Goal: Transaction & Acquisition: Purchase product/service

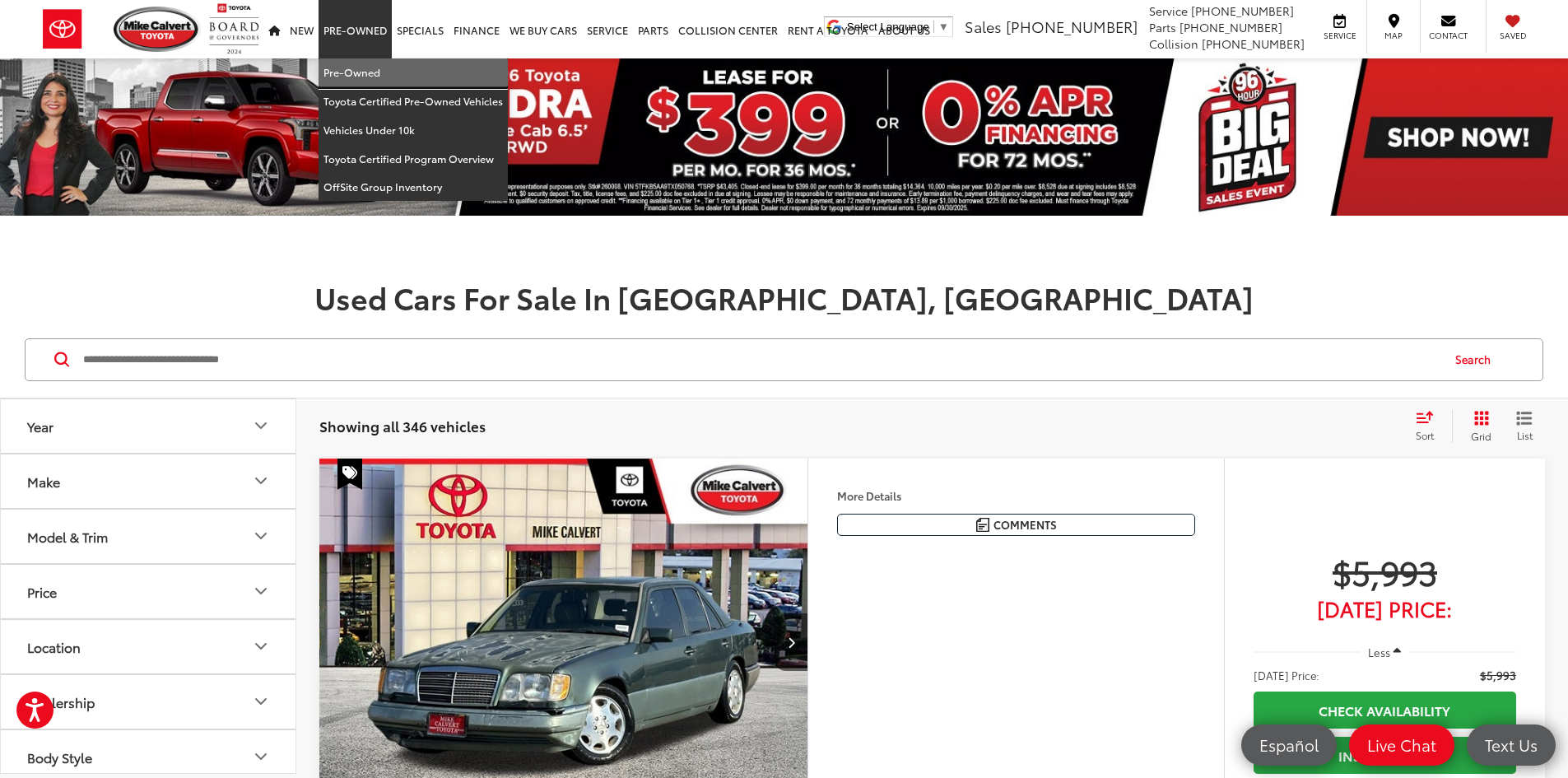
click at [347, 70] on link "Pre-Owned" at bounding box center [412, 72] width 189 height 29
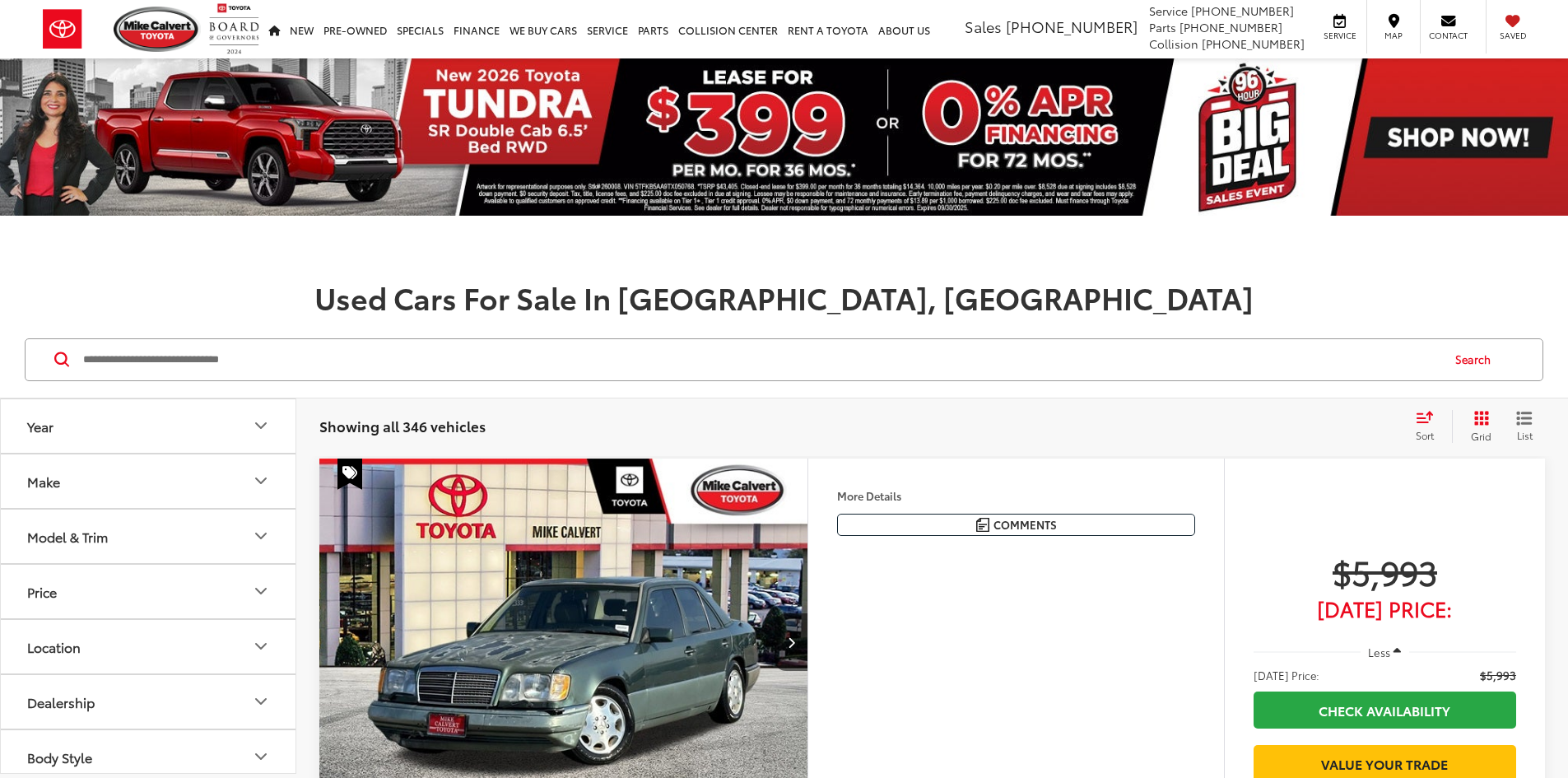
click at [224, 478] on button "Make" at bounding box center [149, 481] width 297 height 53
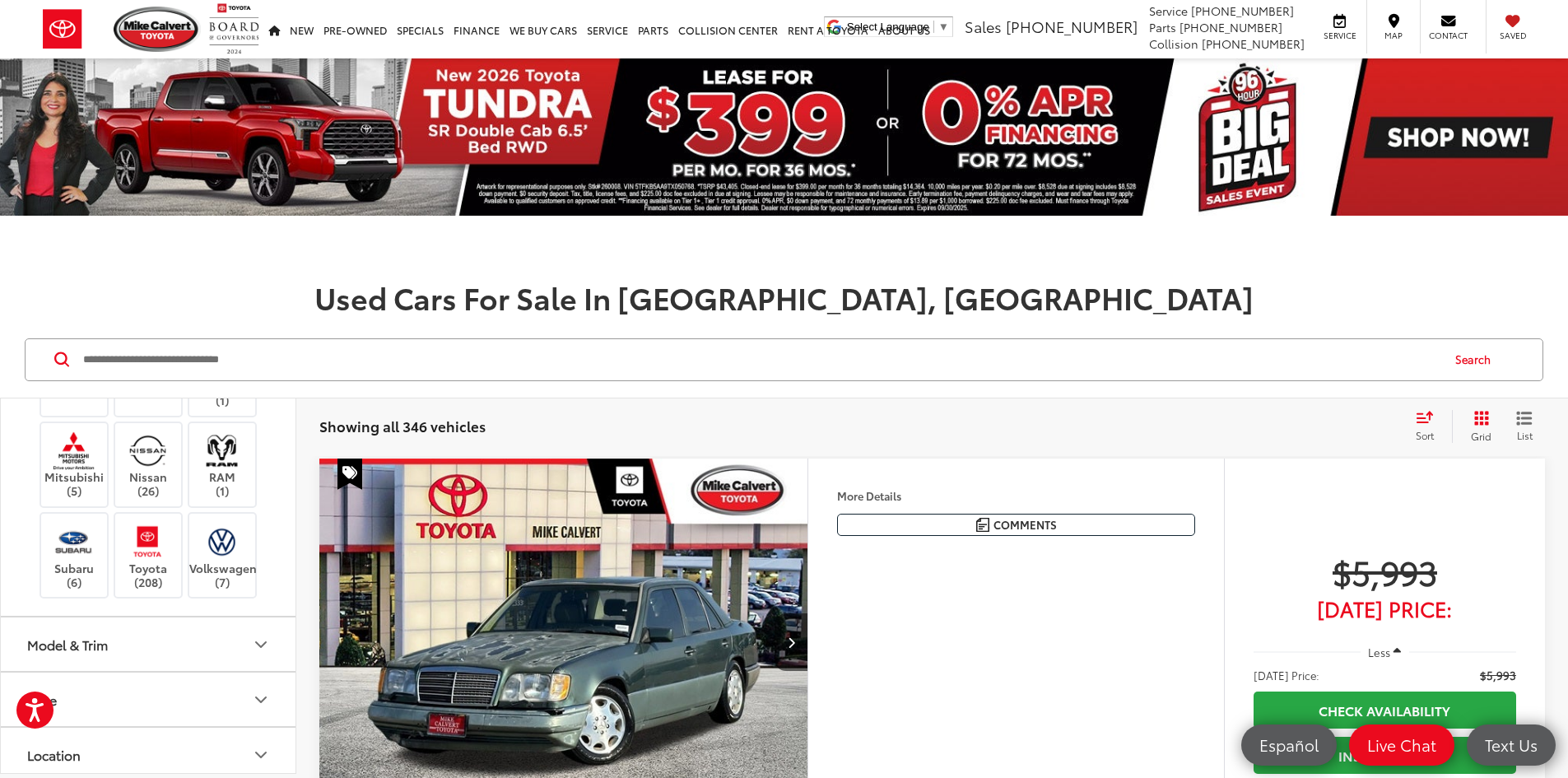
scroll to position [658, 0]
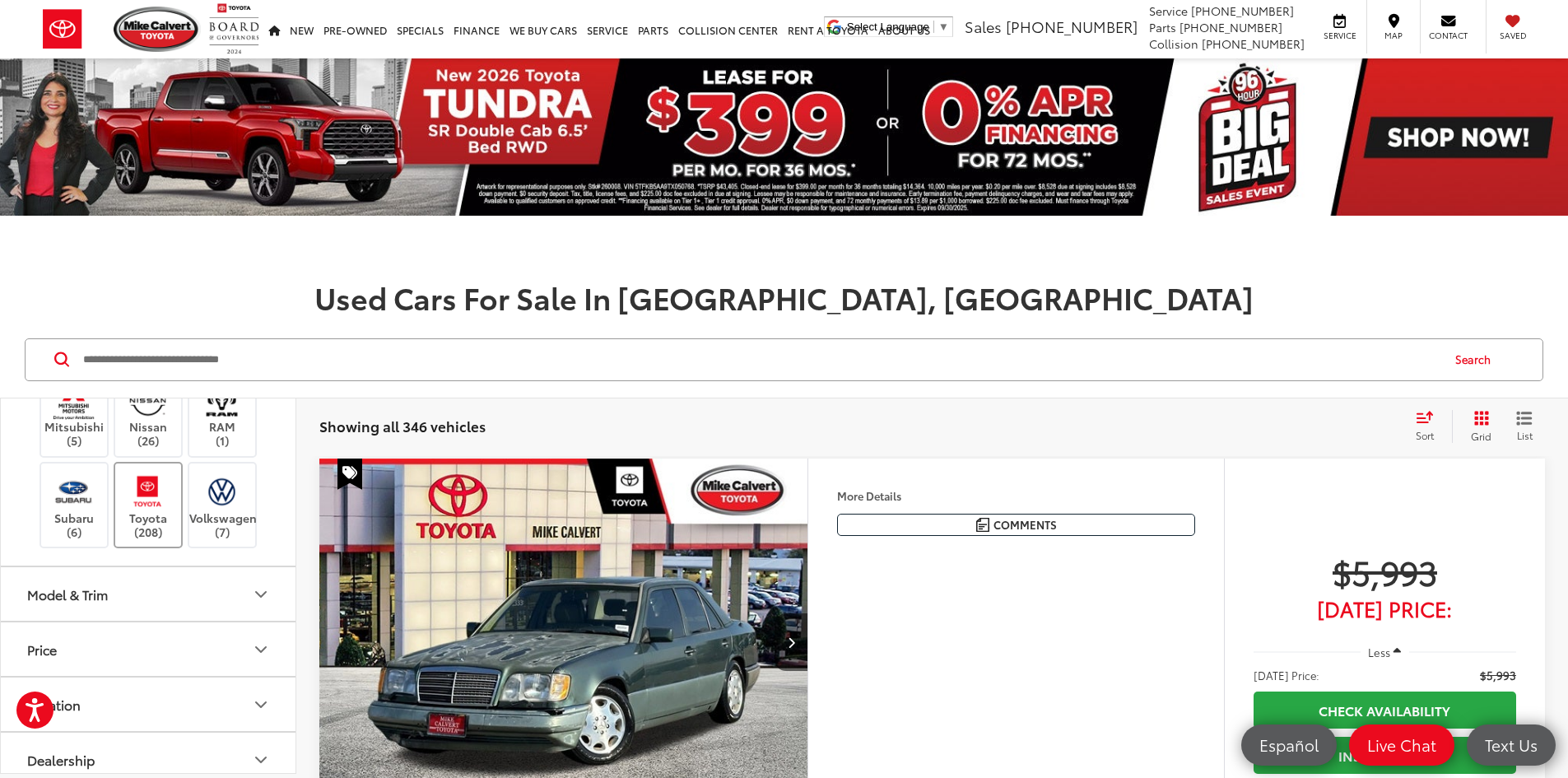
click at [148, 510] on img at bounding box center [148, 490] width 45 height 39
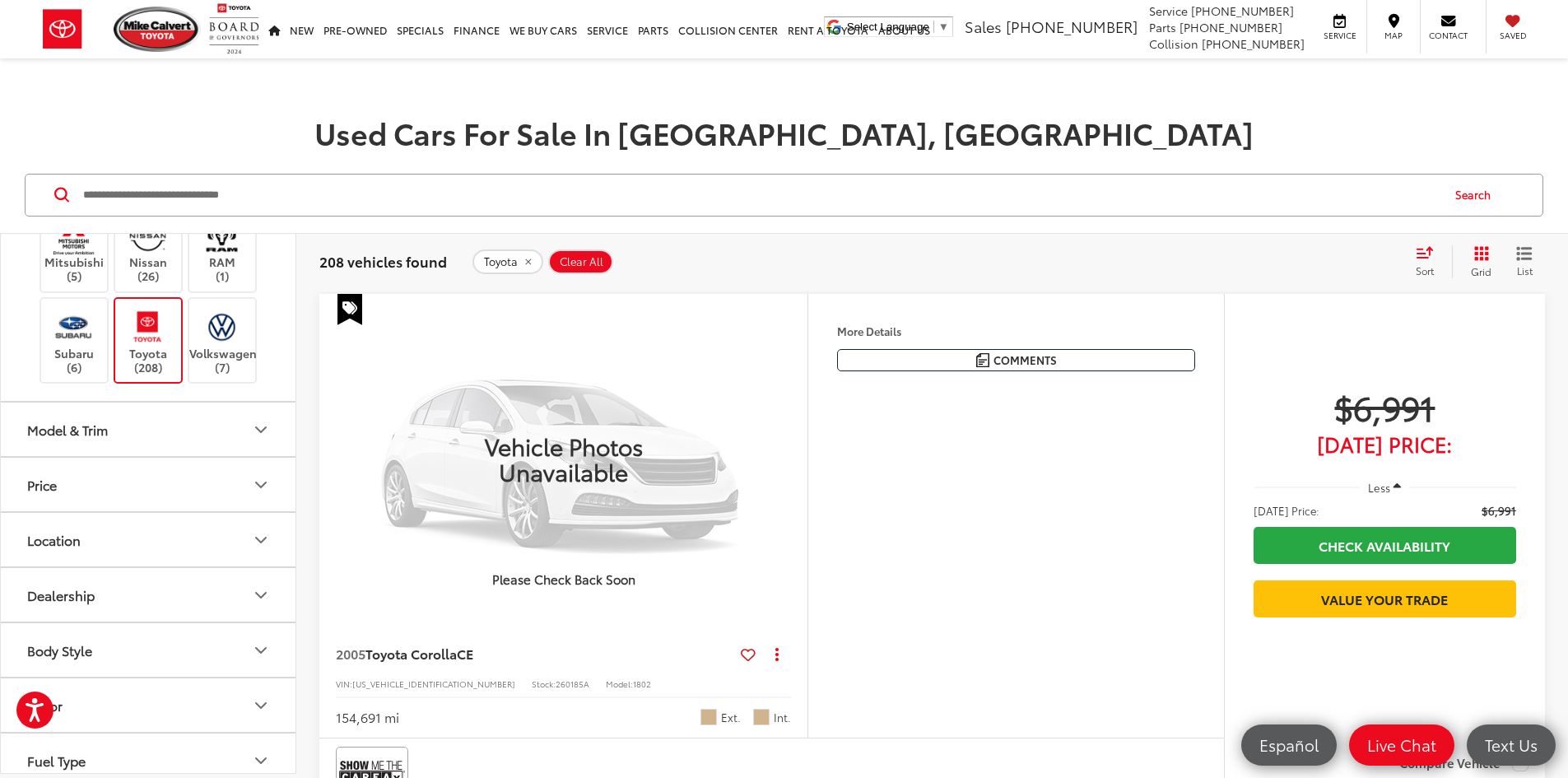
click at [209, 456] on button "Model & Trim" at bounding box center [149, 429] width 297 height 53
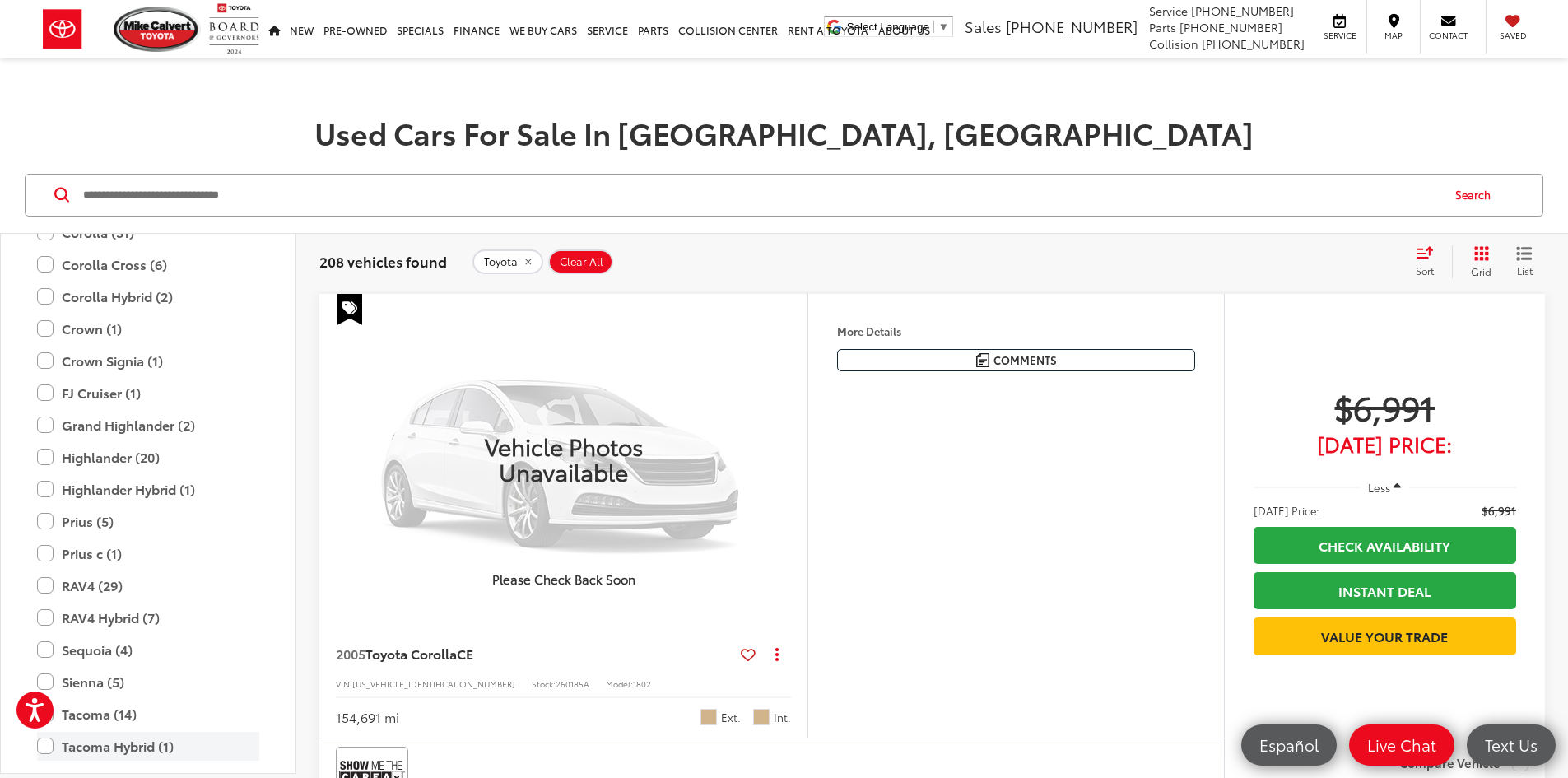
scroll to position [1070, 0]
click at [48, 633] on label "RAV4 Hybrid (7)" at bounding box center [147, 618] width 222 height 29
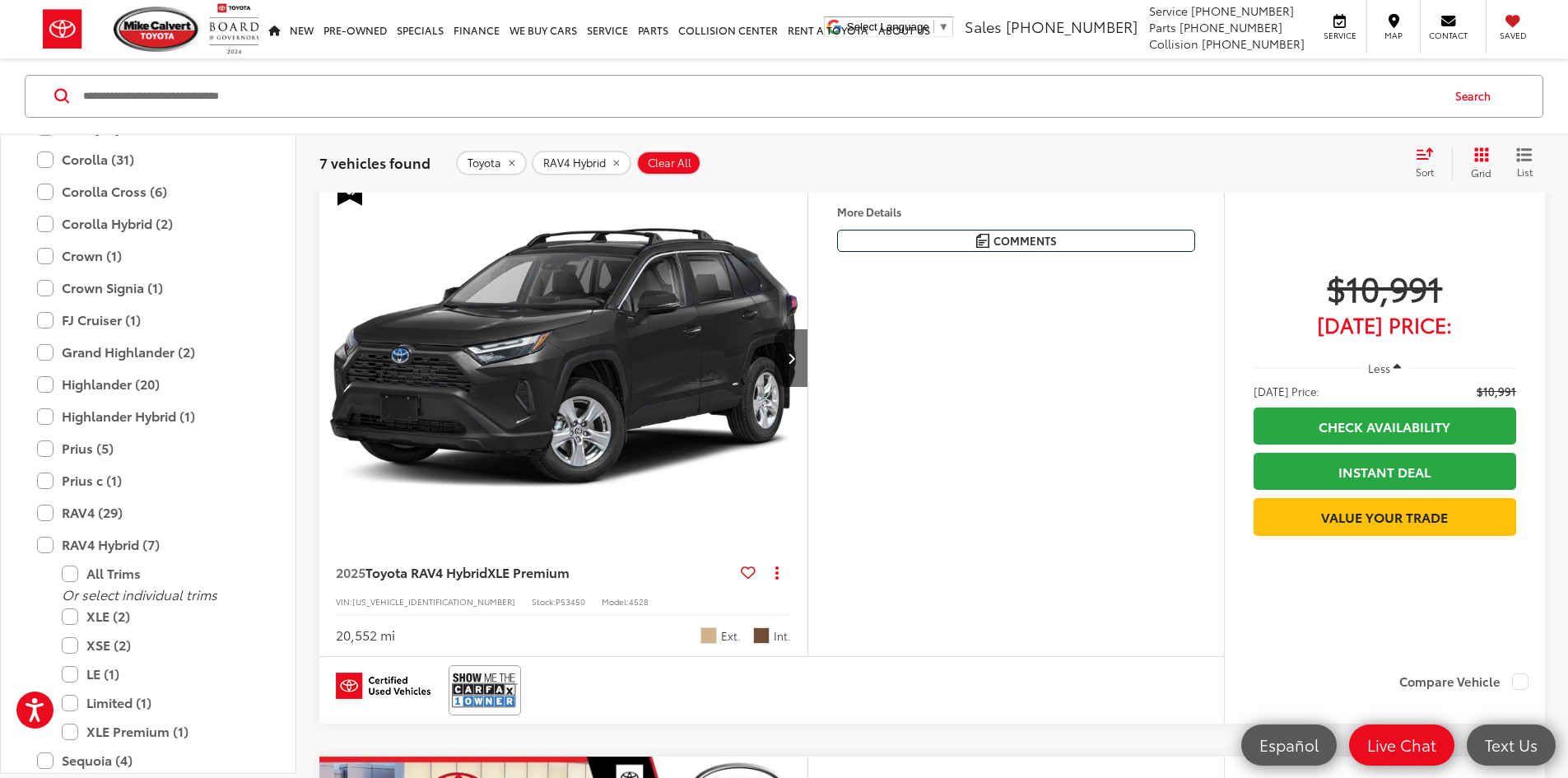
scroll to position [247, 0]
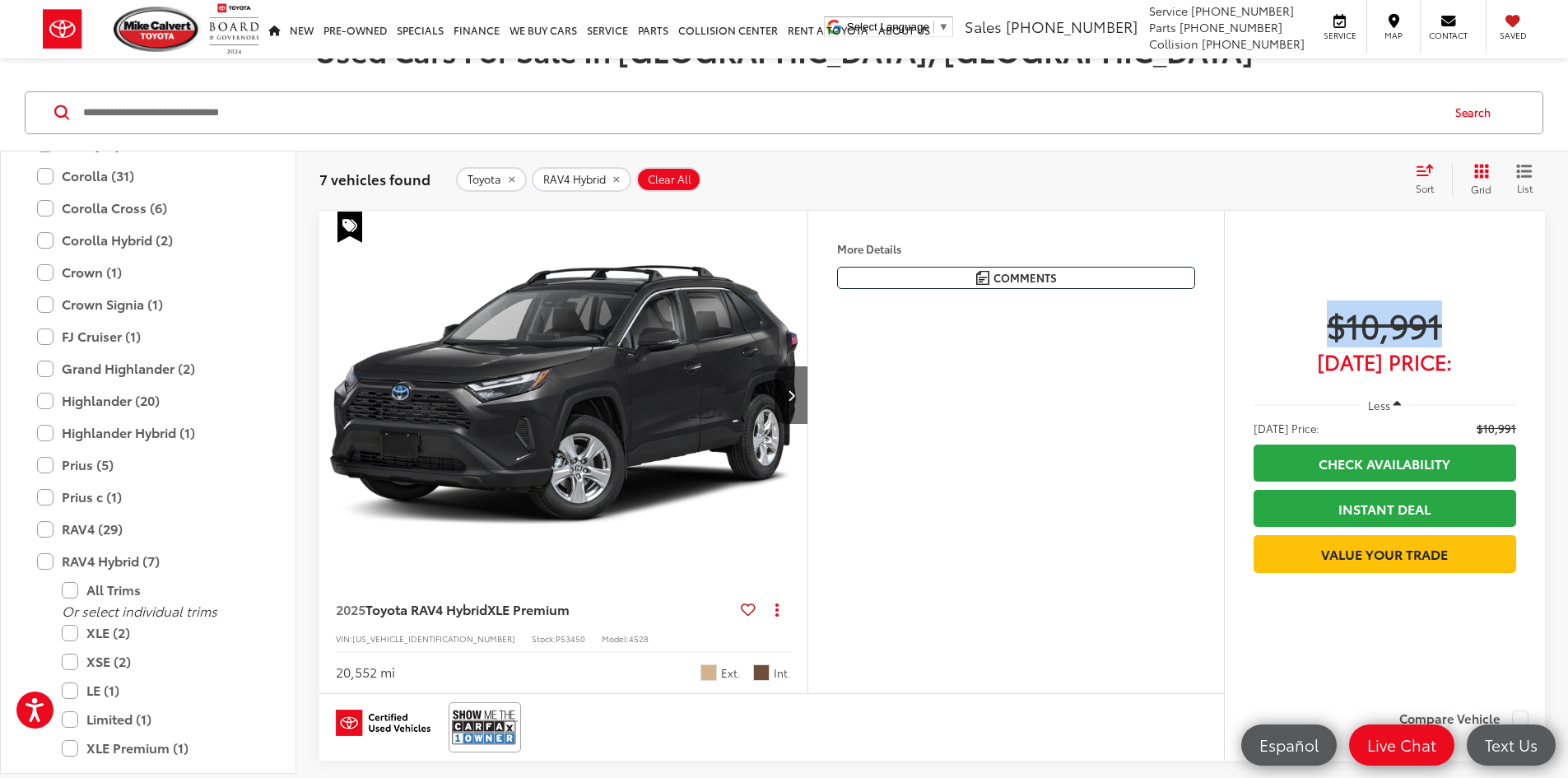
drag, startPoint x: 1309, startPoint y: 341, endPoint x: 1579, endPoint y: 256, distance: 283.1
click at [1567, 256] on html "Accessibility Screen-Reader Guide, Feedback, and Issue Reporting | New window M…" at bounding box center [784, 141] width 1568 height 778
click at [1224, 311] on div "$10,991 Today's Price: Less Today's Price: $10,991 Check Availability Instant D…" at bounding box center [1384, 455] width 321 height 487
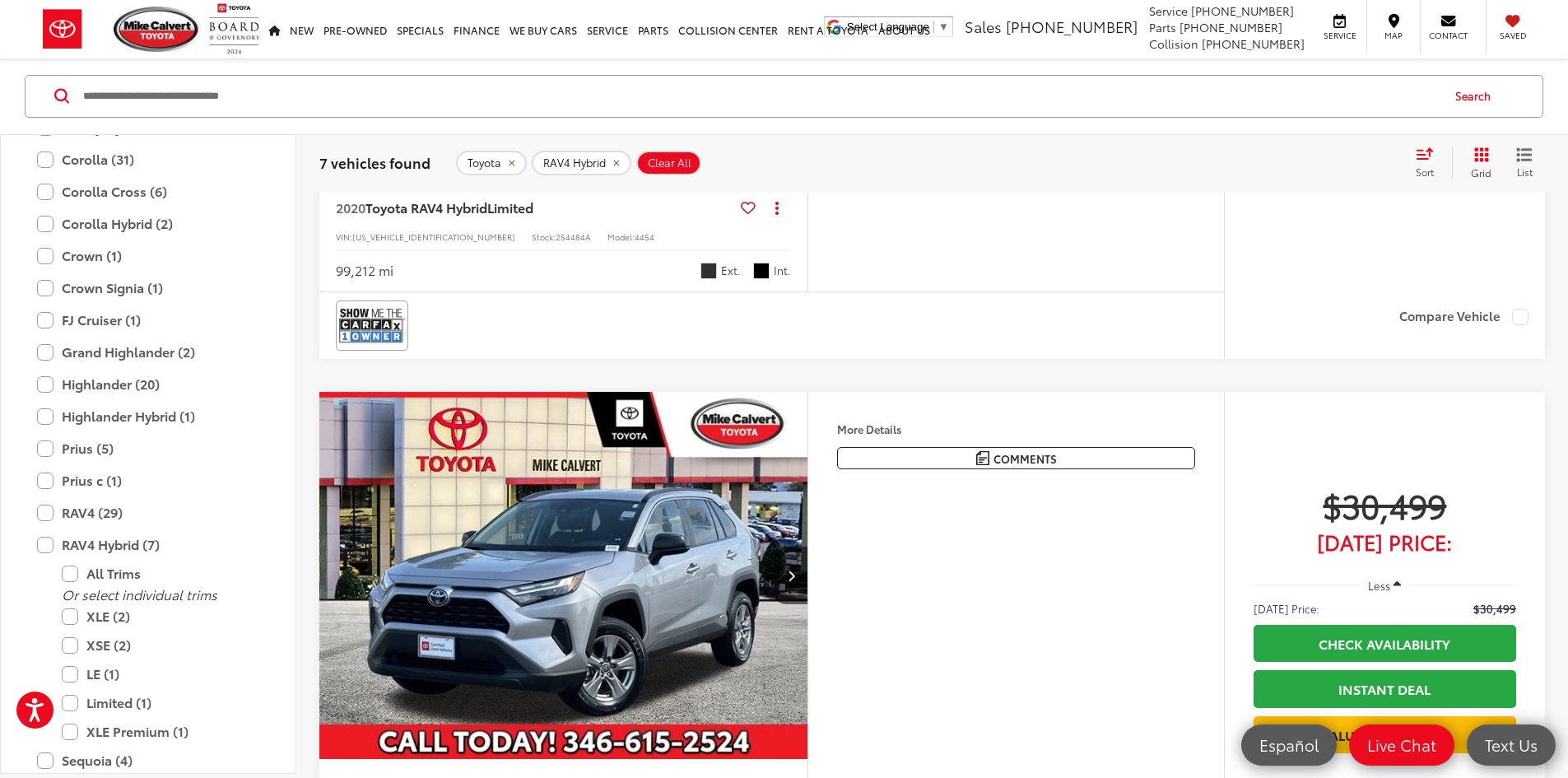
scroll to position [1070, 0]
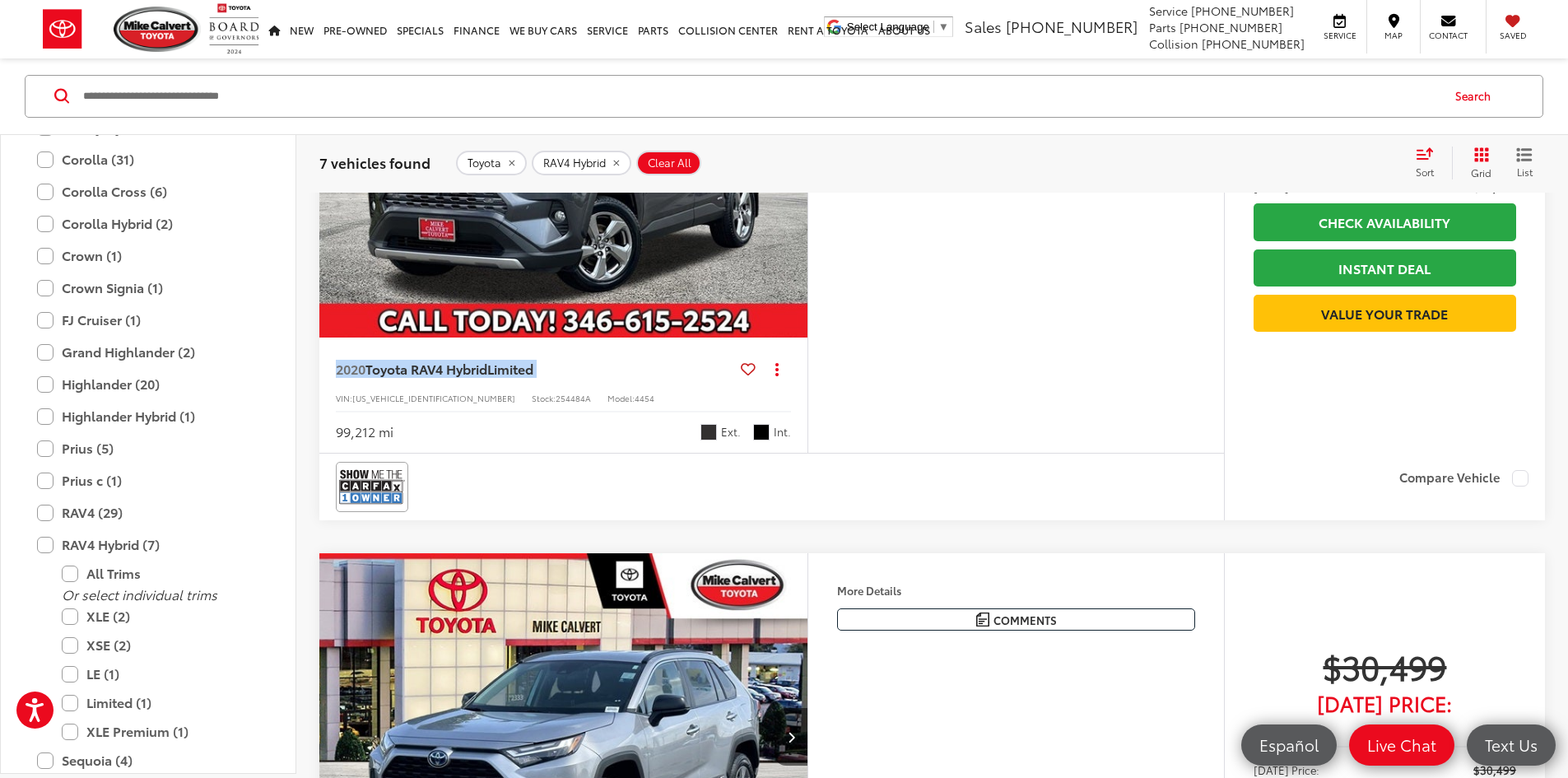
drag, startPoint x: 321, startPoint y: 572, endPoint x: 640, endPoint y: 598, distance: 320.1
click at [660, 453] on div "2020 Toyota RAV4 Hybrid Limited Copy Link Share Print View Details VIN: JTMDWRF…" at bounding box center [564, 394] width 488 height 116
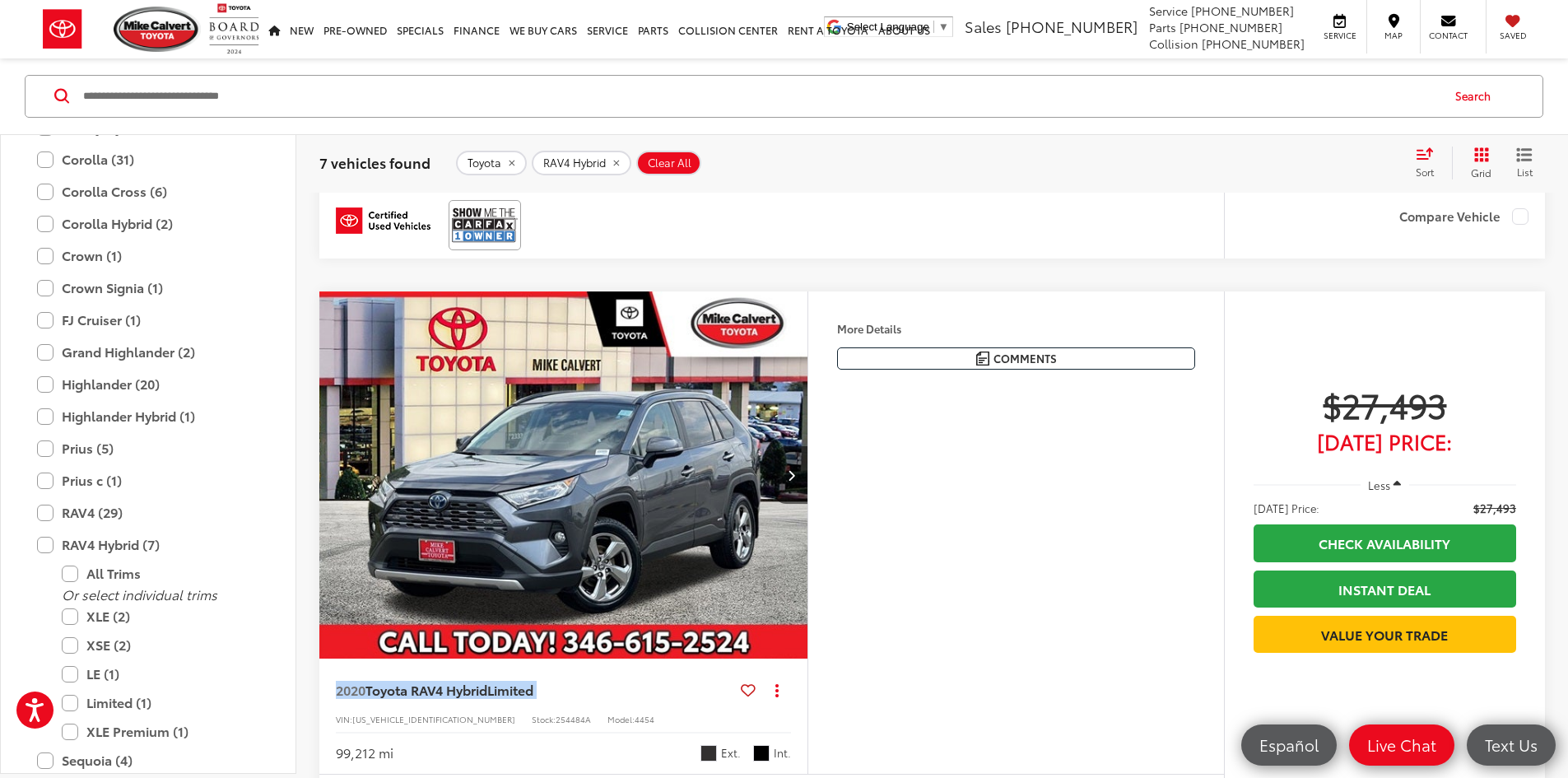
scroll to position [658, 0]
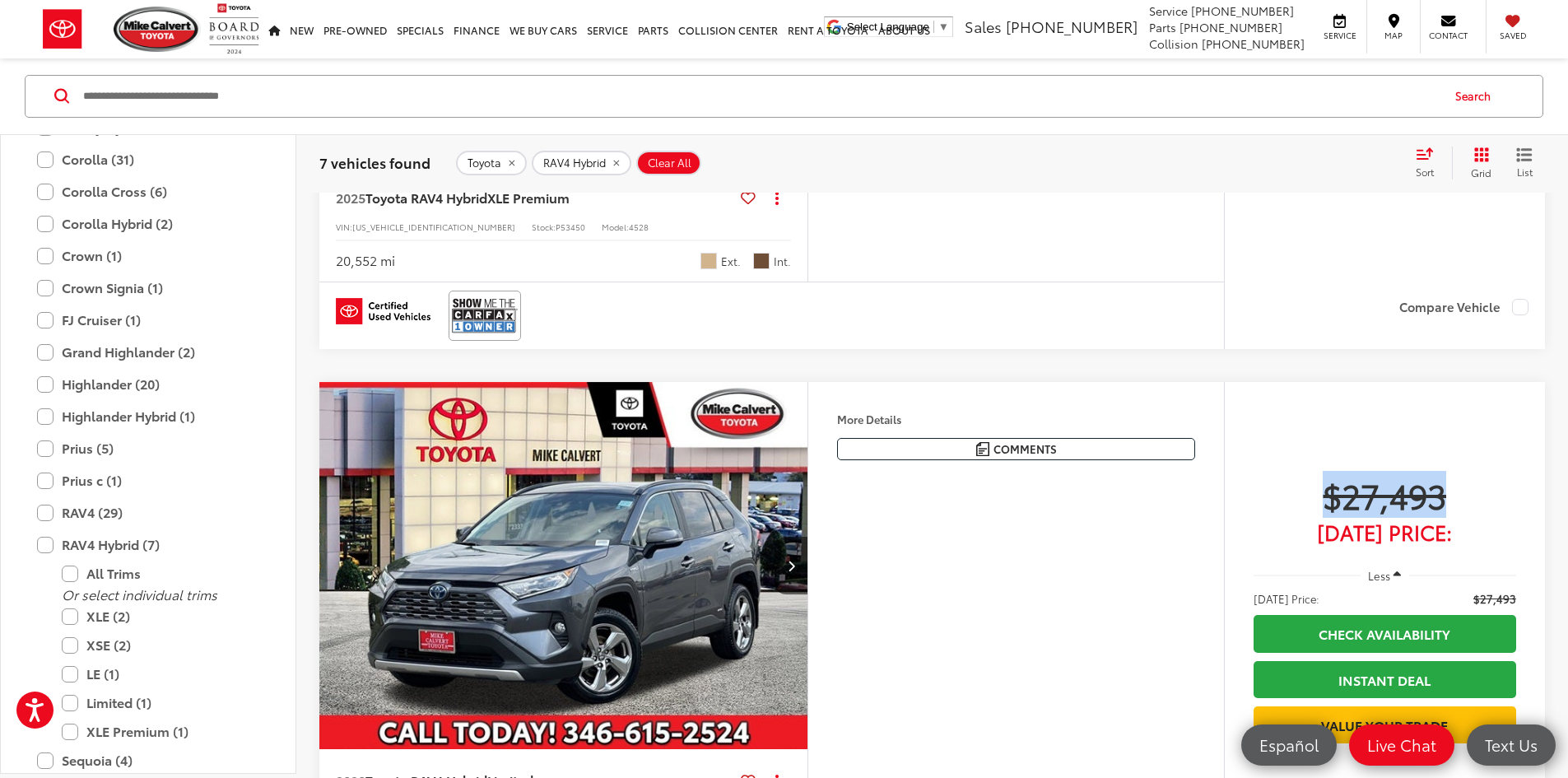
drag, startPoint x: 1461, startPoint y: 600, endPoint x: 1565, endPoint y: 602, distance: 104.0
click at [1064, 485] on div "Features Bluetooth® 4WD/AWD Android Auto Apple CarPlay Heated Seats Keyless Ent…" at bounding box center [1015, 433] width 415 height 104
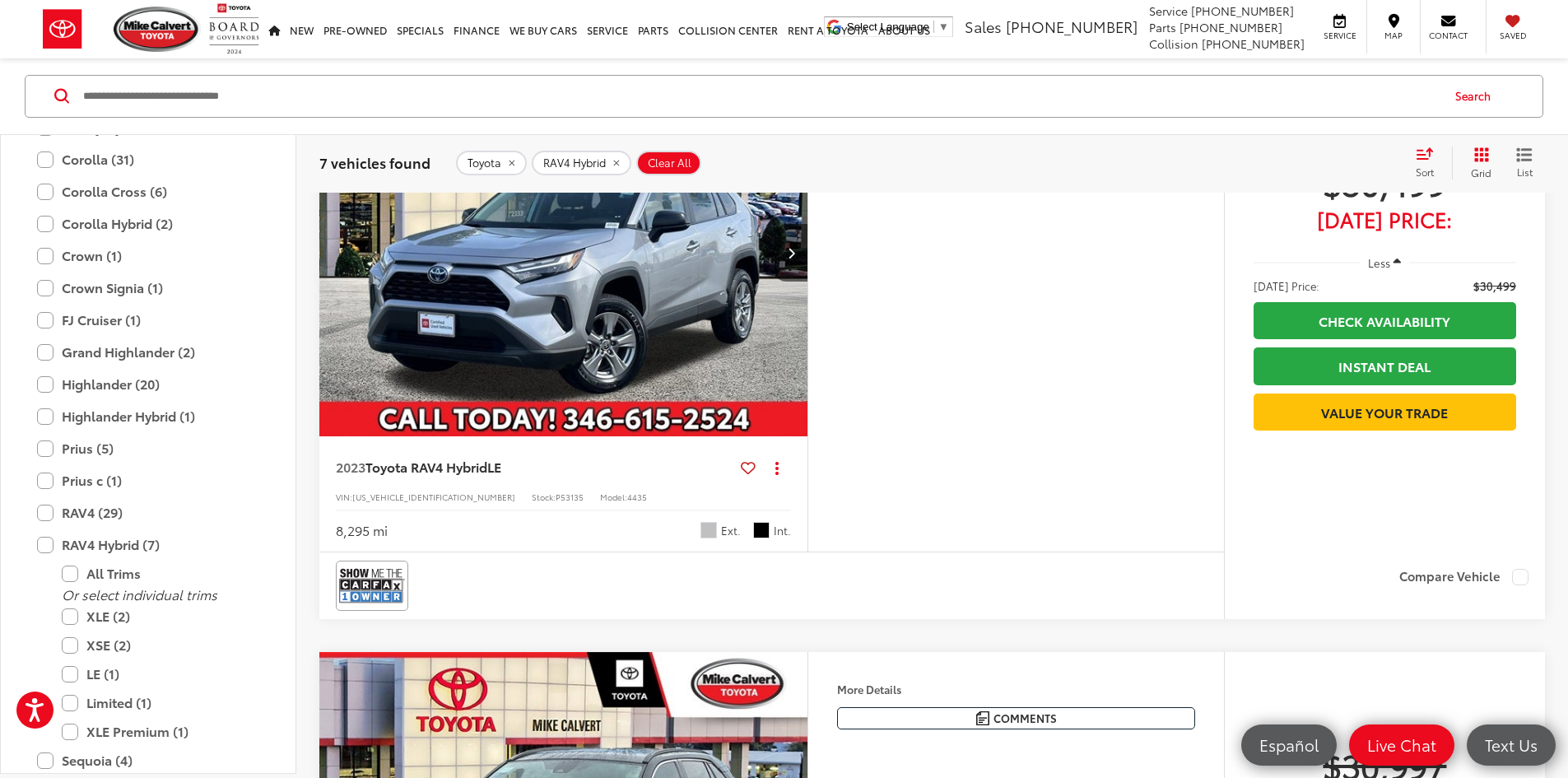
scroll to position [1728, 0]
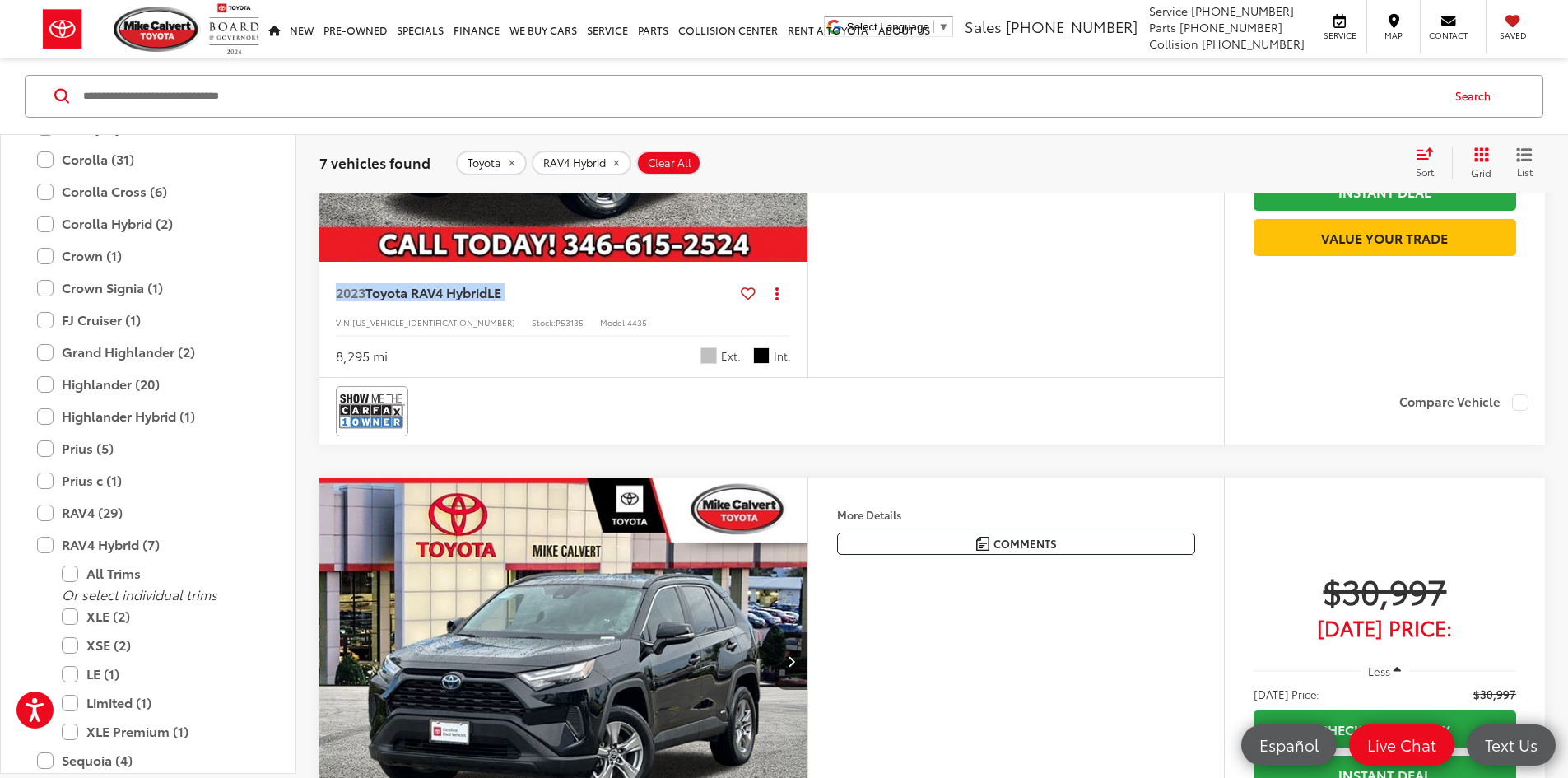
drag, startPoint x: 328, startPoint y: 589, endPoint x: 587, endPoint y: 606, distance: 259.6
click at [587, 377] on div "2023 Toyota RAV4 Hybrid LE Copy Link Share Print View Details VIN: 4T3LWRFV6PU0…" at bounding box center [564, 319] width 488 height 116
drag, startPoint x: 337, startPoint y: 661, endPoint x: 571, endPoint y: 655, distance: 234.1
click at [562, 366] on div "8,295 mi Ext. Int." at bounding box center [564, 350] width 455 height 31
click at [700, 377] on div "2023 Toyota RAV4 Hybrid LE Copy Link Share Print View Details VIN: 4T3LWRFV6PU0…" at bounding box center [564, 319] width 488 height 116
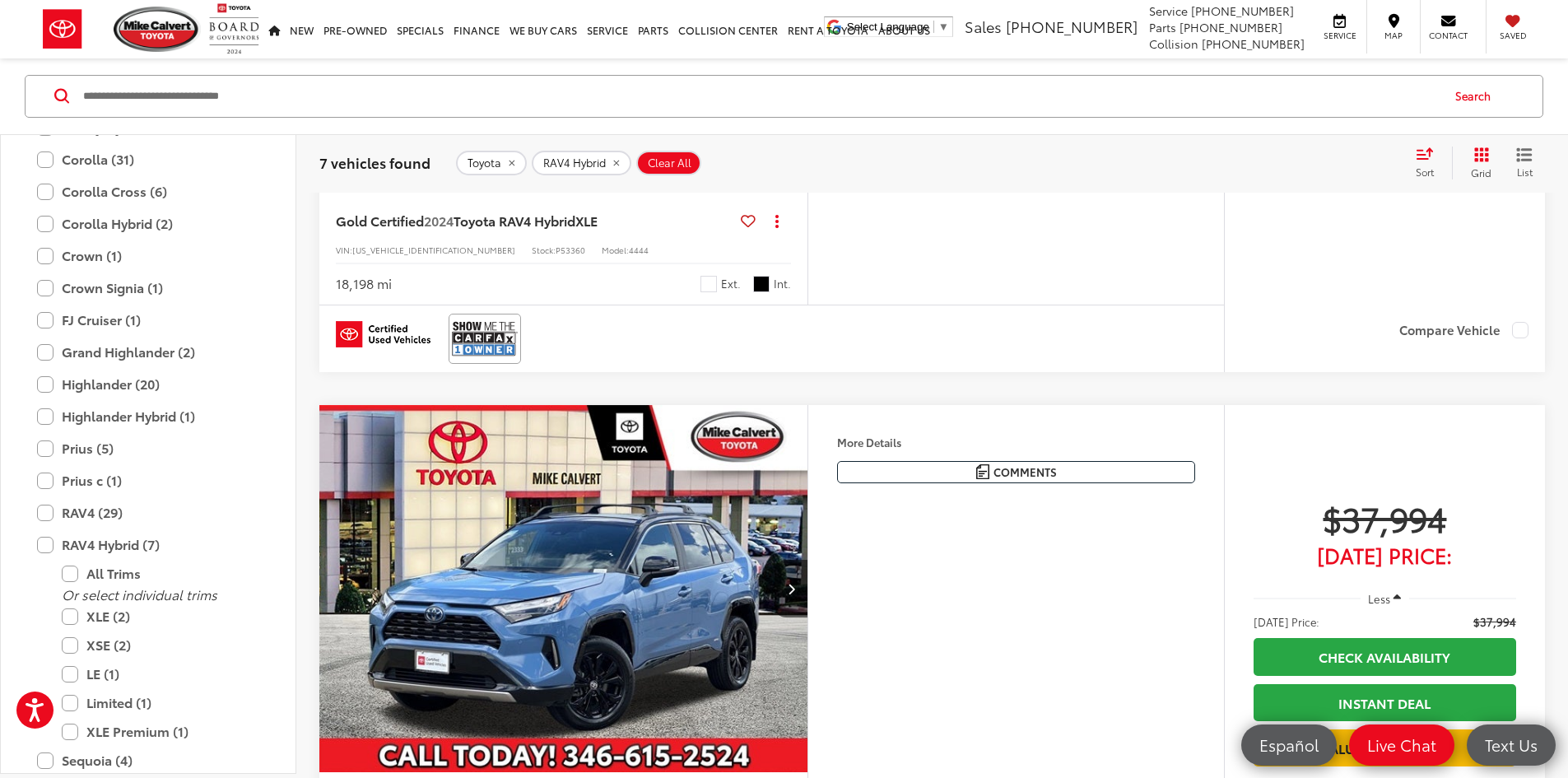
scroll to position [2963, 0]
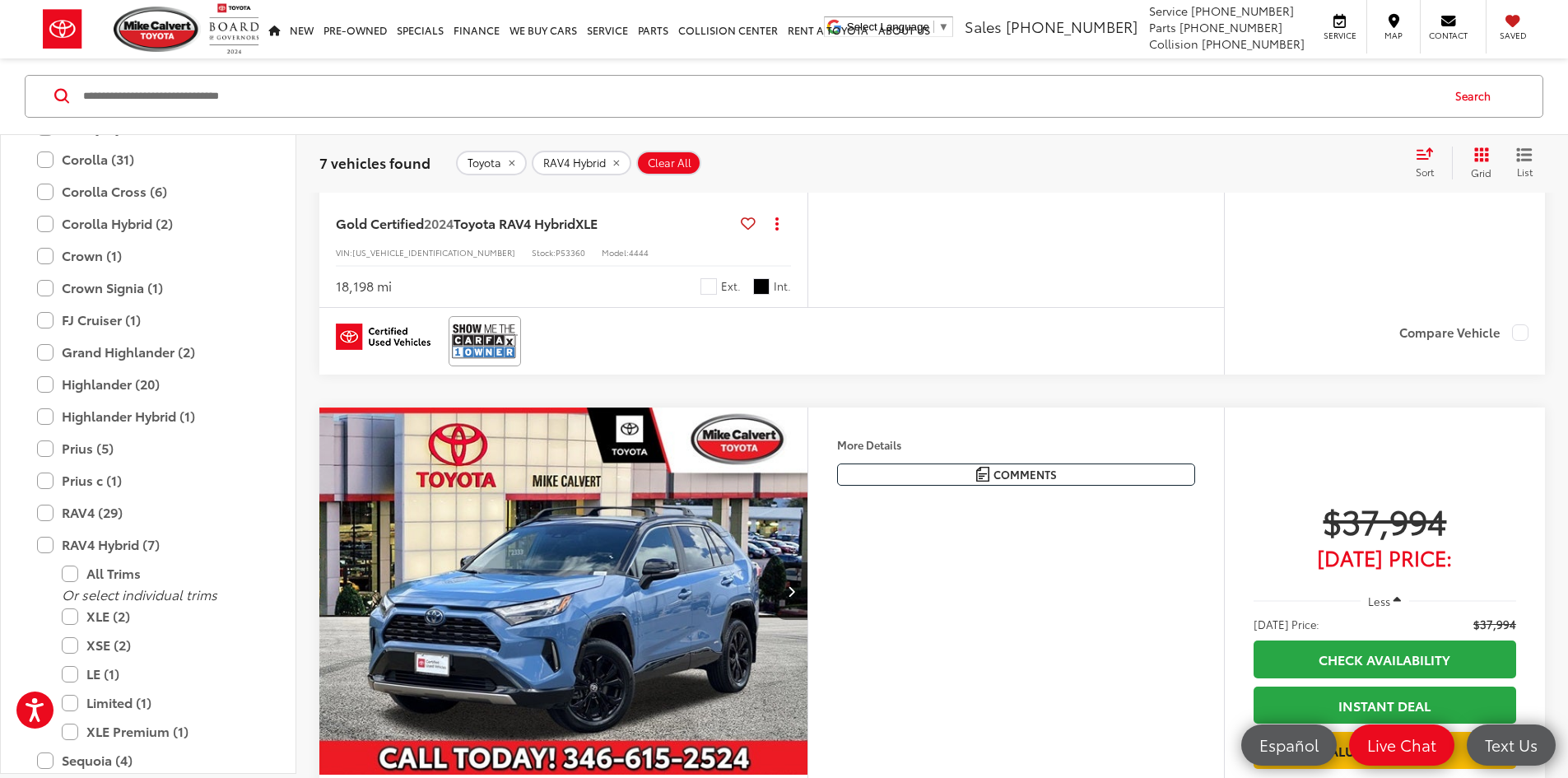
drag, startPoint x: 1307, startPoint y: 346, endPoint x: 1440, endPoint y: 326, distance: 134.5
click at [1082, 307] on div "Features Bluetooth® 4WD/AWD Keyless Entry Keyless Ignition System Wi-Fi Hotspot…" at bounding box center [1015, 67] width 416 height 482
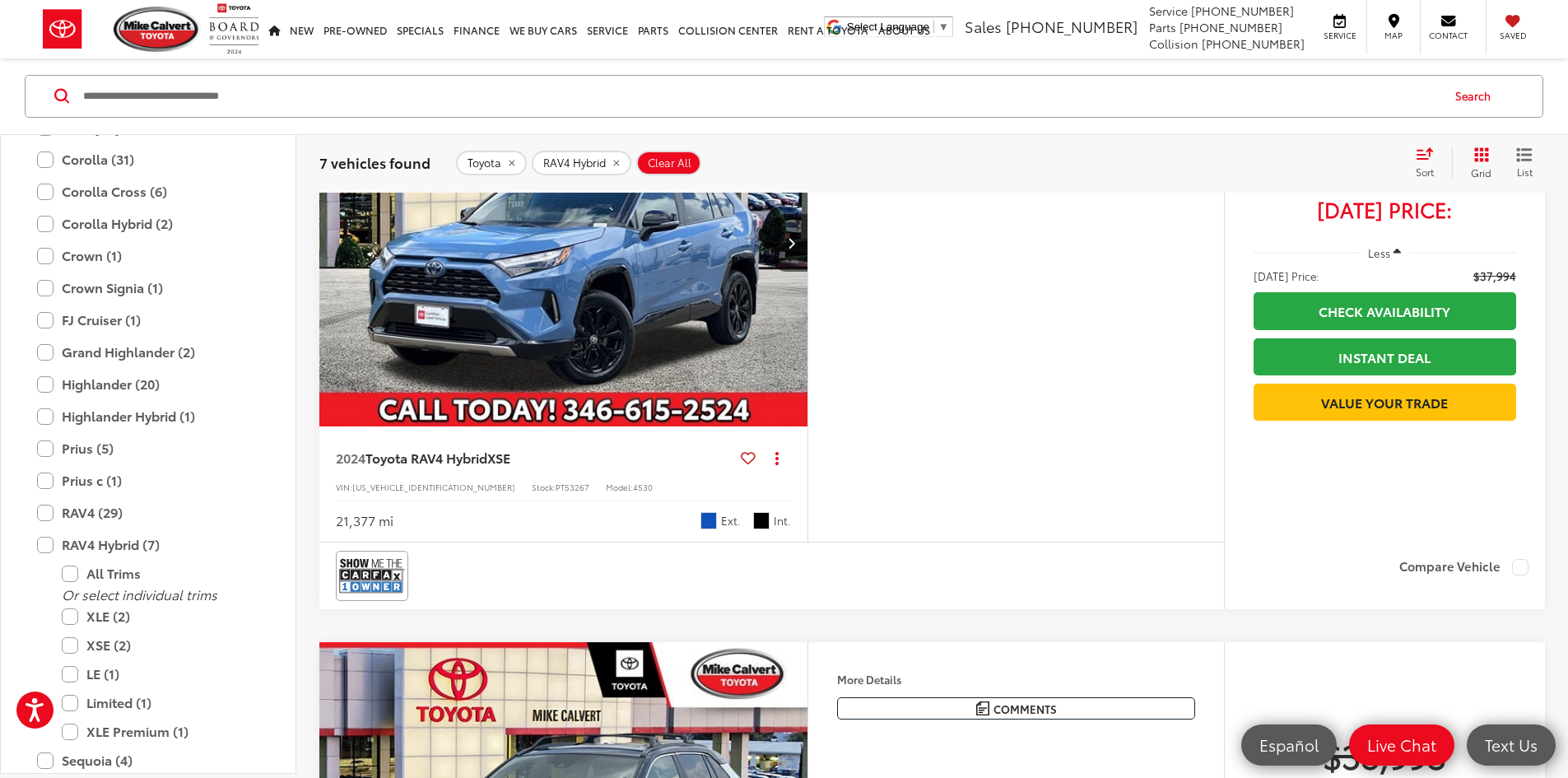
scroll to position [3045, 0]
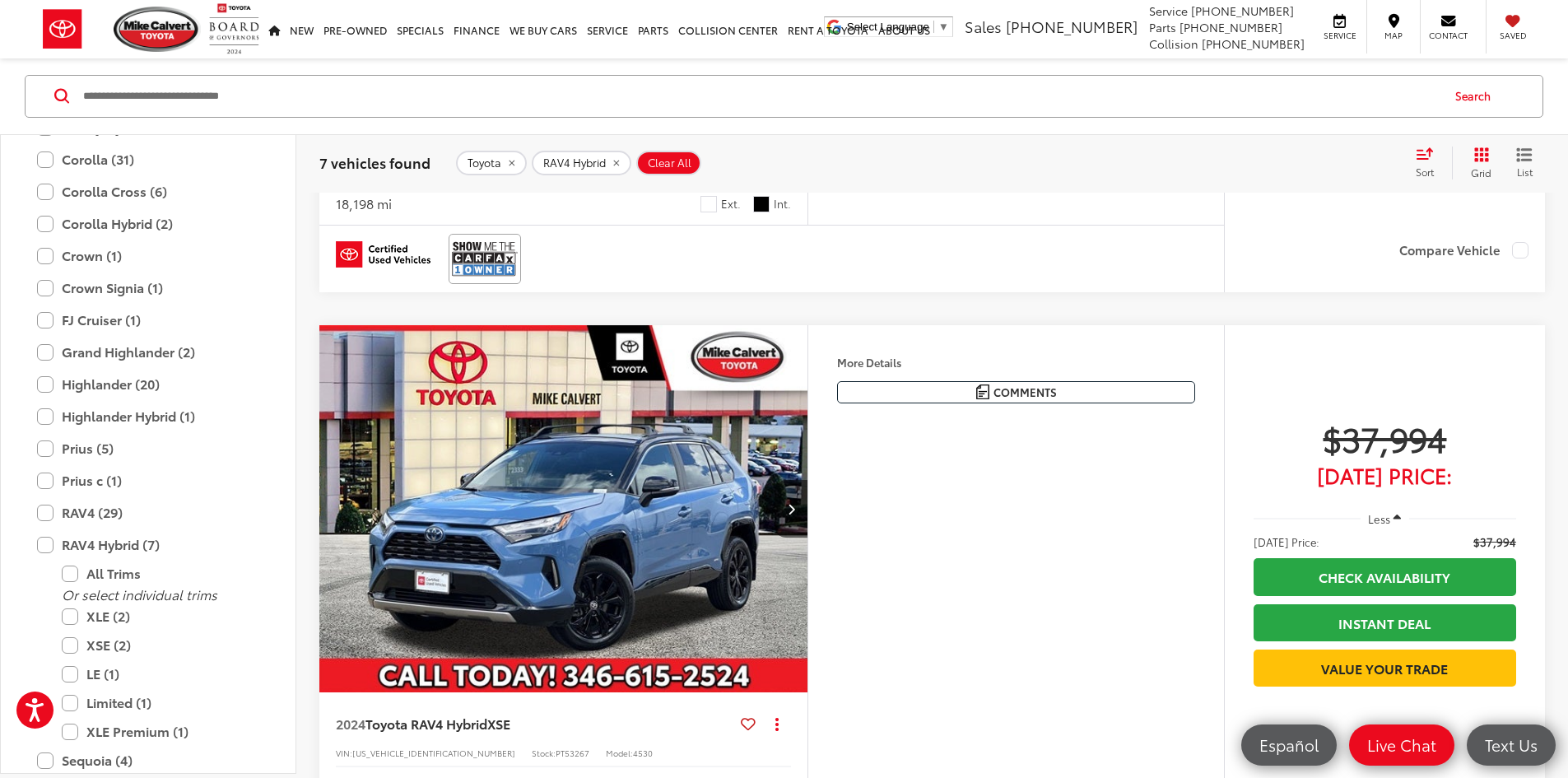
drag, startPoint x: 331, startPoint y: 665, endPoint x: 323, endPoint y: 641, distance: 25.3
click at [323, 224] on div "Gold Certified 2024 Toyota RAV4 Hybrid XLE Copy Link Share Print View Details V…" at bounding box center [564, 167] width 488 height 116
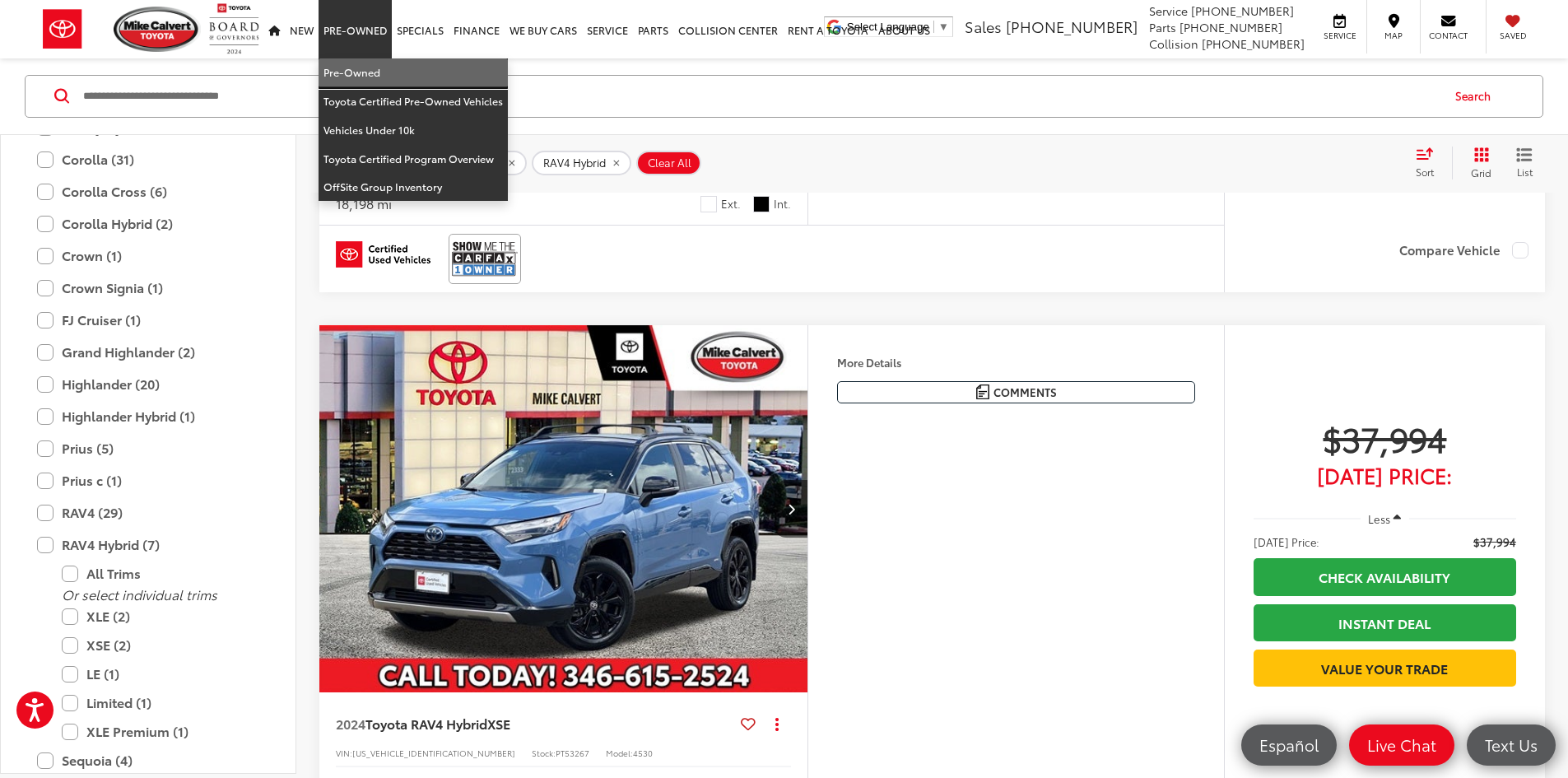
click at [359, 71] on link "Pre-Owned" at bounding box center [412, 72] width 189 height 29
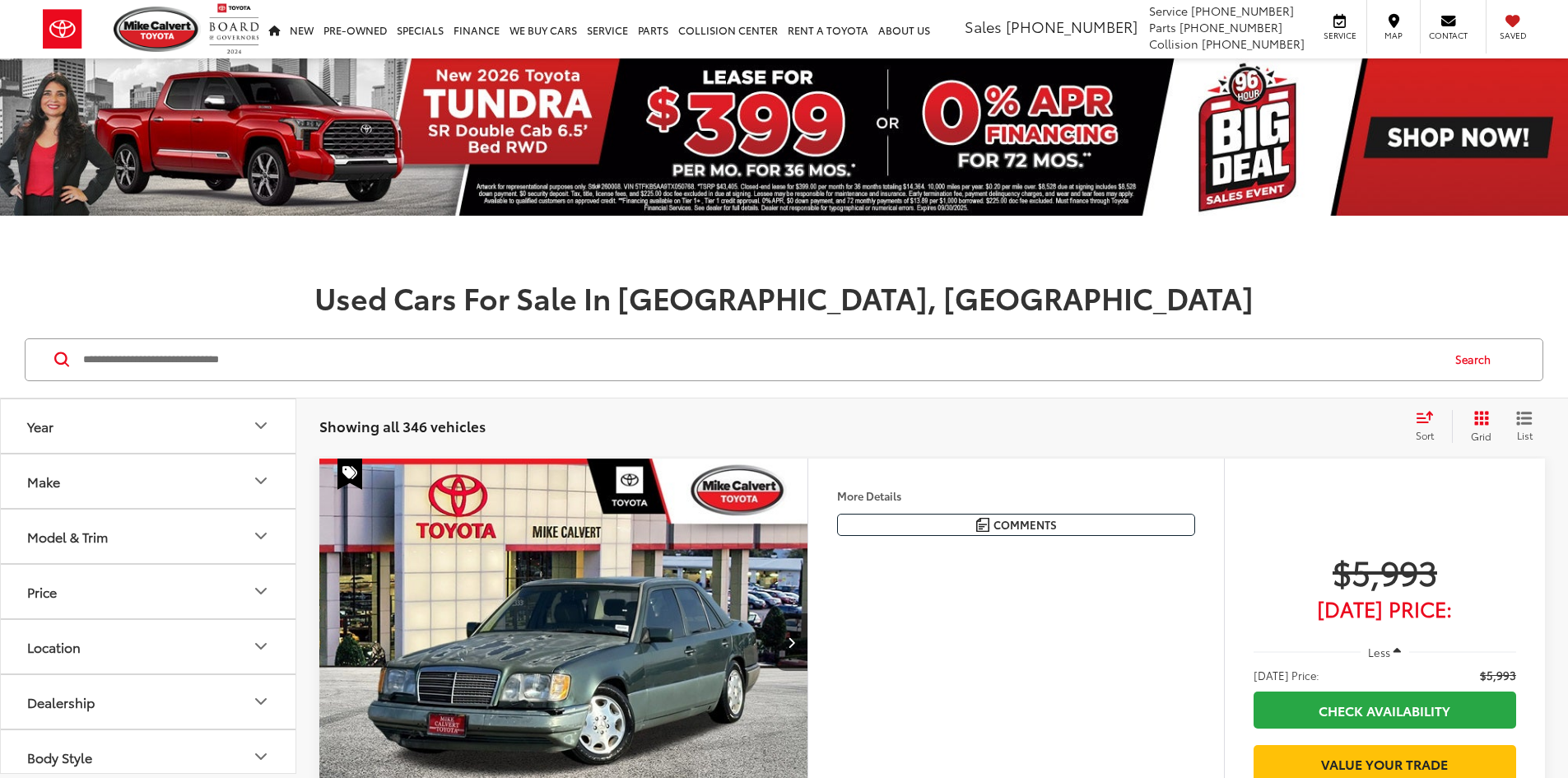
click at [175, 374] on input "Search by Make, Model, or Keyword" at bounding box center [760, 360] width 1358 height 40
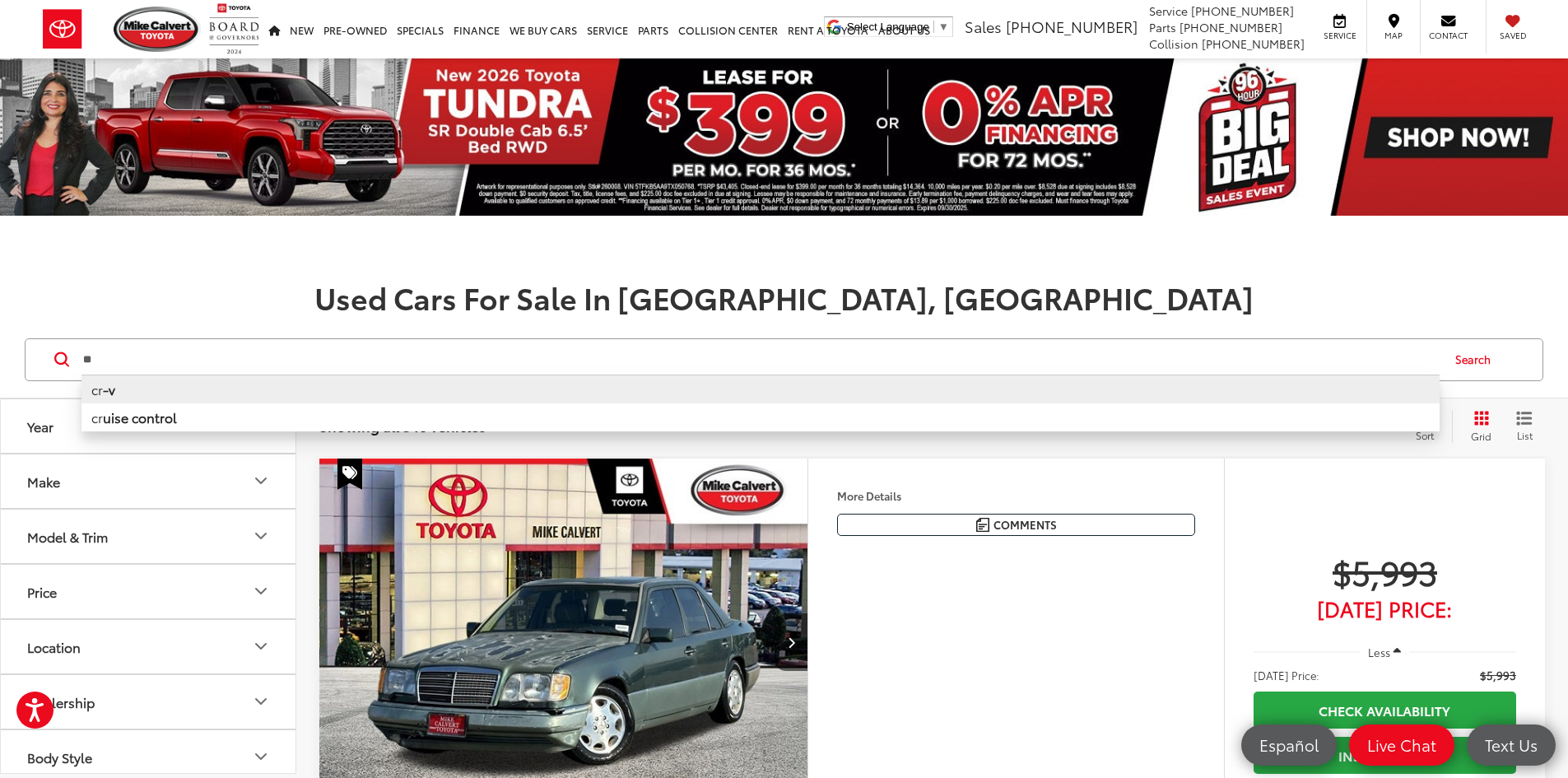
click at [186, 392] on li "cr -v" at bounding box center [760, 389] width 1358 height 29
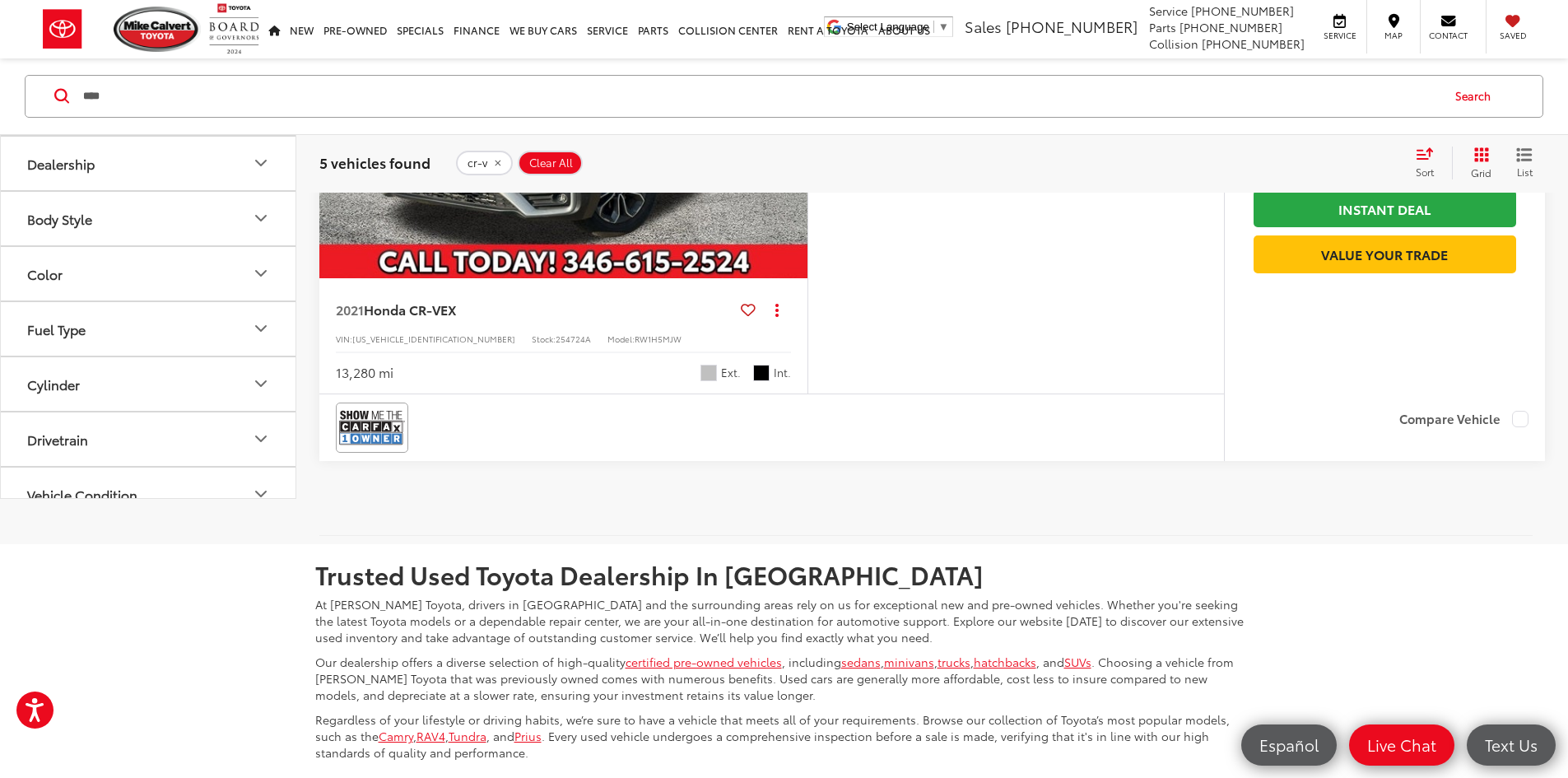
scroll to position [2798, 0]
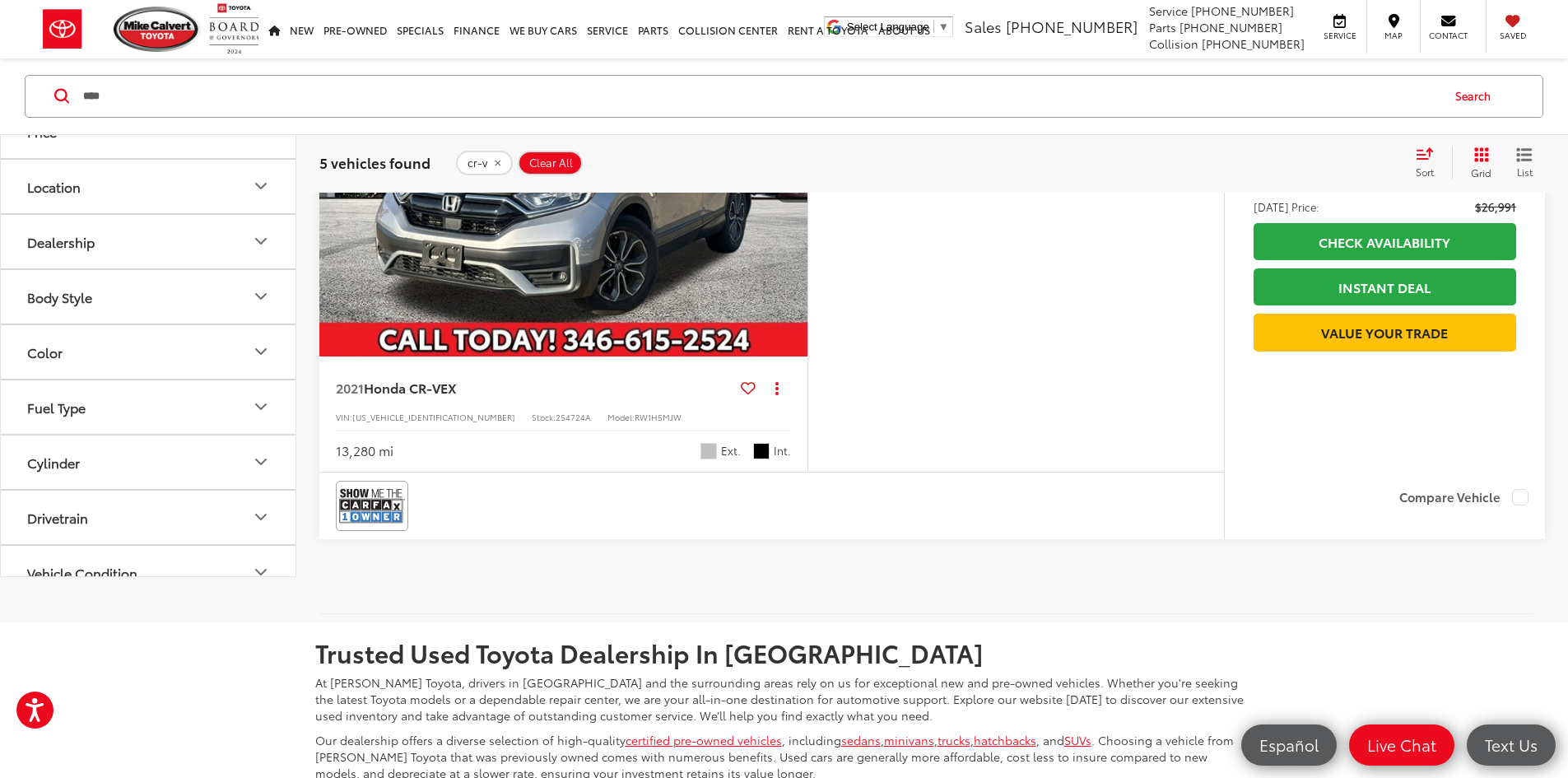
click at [122, 106] on input "****" at bounding box center [760, 96] width 1358 height 40
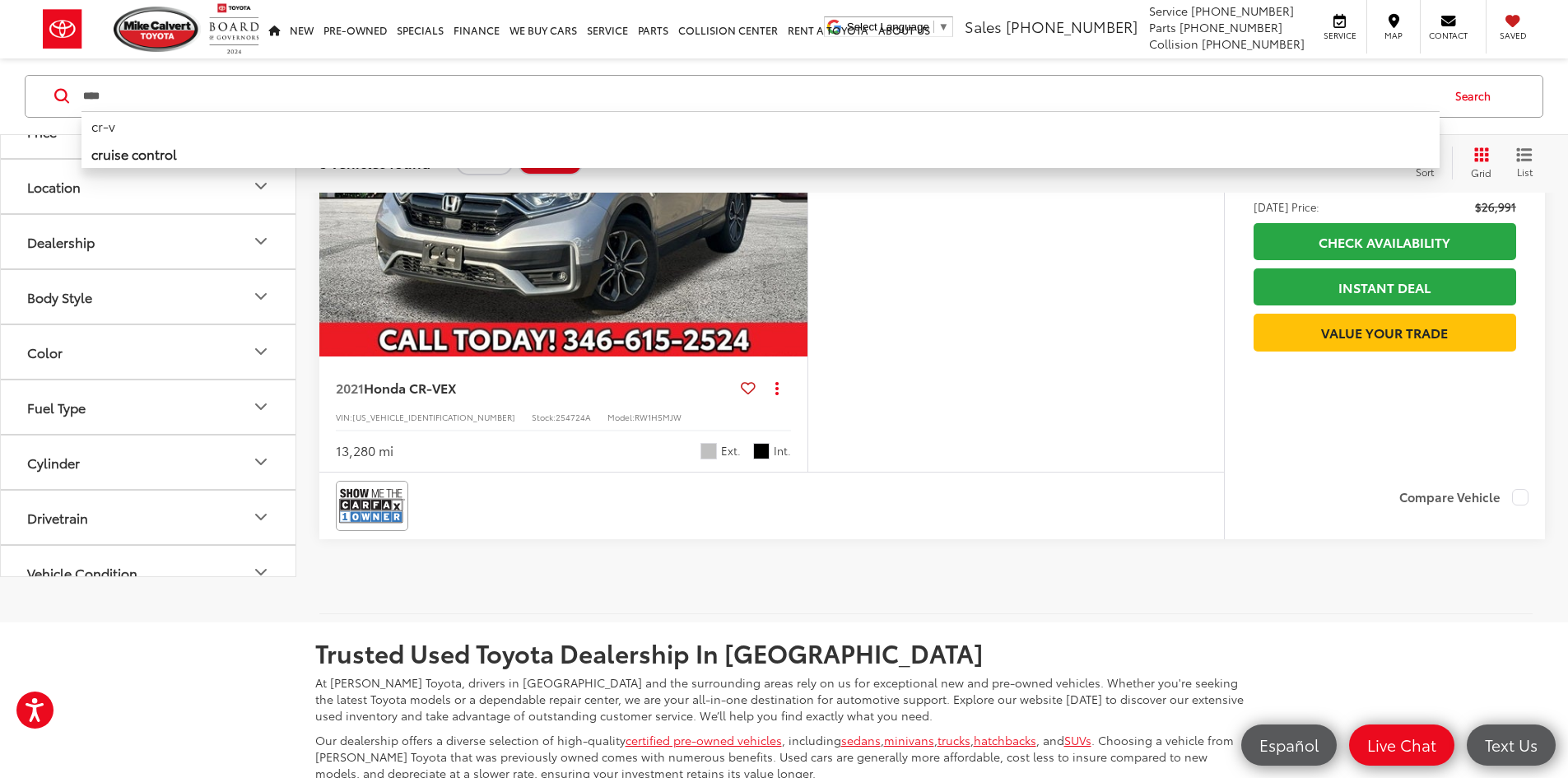
click at [122, 106] on input "****" at bounding box center [760, 96] width 1358 height 40
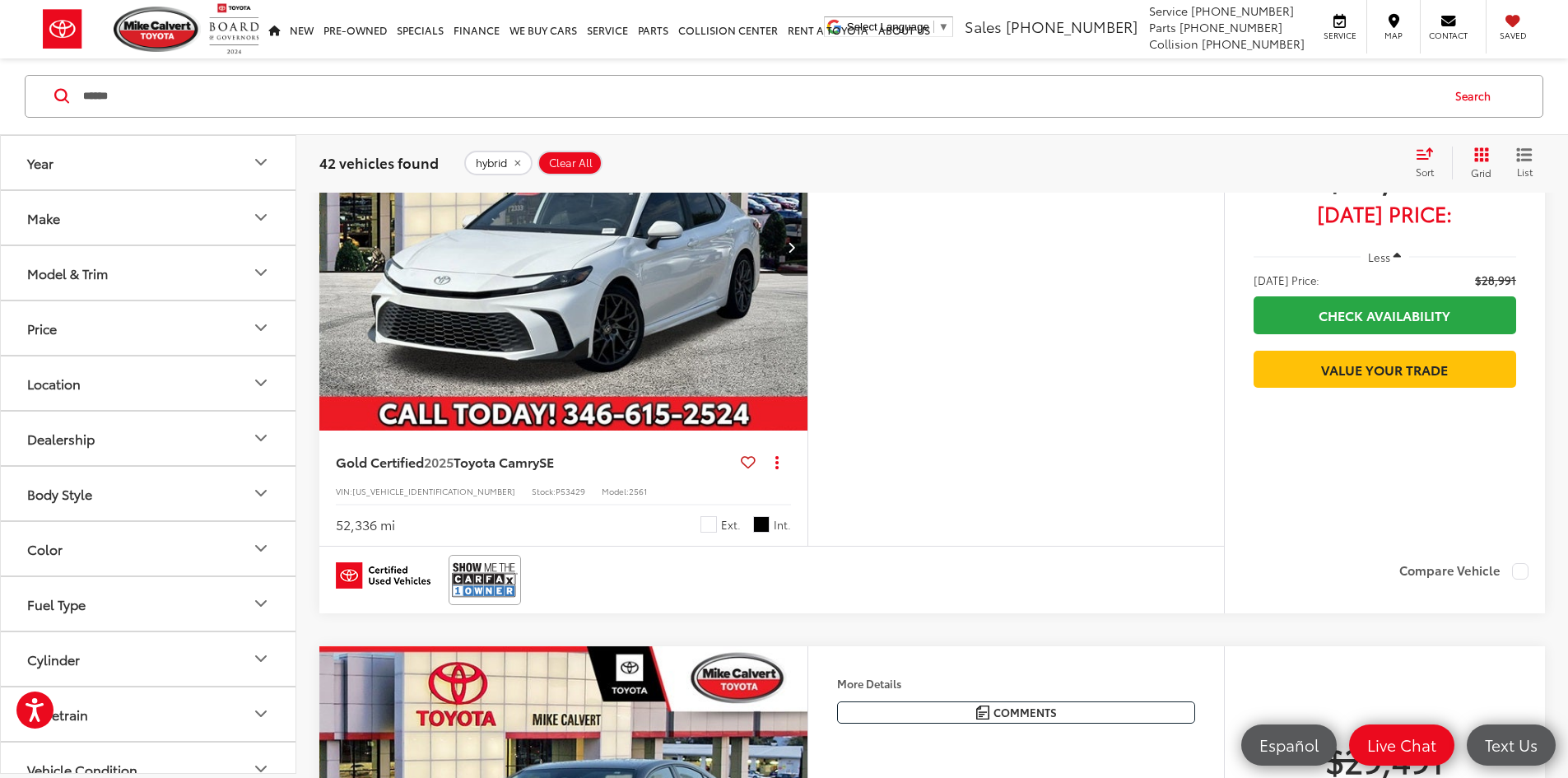
scroll to position [5777, 0]
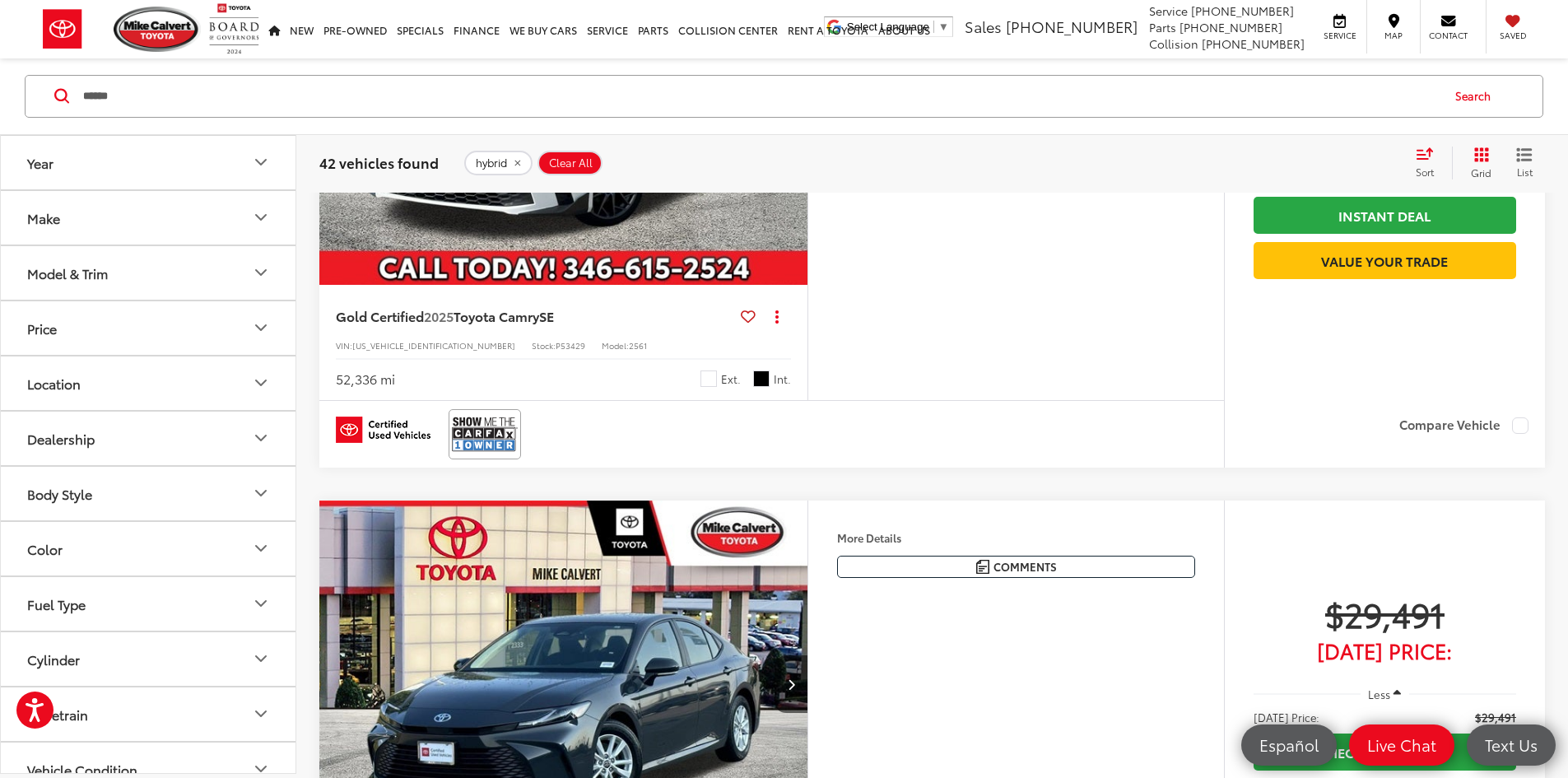
click at [244, 115] on input "******" at bounding box center [760, 96] width 1358 height 40
type input "*******"
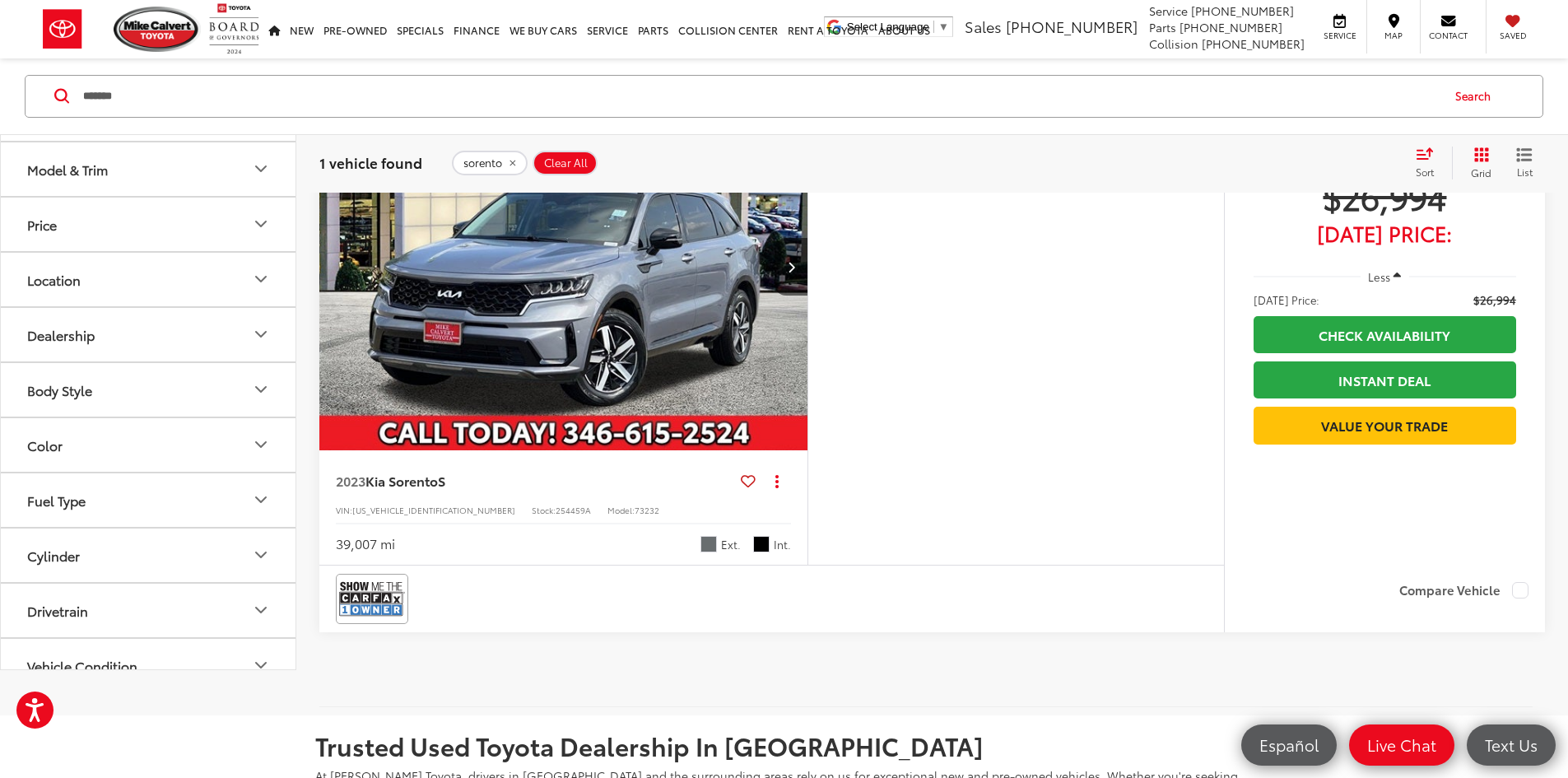
scroll to position [346, 0]
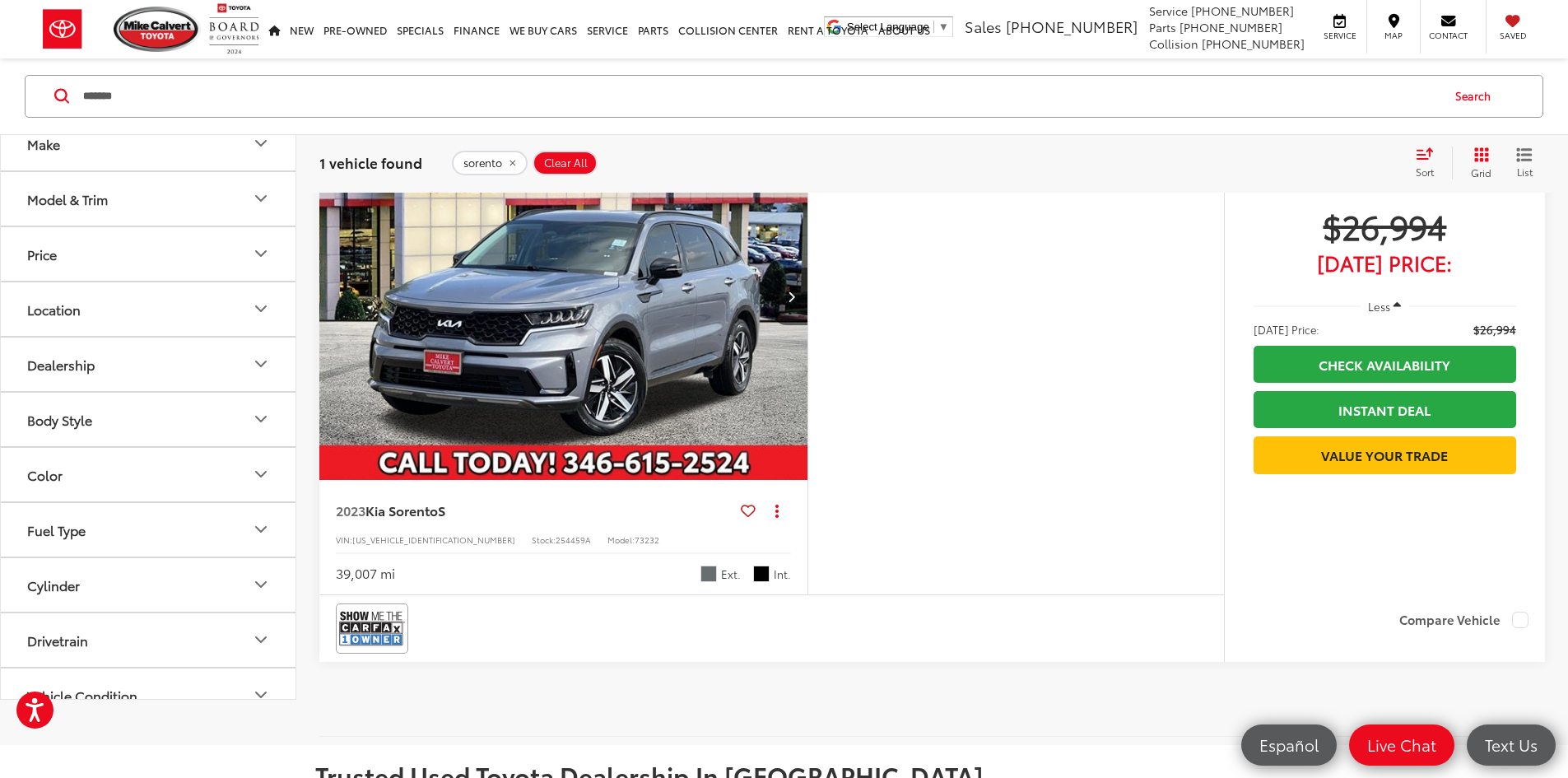
click at [715, 413] on img "2023 Kia Sorento S 0" at bounding box center [564, 297] width 490 height 368
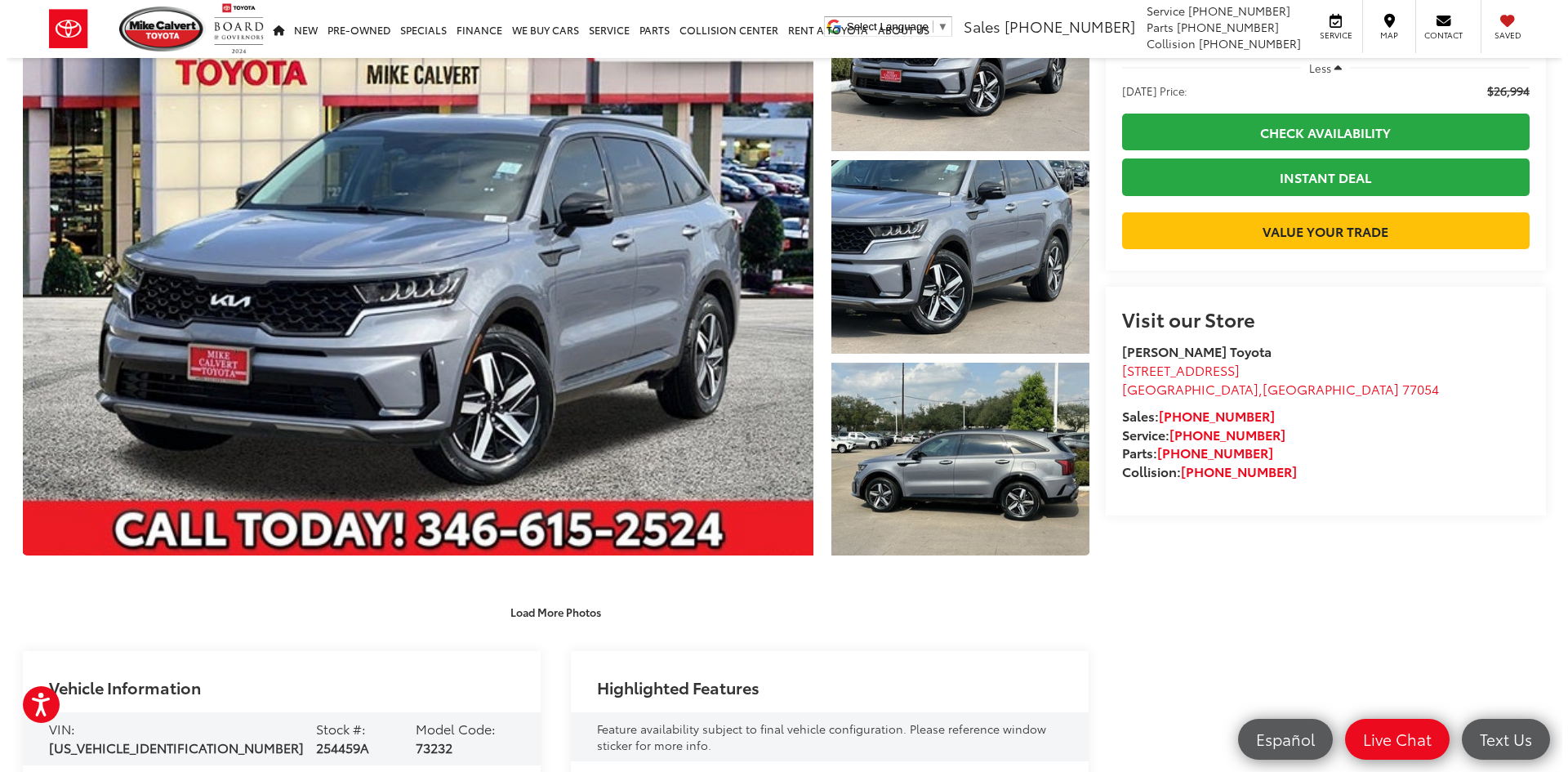
scroll to position [163, 0]
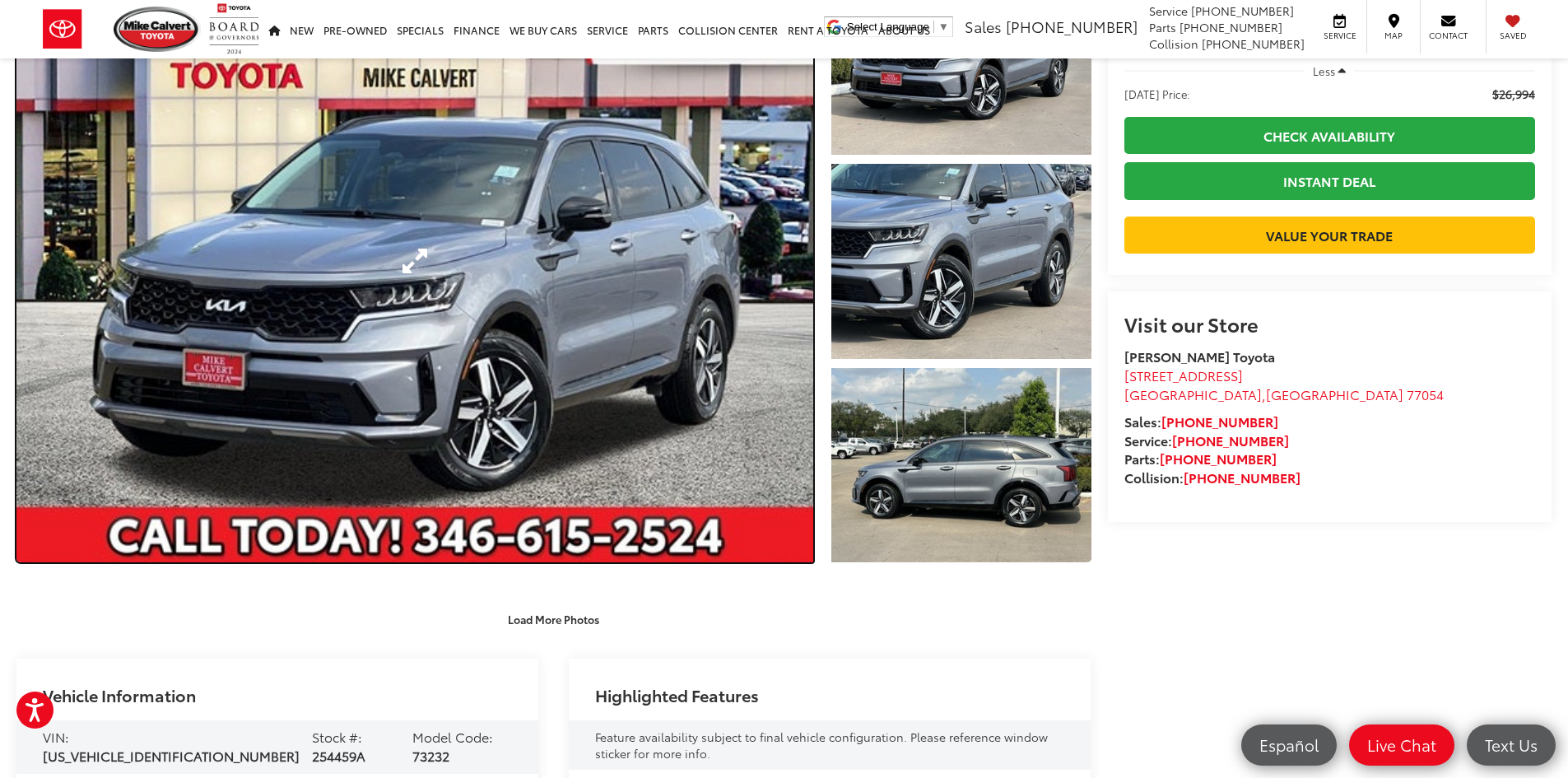
click at [747, 390] on link "Expand Photo 0" at bounding box center [415, 260] width 797 height 602
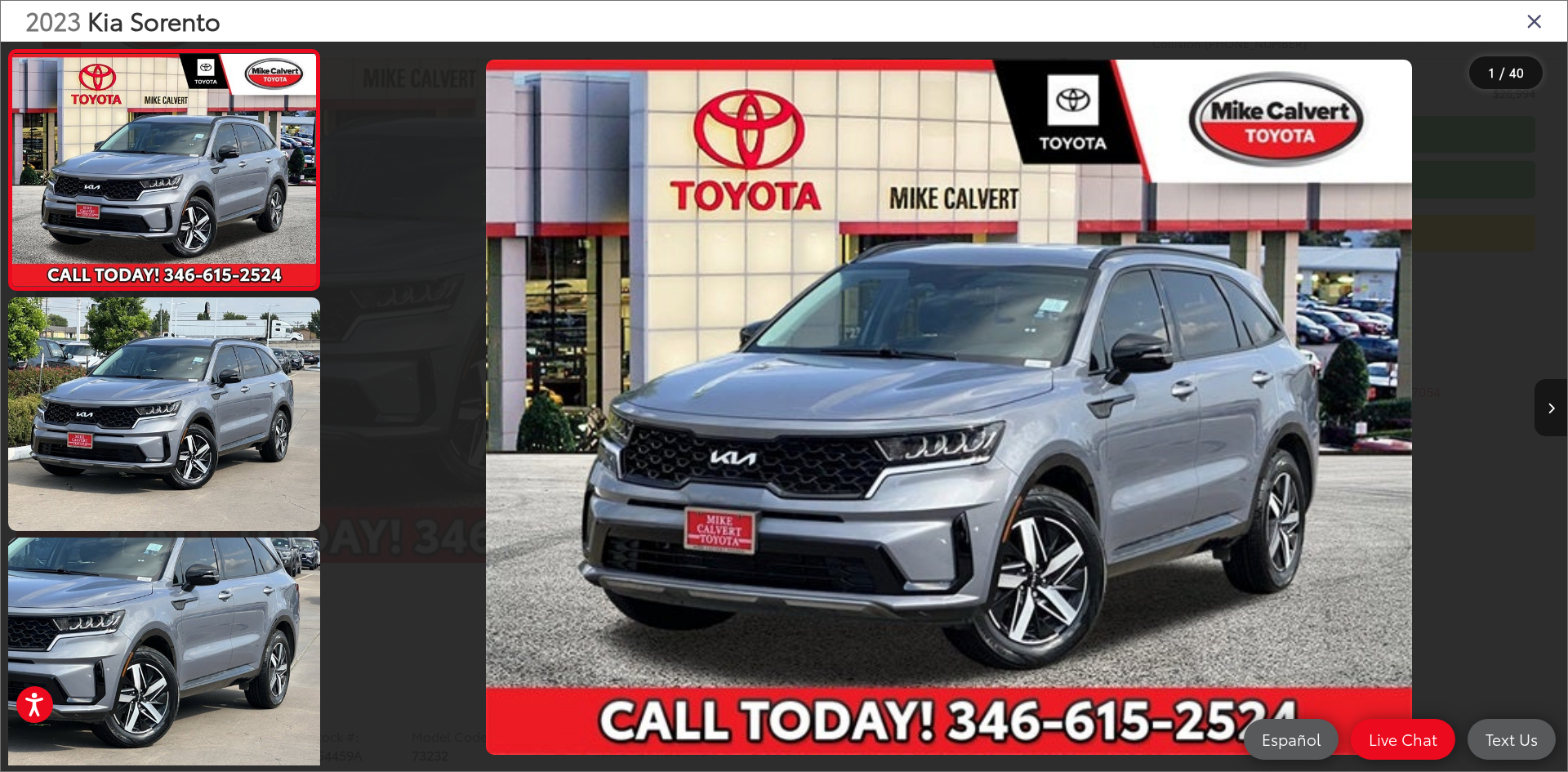
click at [1555, 415] on button "Next image" at bounding box center [1550, 407] width 32 height 57
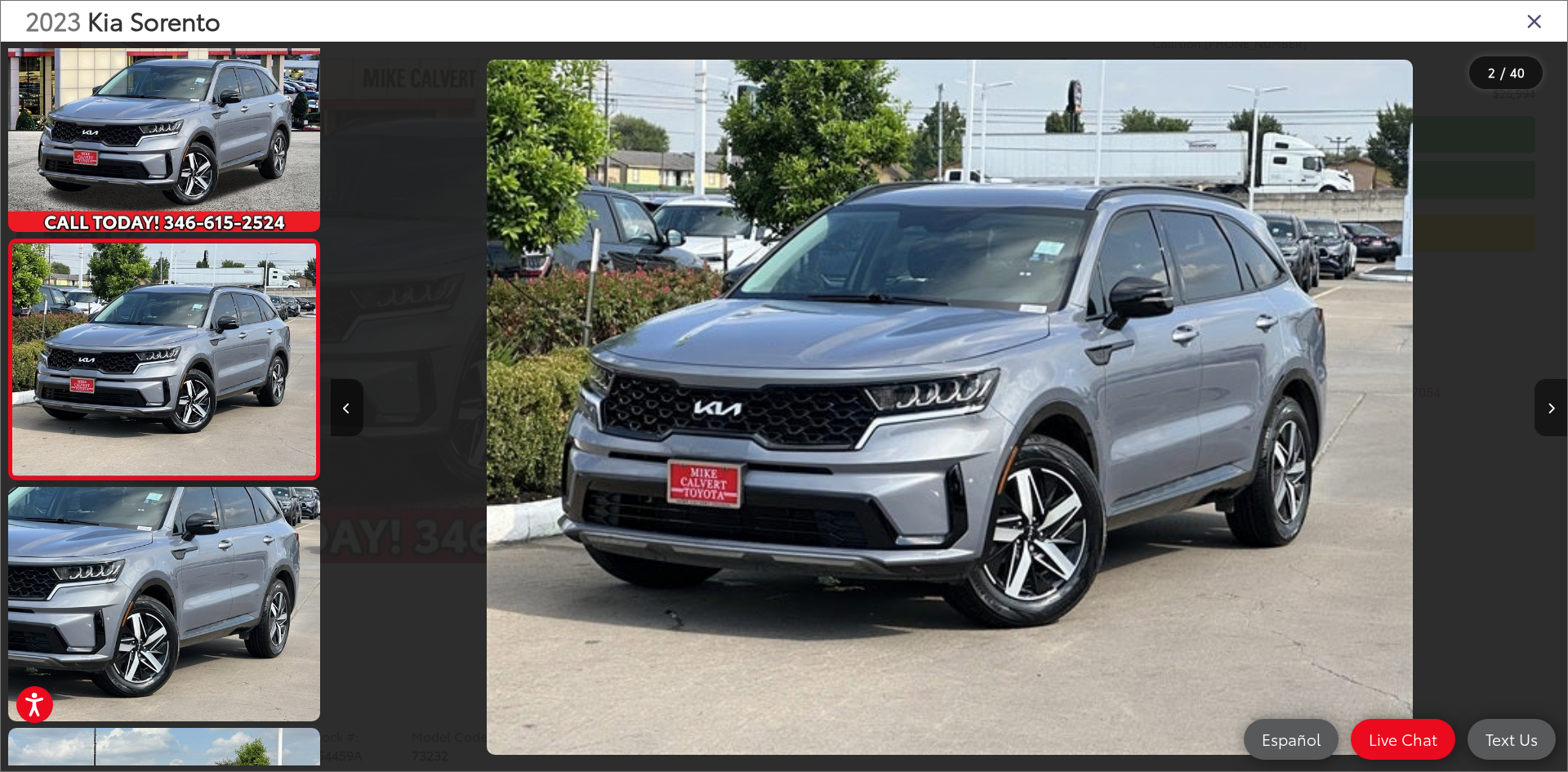
scroll to position [0, 1236]
click at [1555, 415] on button "Next image" at bounding box center [1550, 407] width 32 height 57
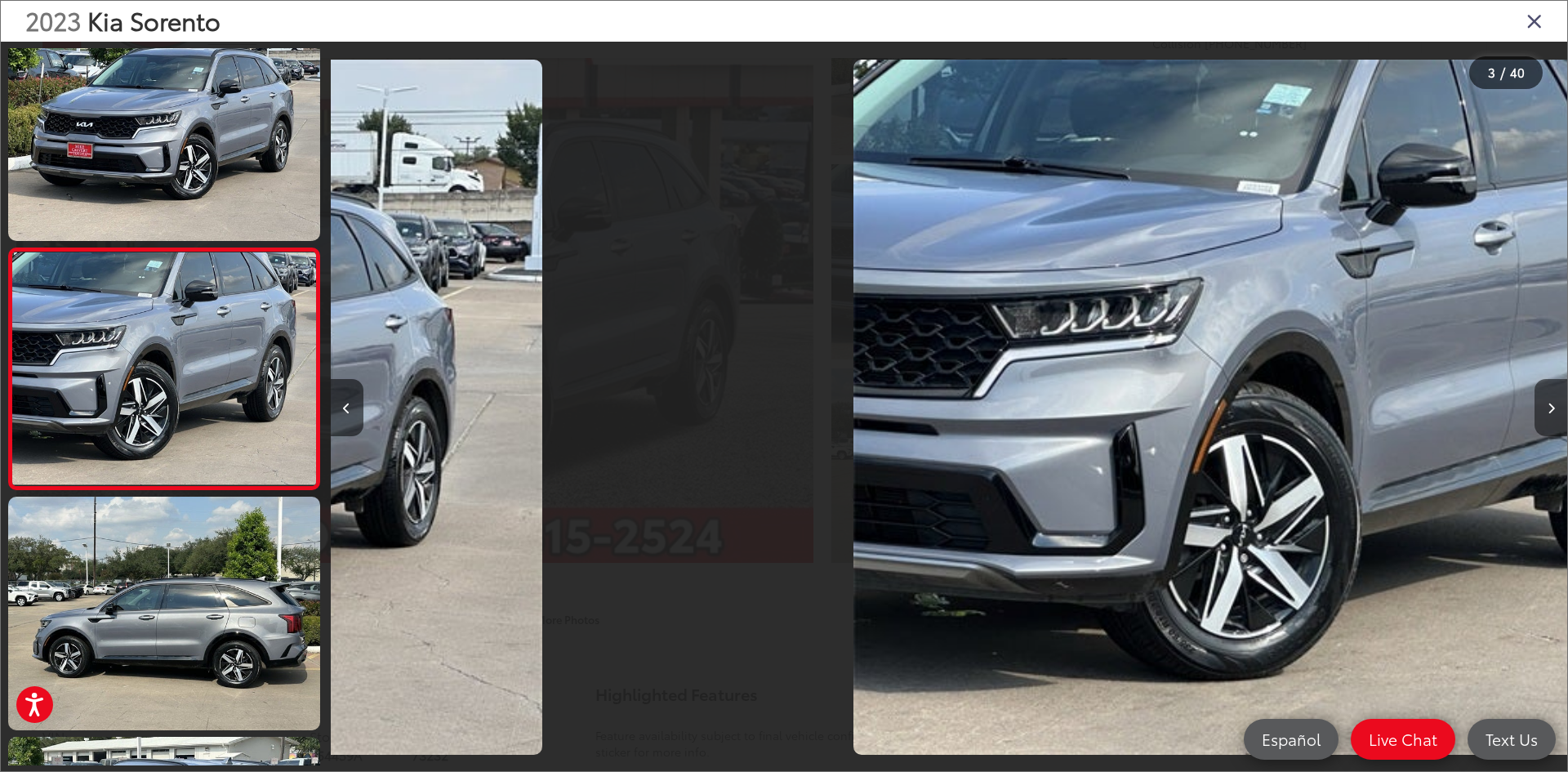
scroll to position [290, 0]
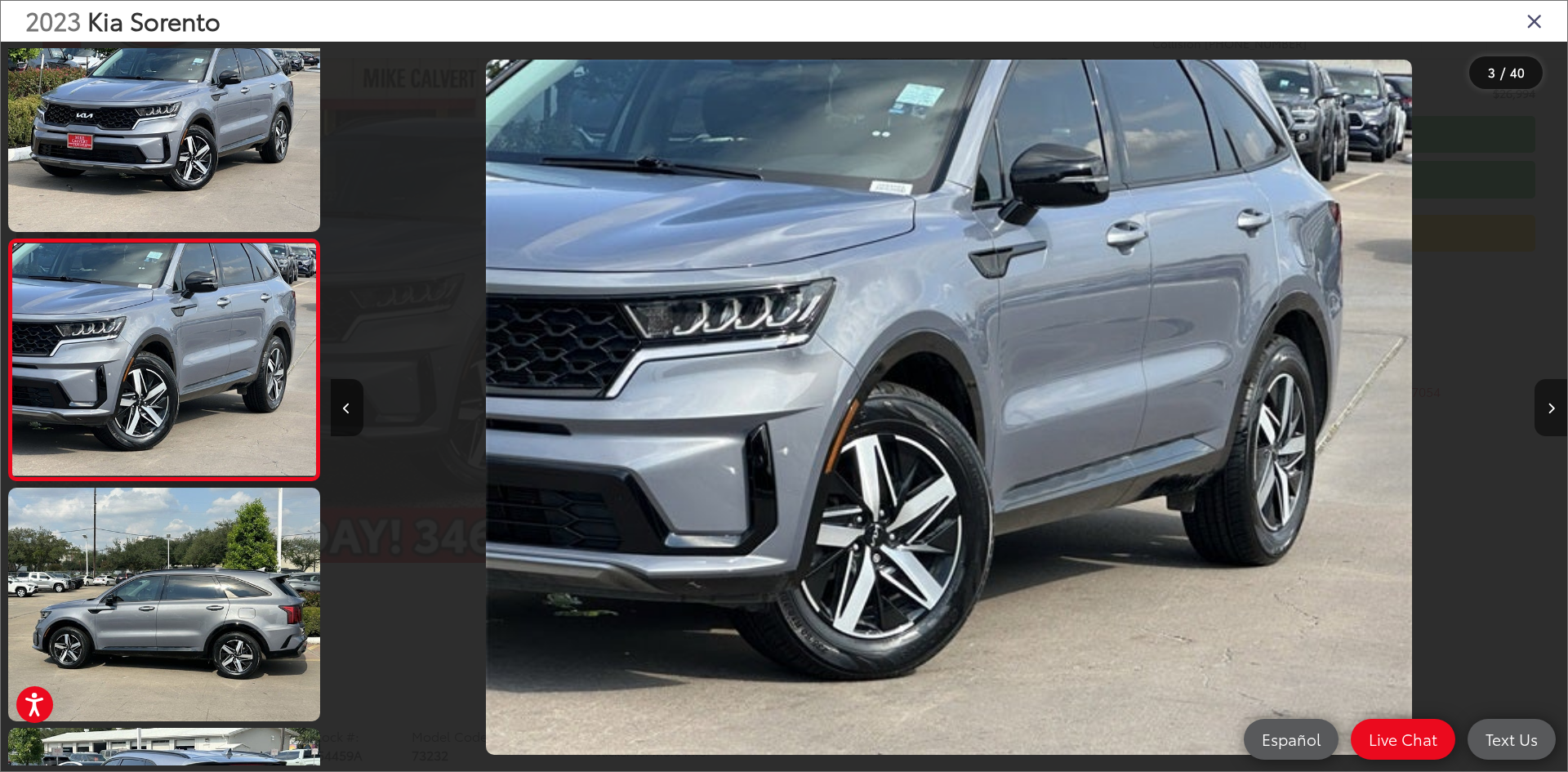
click at [1555, 415] on button "Next image" at bounding box center [1550, 407] width 32 height 57
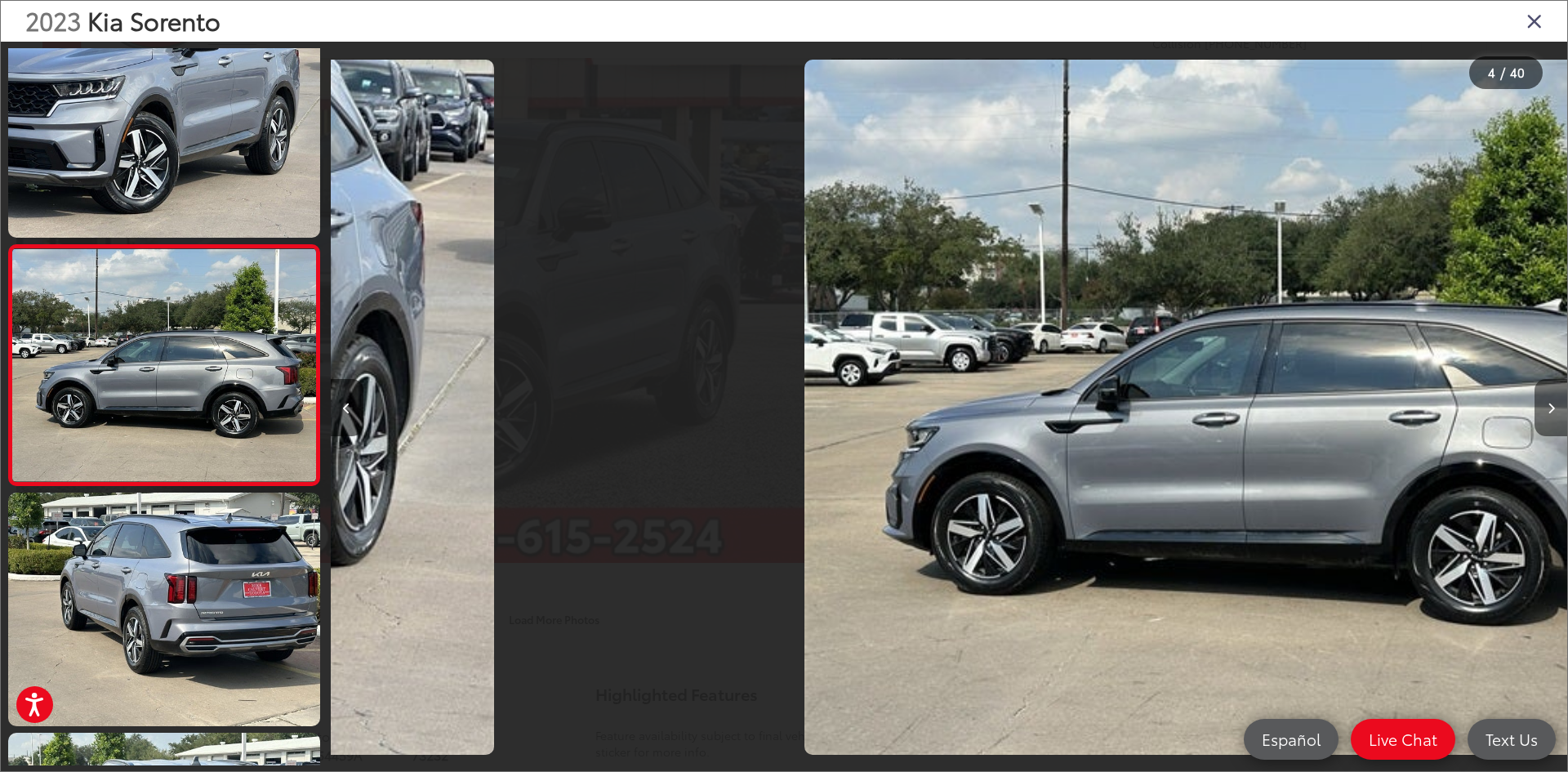
scroll to position [532, 0]
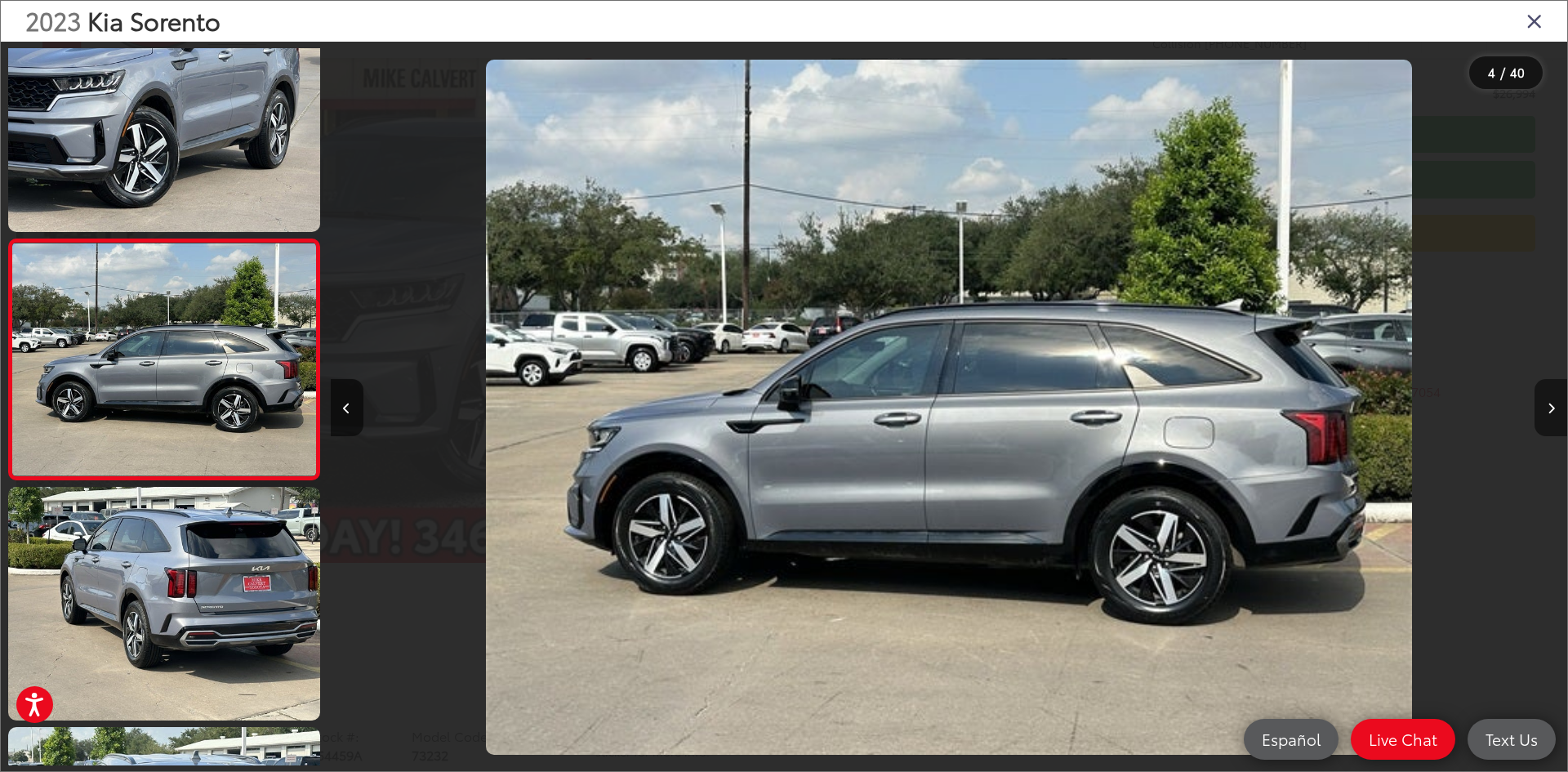
click at [1555, 415] on button "Next image" at bounding box center [1550, 407] width 32 height 57
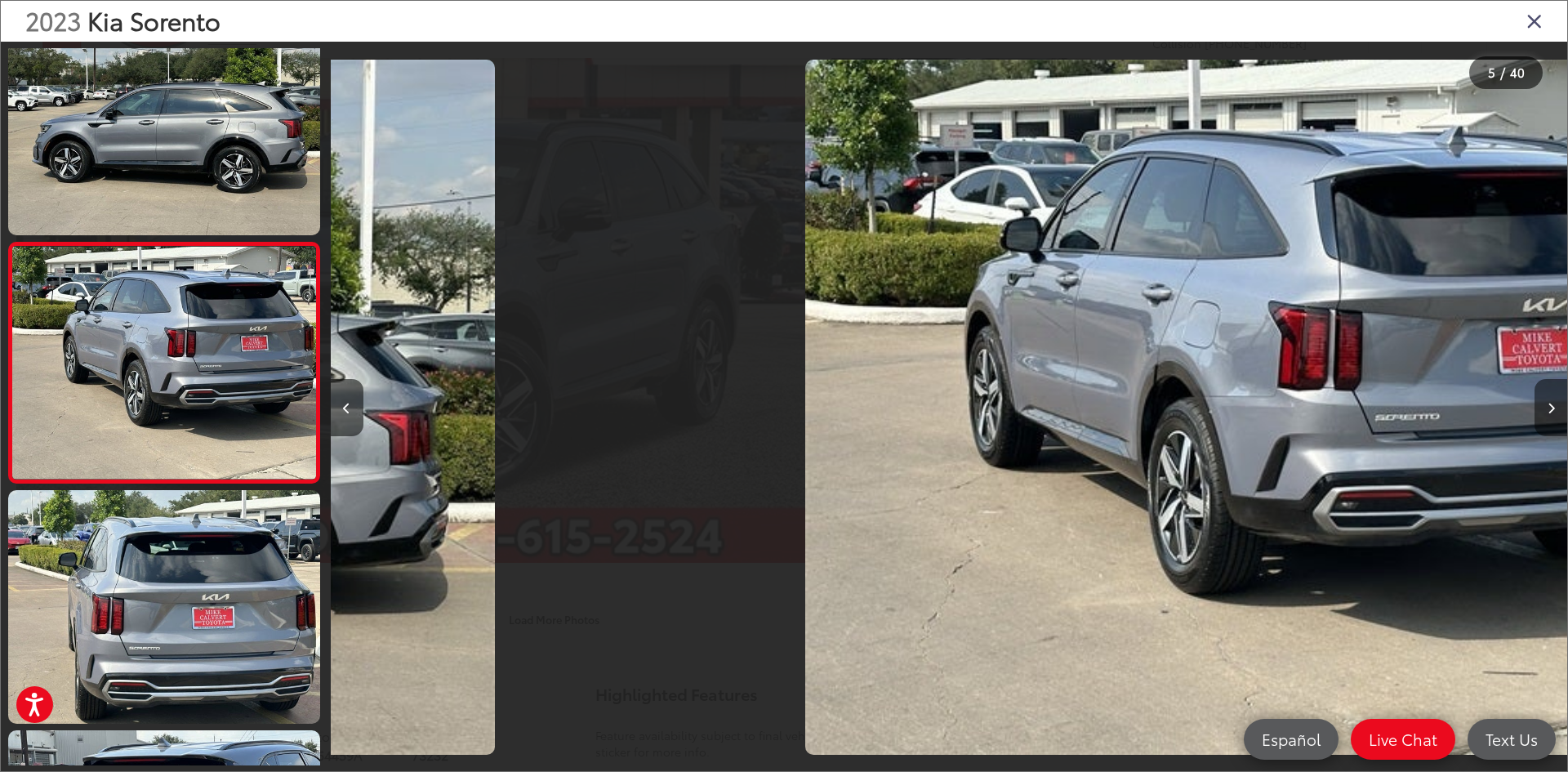
scroll to position [772, 0]
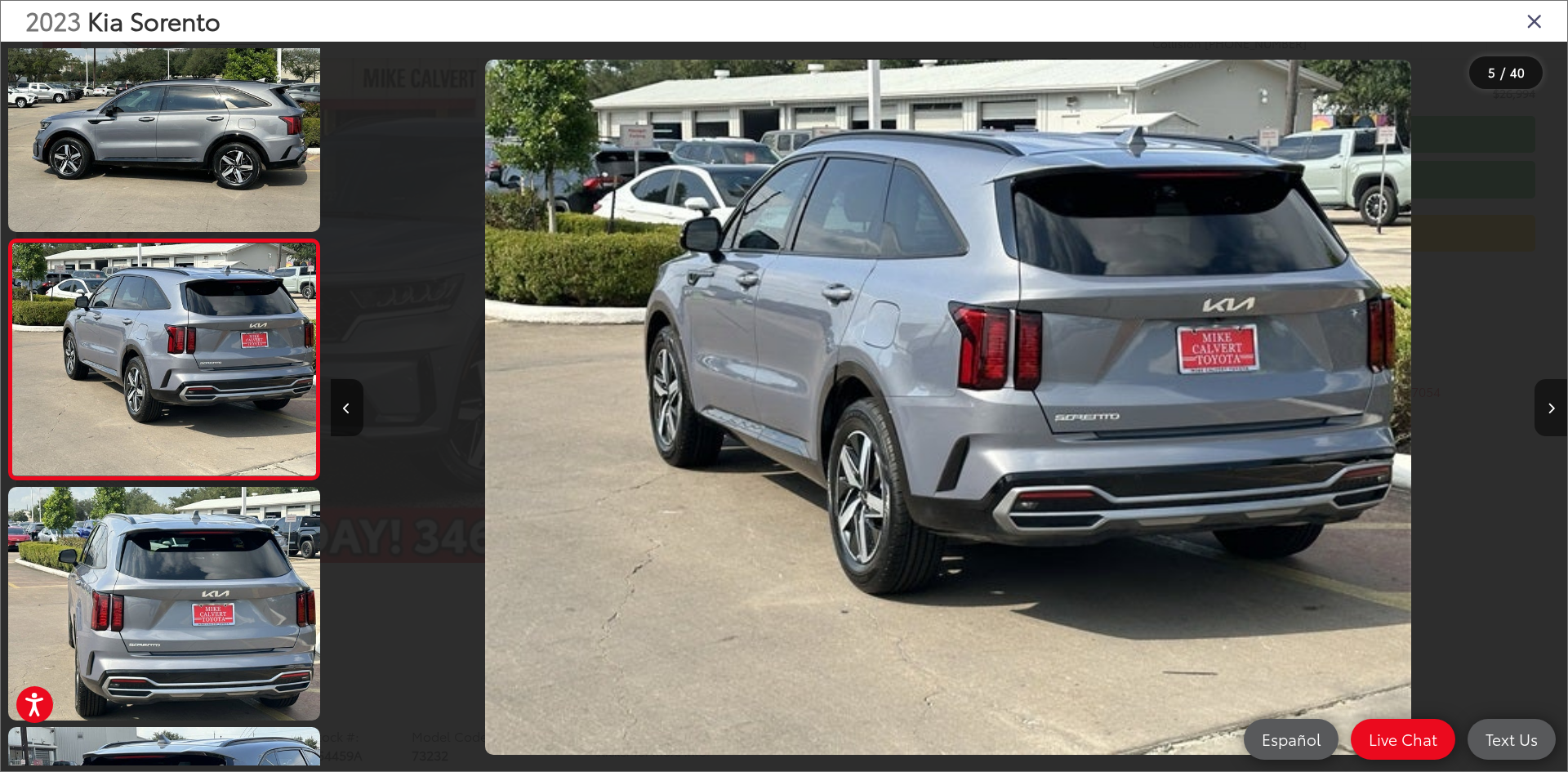
click at [1555, 415] on button "Next image" at bounding box center [1550, 407] width 32 height 57
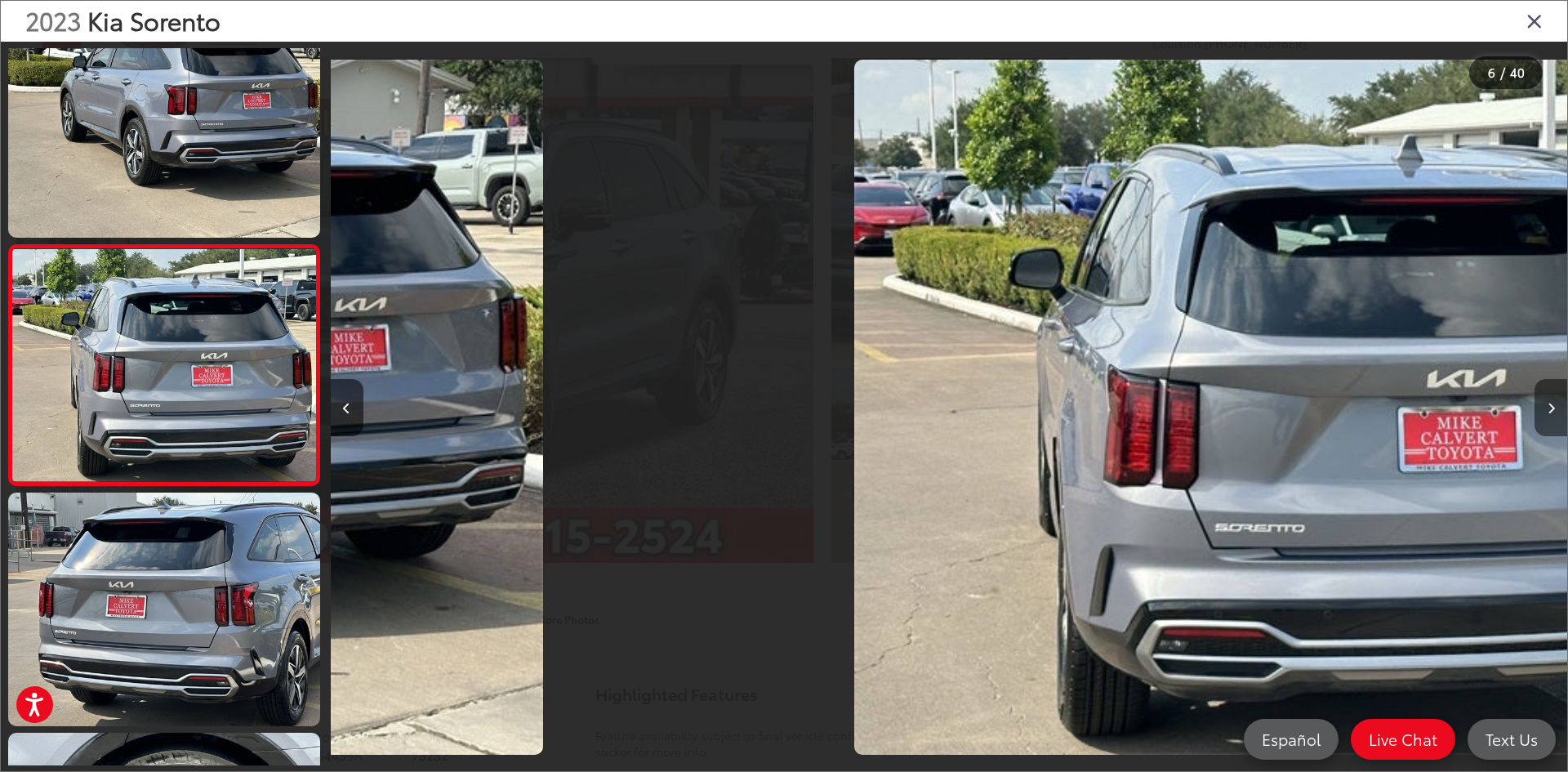
scroll to position [1011, 0]
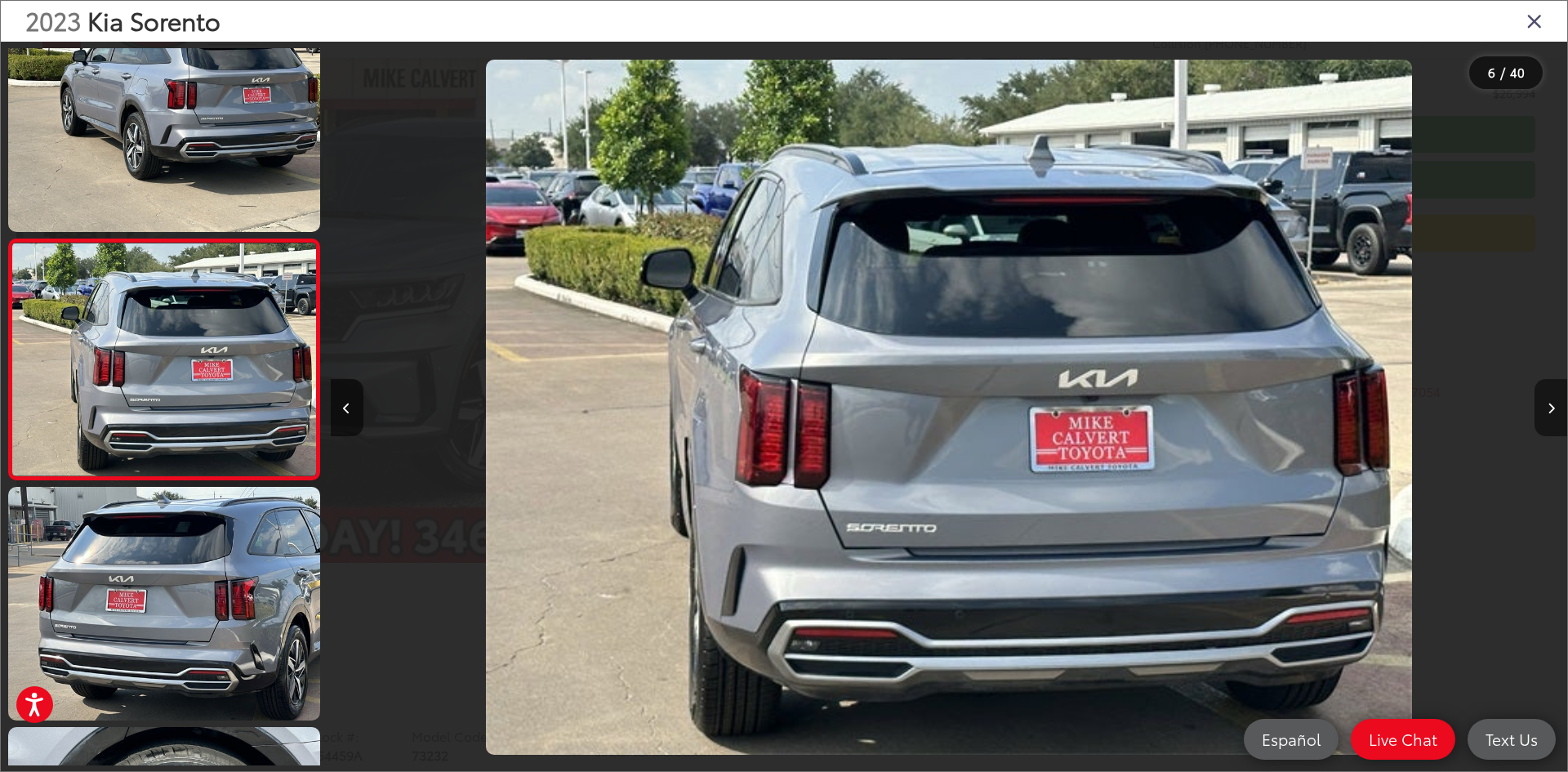
click at [1555, 415] on button "Next image" at bounding box center [1550, 407] width 32 height 57
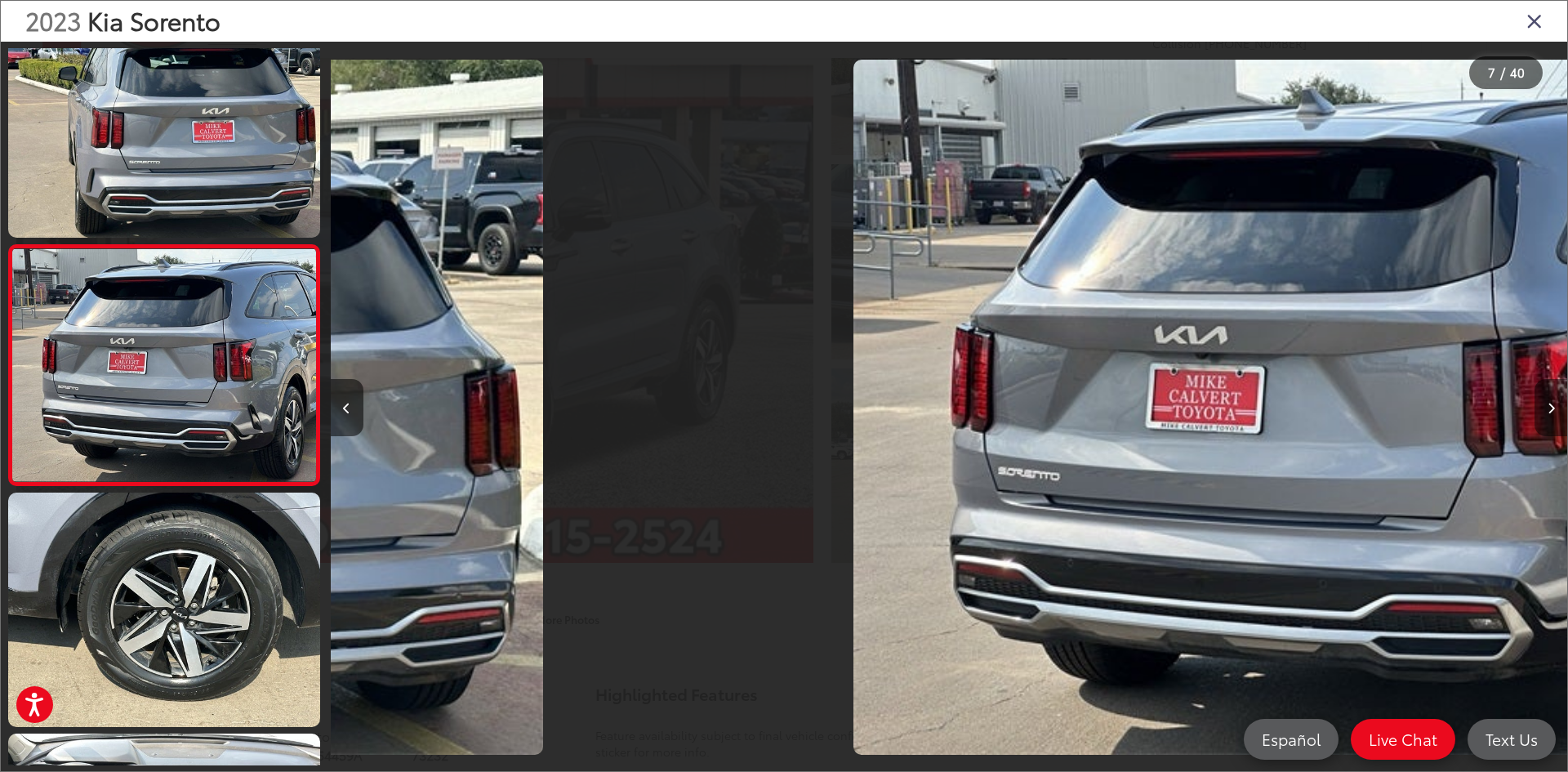
scroll to position [1252, 0]
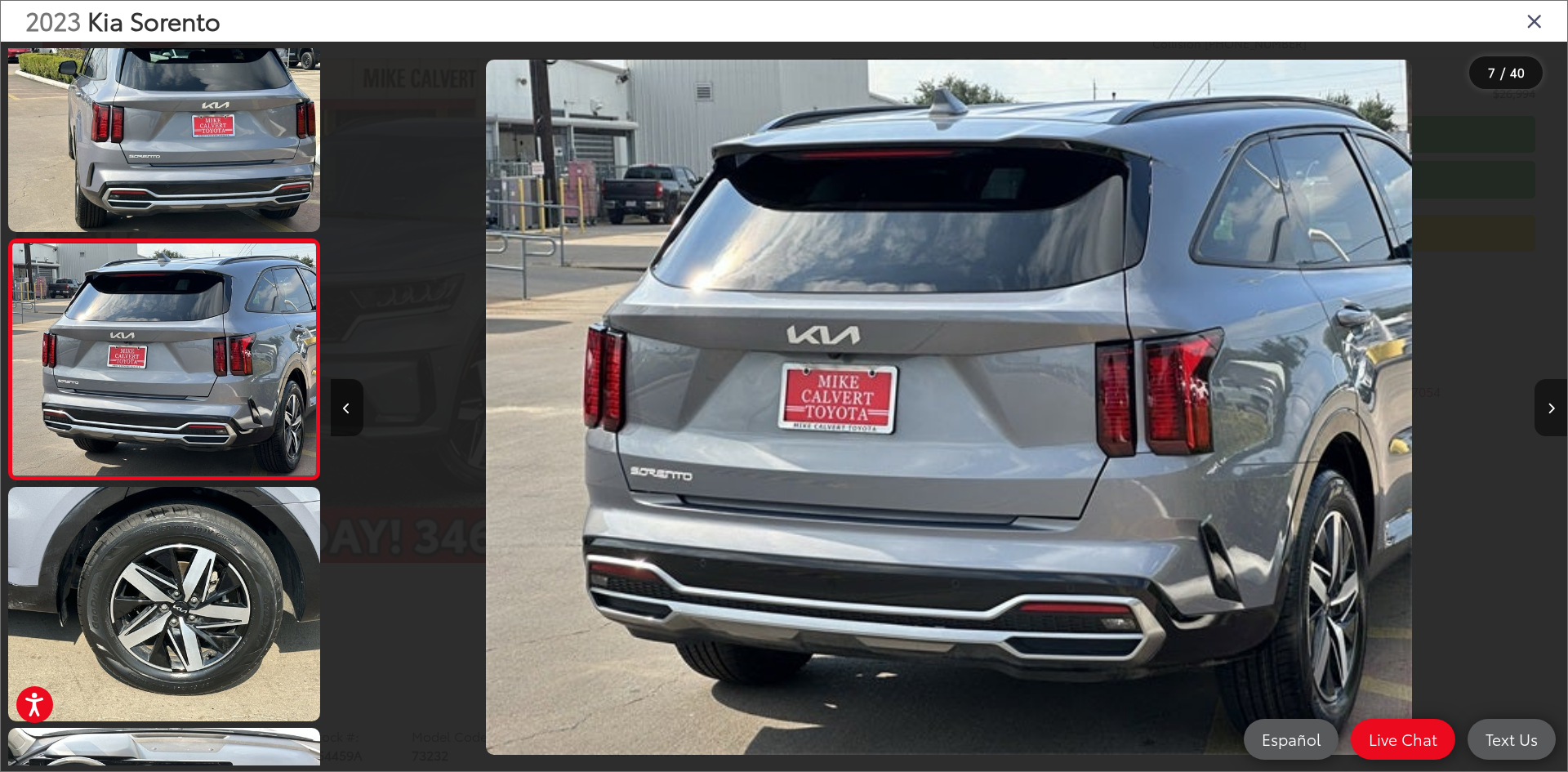
click at [1555, 415] on button "Next image" at bounding box center [1550, 407] width 32 height 57
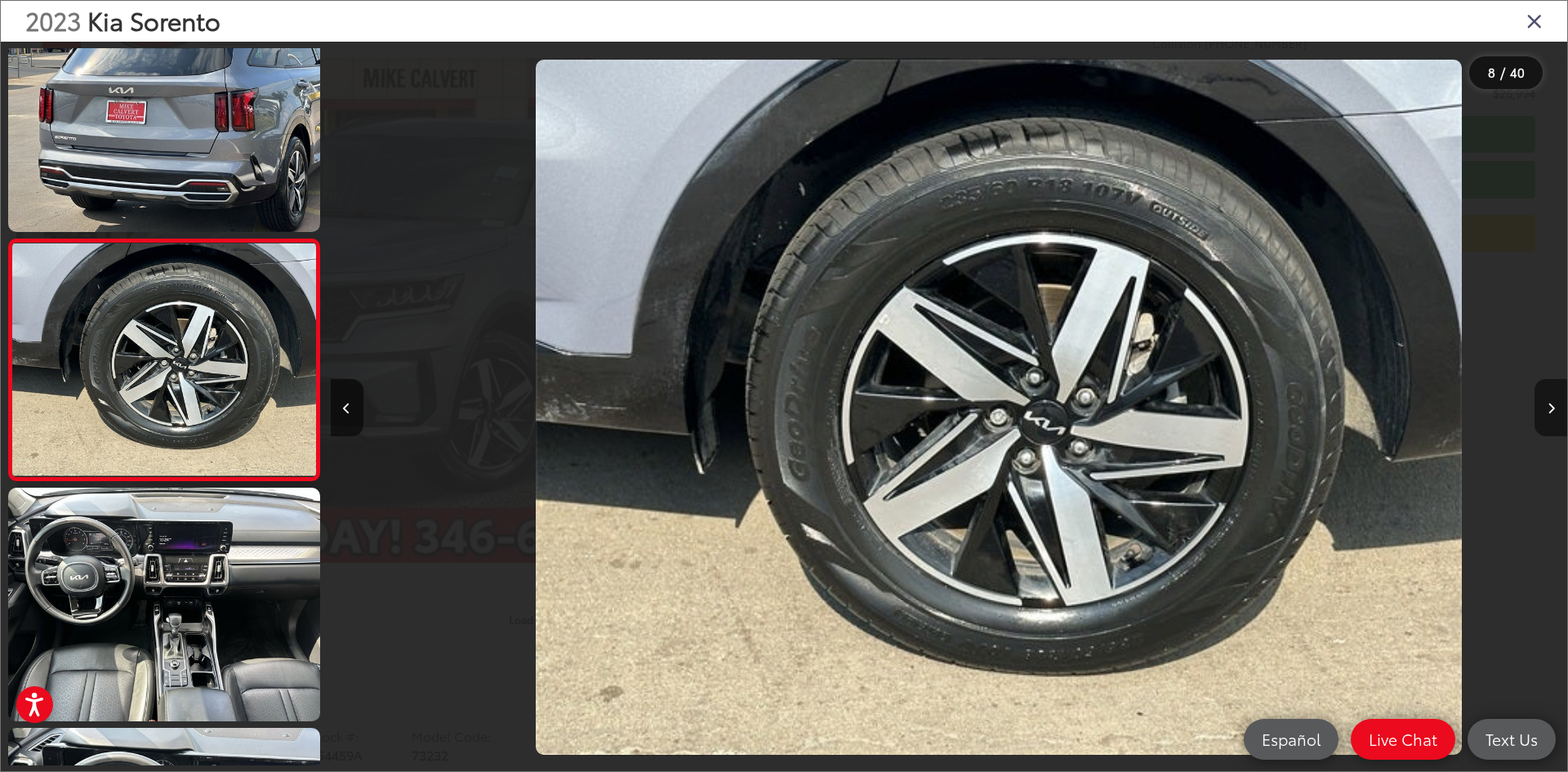
scroll to position [0, 8659]
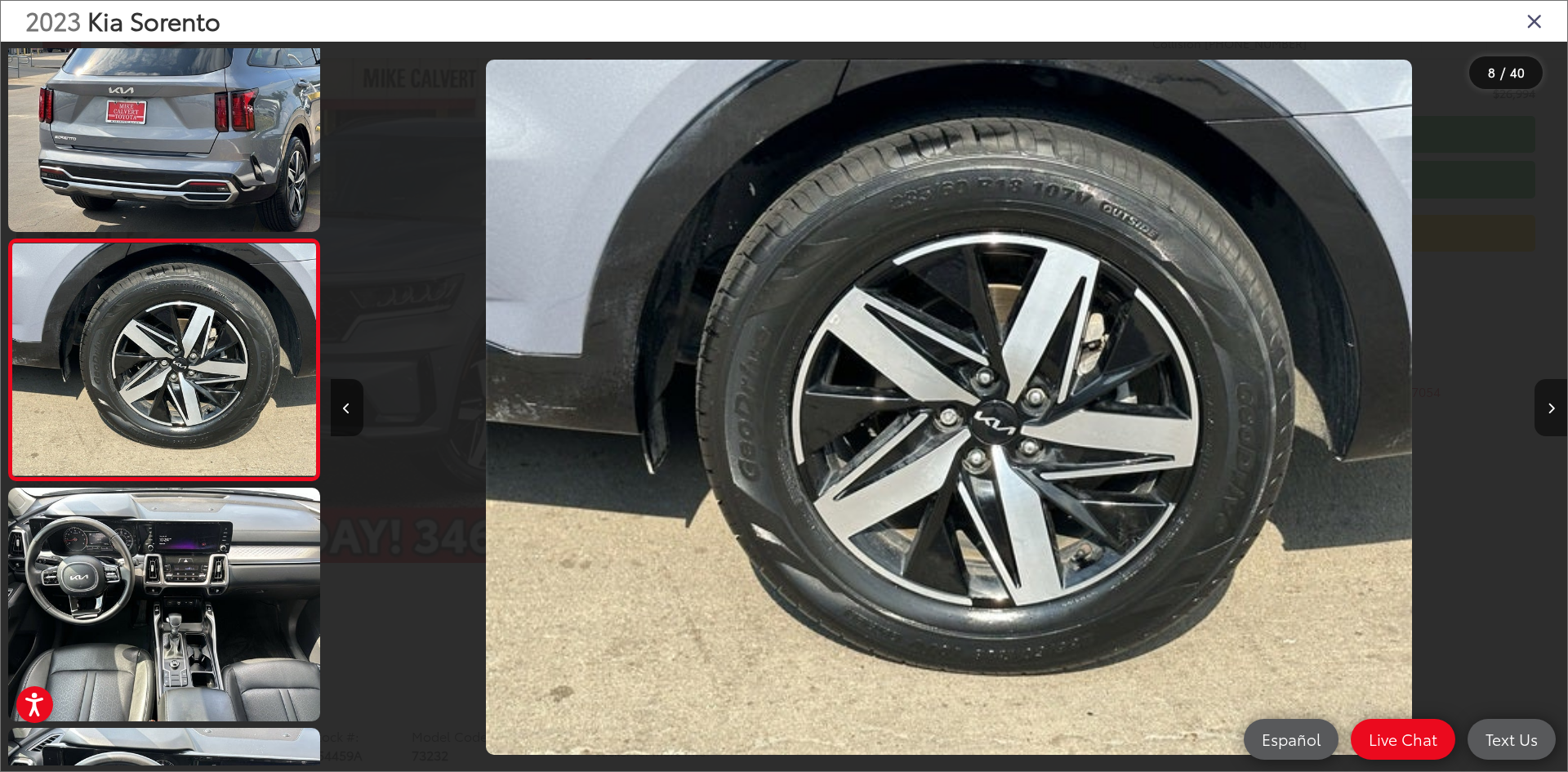
click at [1555, 415] on button "Next image" at bounding box center [1550, 407] width 32 height 57
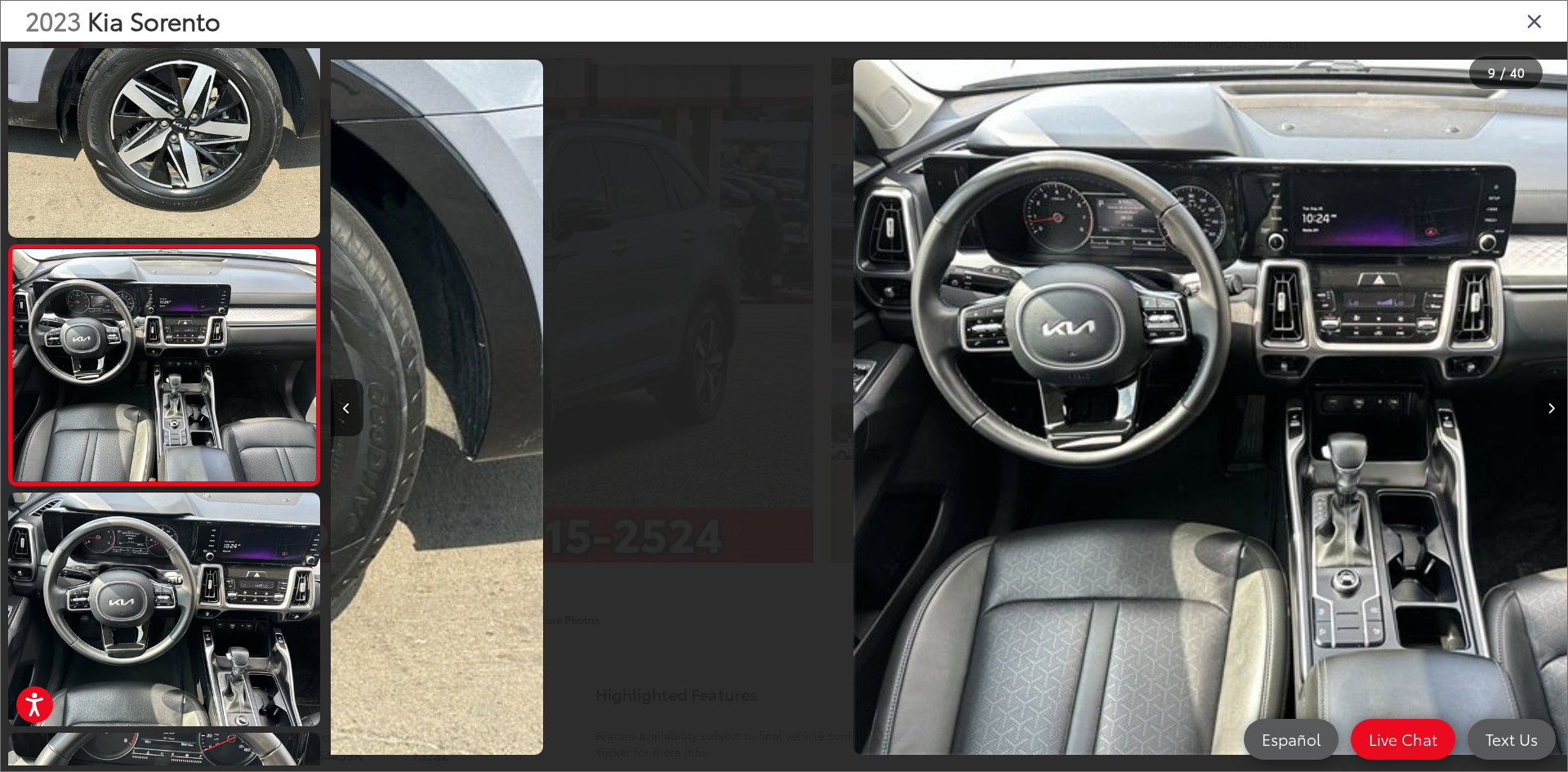
scroll to position [1732, 0]
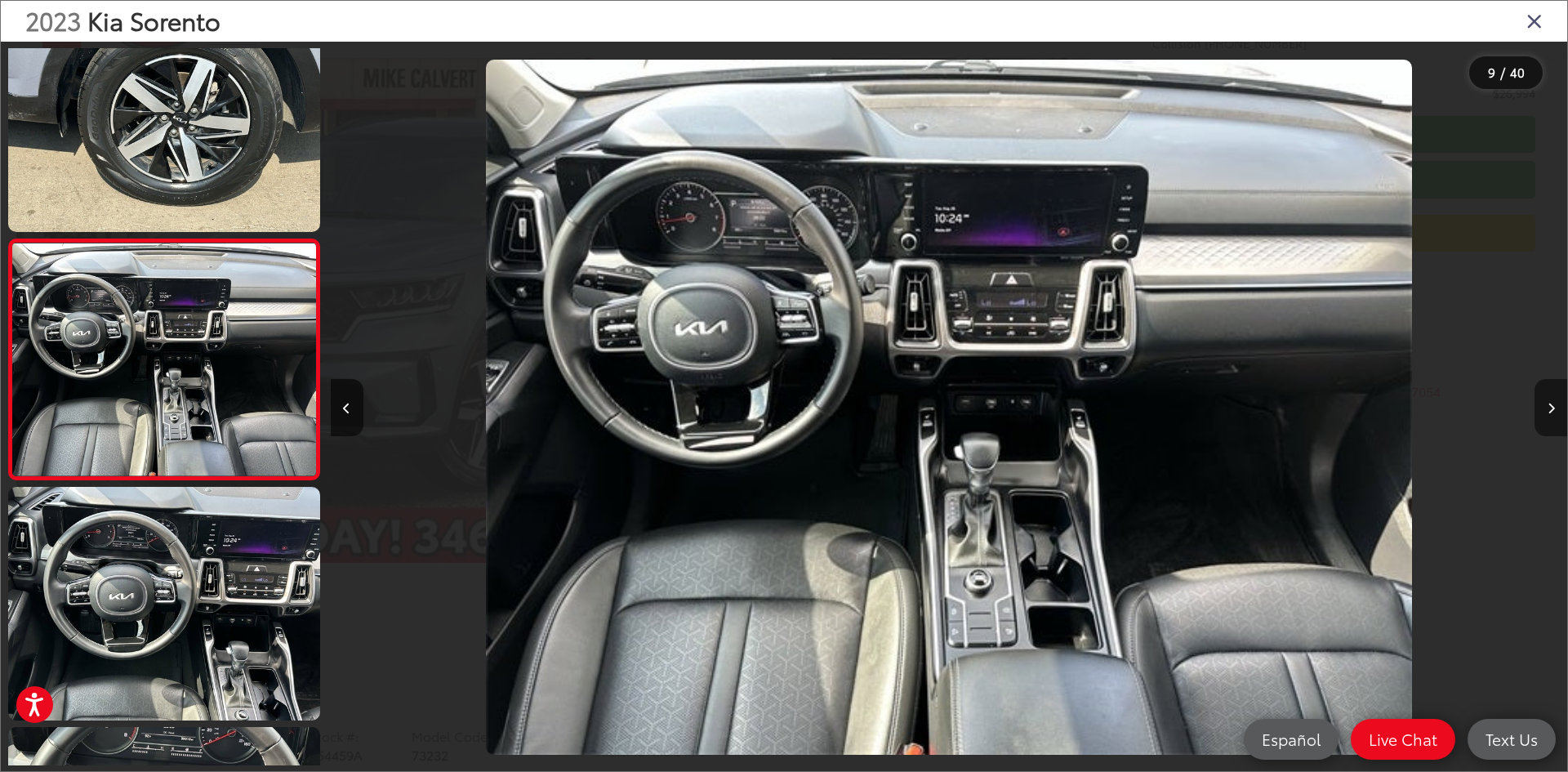
click at [1555, 415] on button "Next image" at bounding box center [1550, 407] width 32 height 57
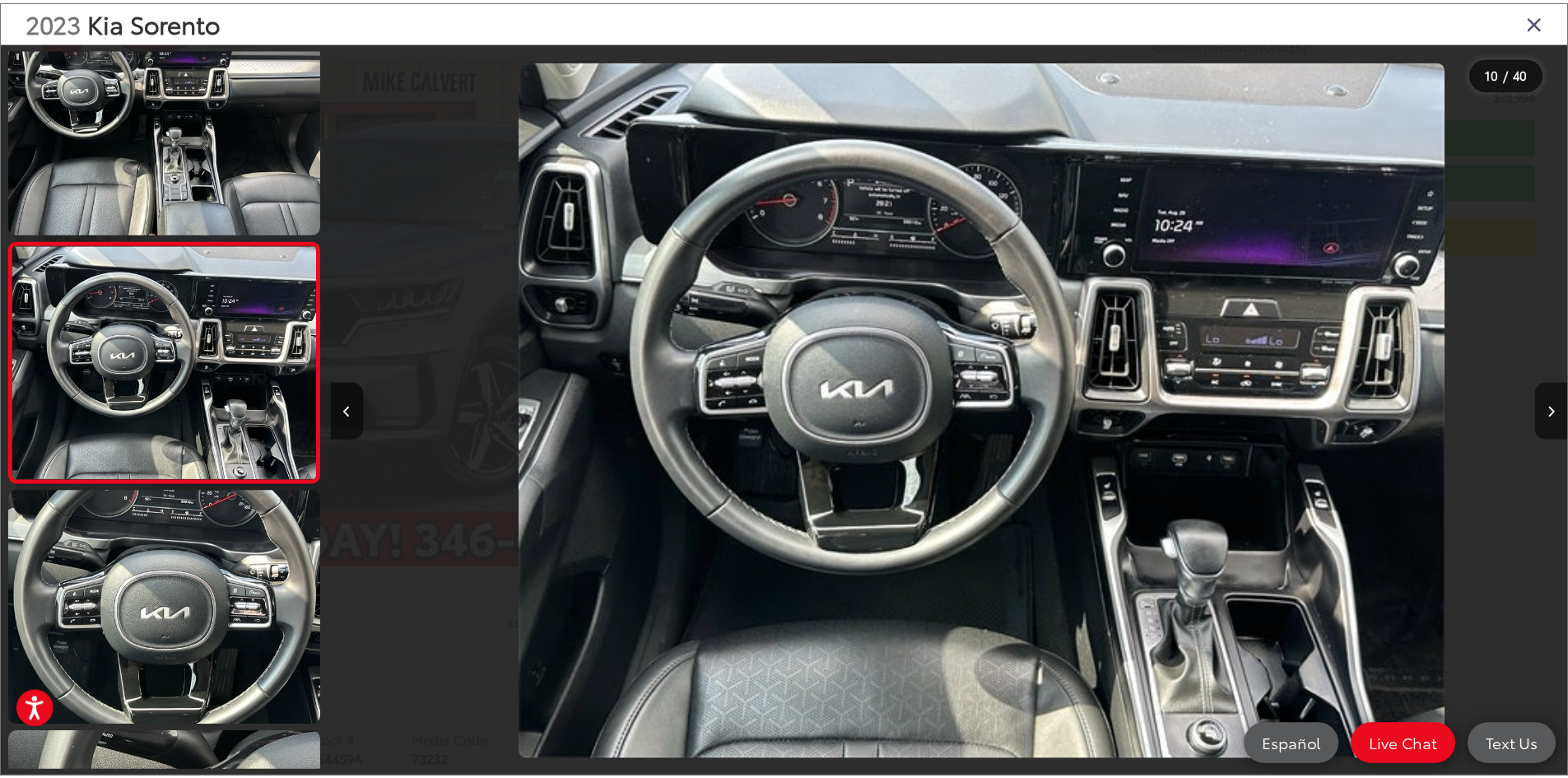
scroll to position [0, 11217]
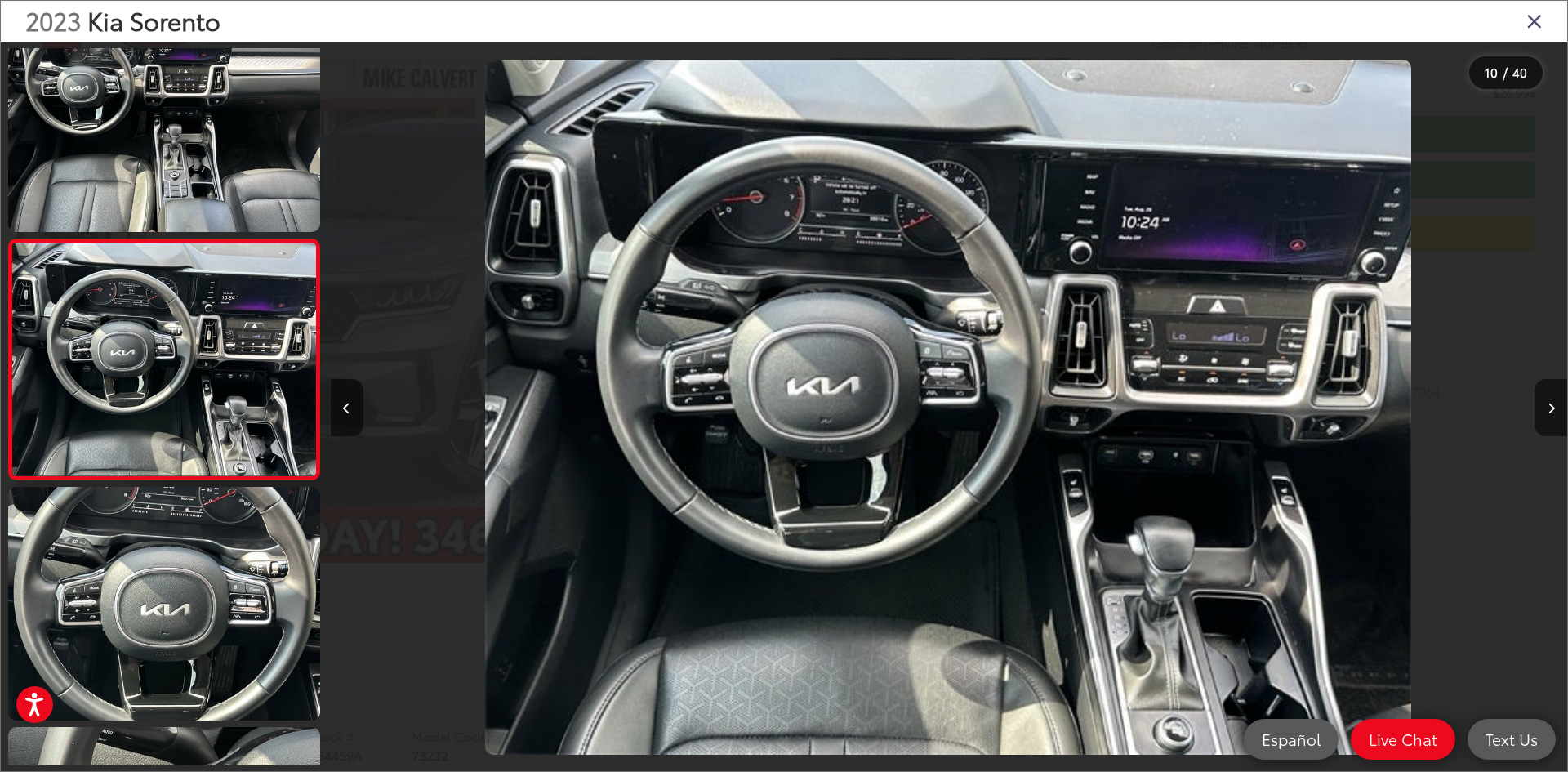
click at [1543, 23] on div "2023 Kia Sorento" at bounding box center [784, 22] width 1567 height 41
click at [1535, 23] on icon "Close gallery" at bounding box center [1535, 21] width 17 height 22
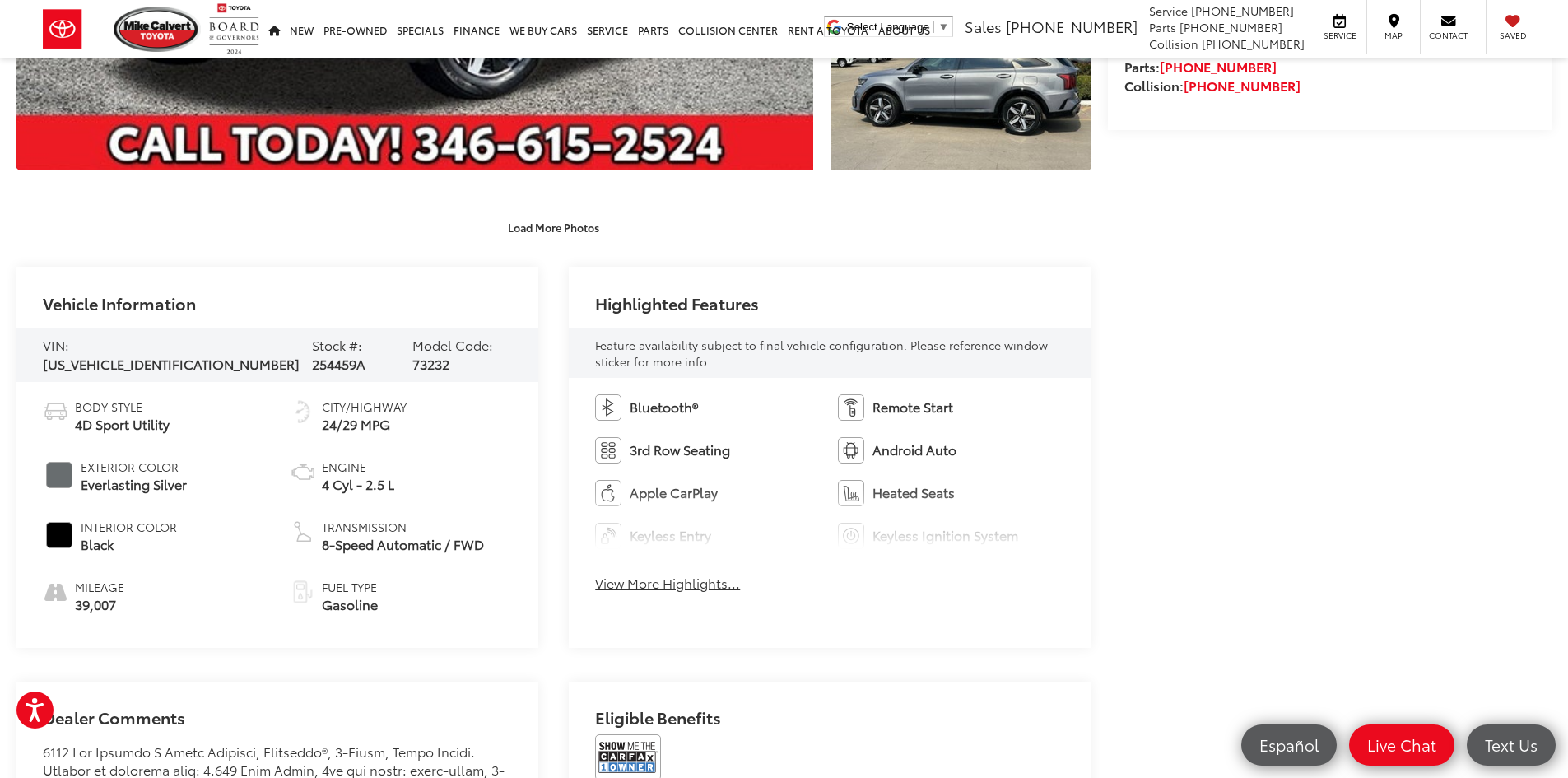
scroll to position [0, 0]
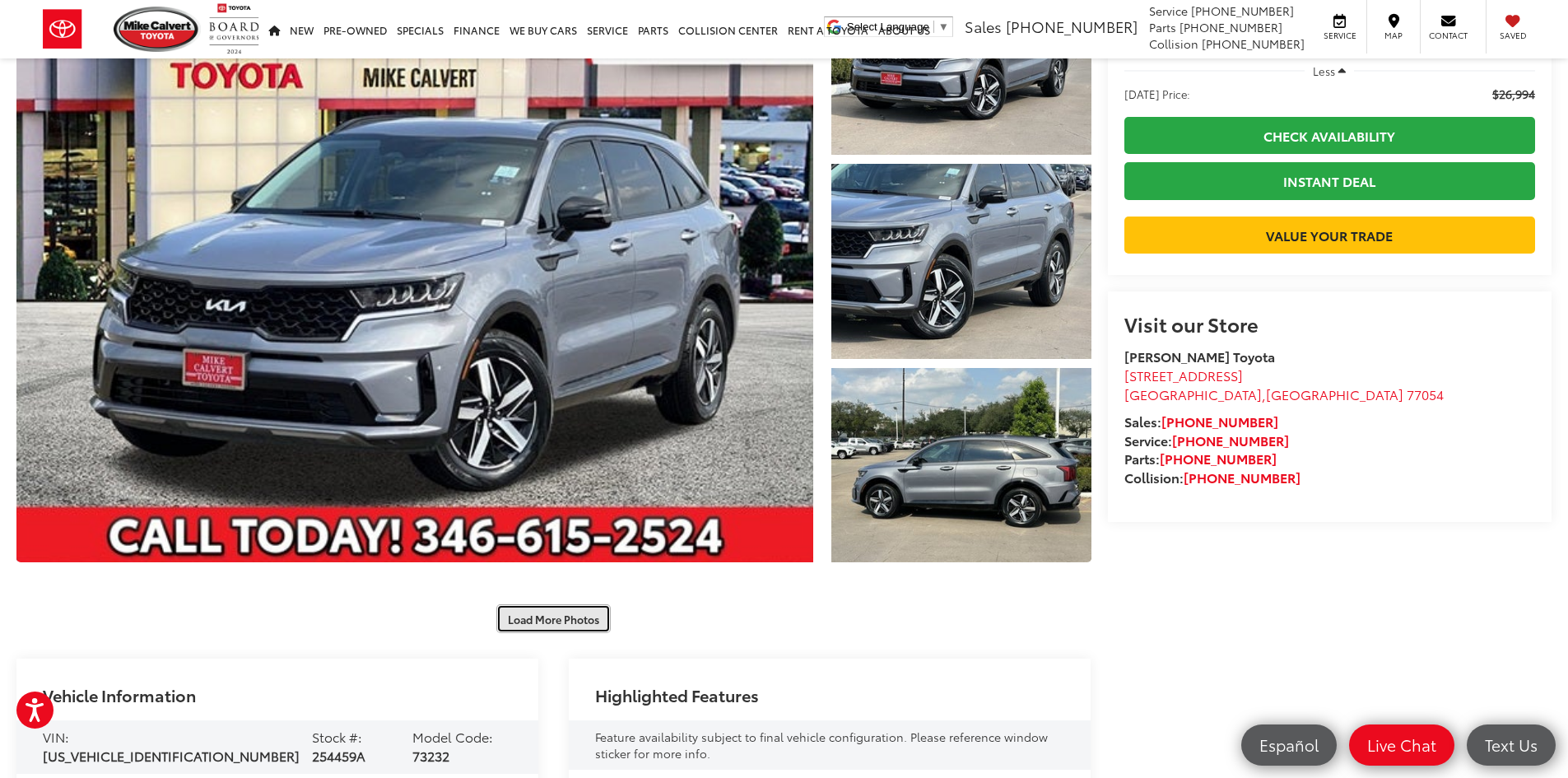
click at [552, 621] on button "Load More Photos" at bounding box center [554, 618] width 115 height 29
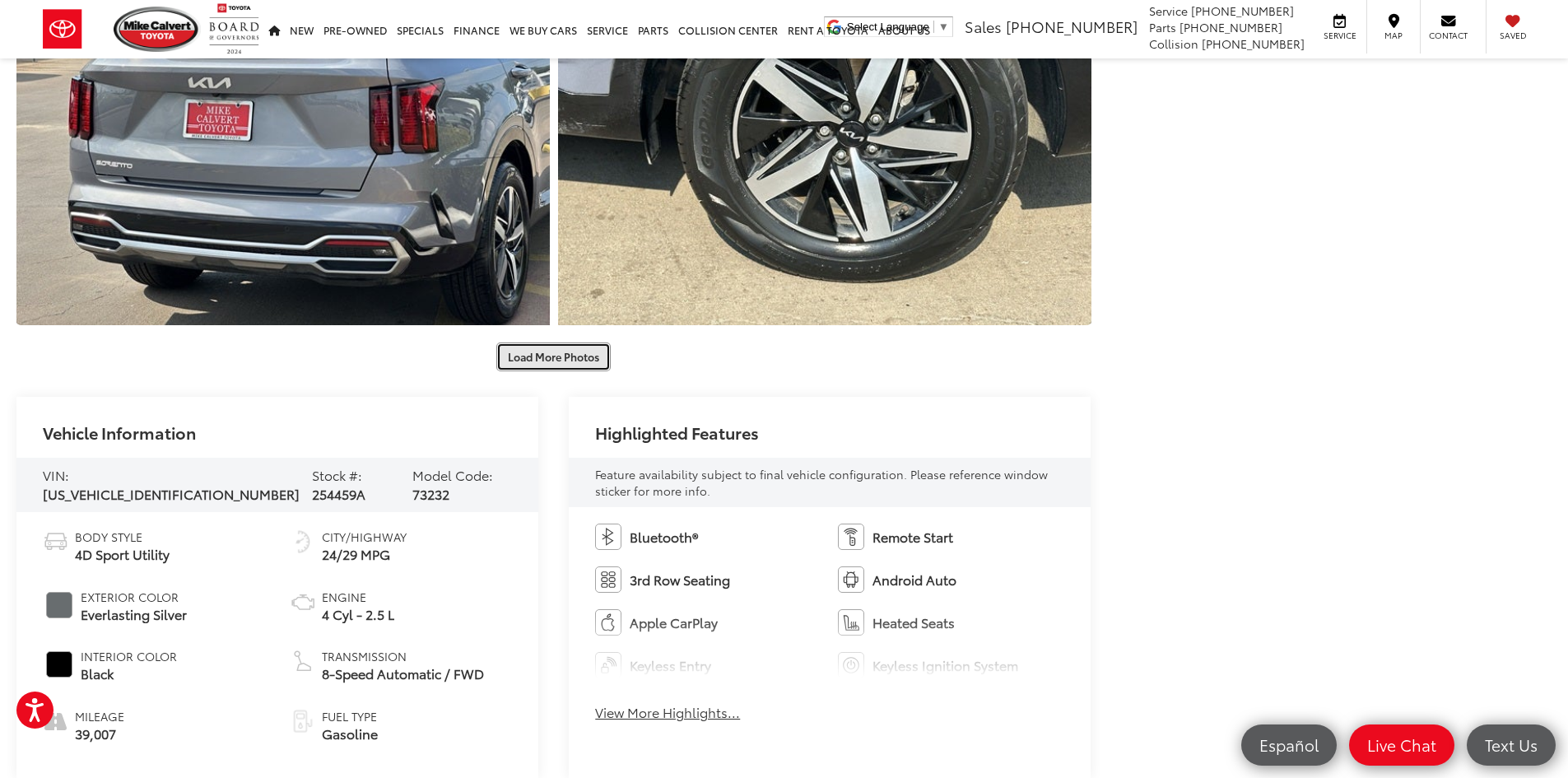
click at [561, 361] on button "Load More Photos" at bounding box center [554, 356] width 115 height 29
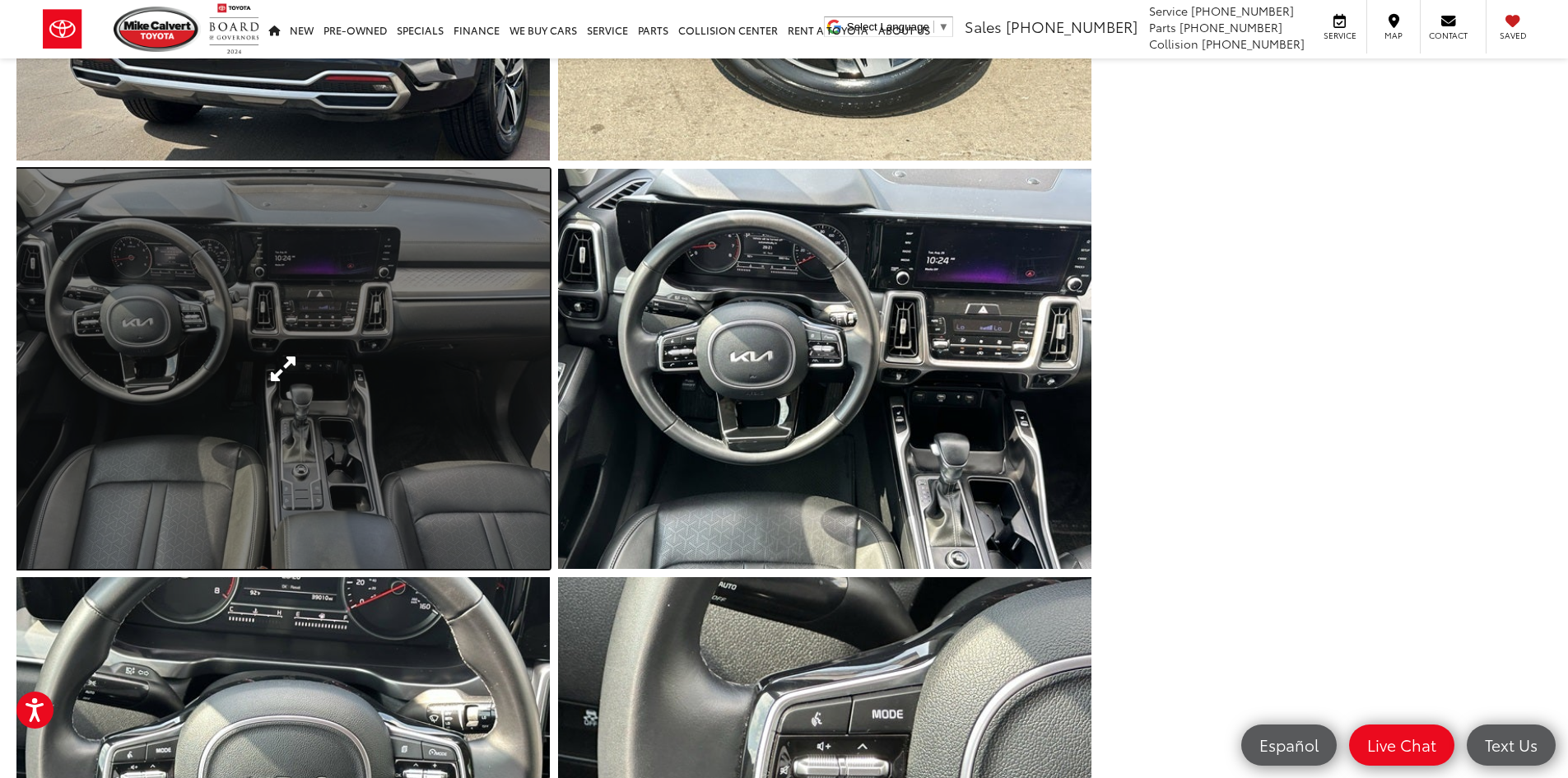
click at [377, 516] on link "Expand Photo 8" at bounding box center [283, 369] width 533 height 400
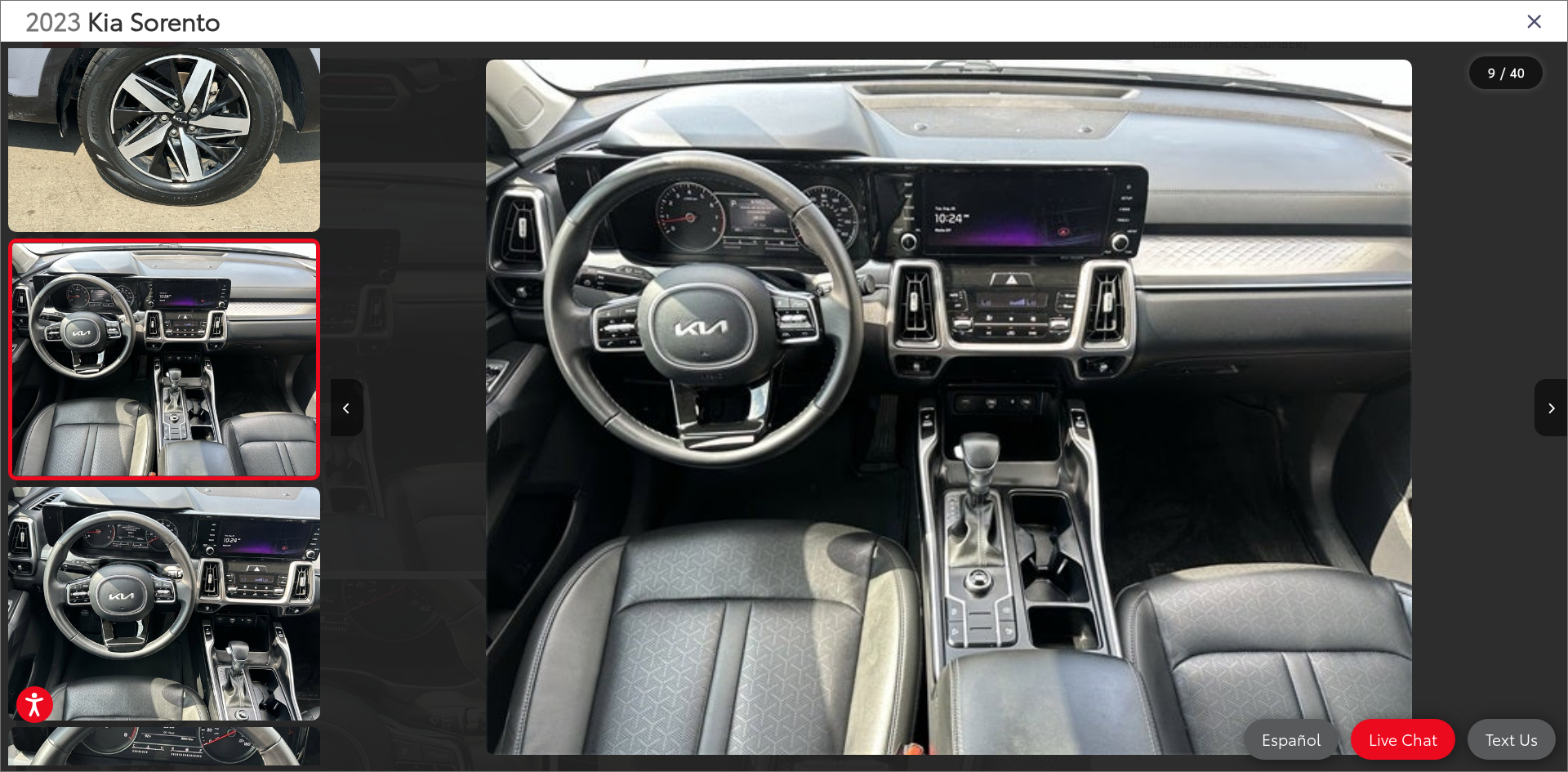
click at [1546, 17] on div "2023 Kia Sorento" at bounding box center [784, 22] width 1567 height 41
click at [1542, 19] on icon "Close gallery" at bounding box center [1535, 21] width 17 height 22
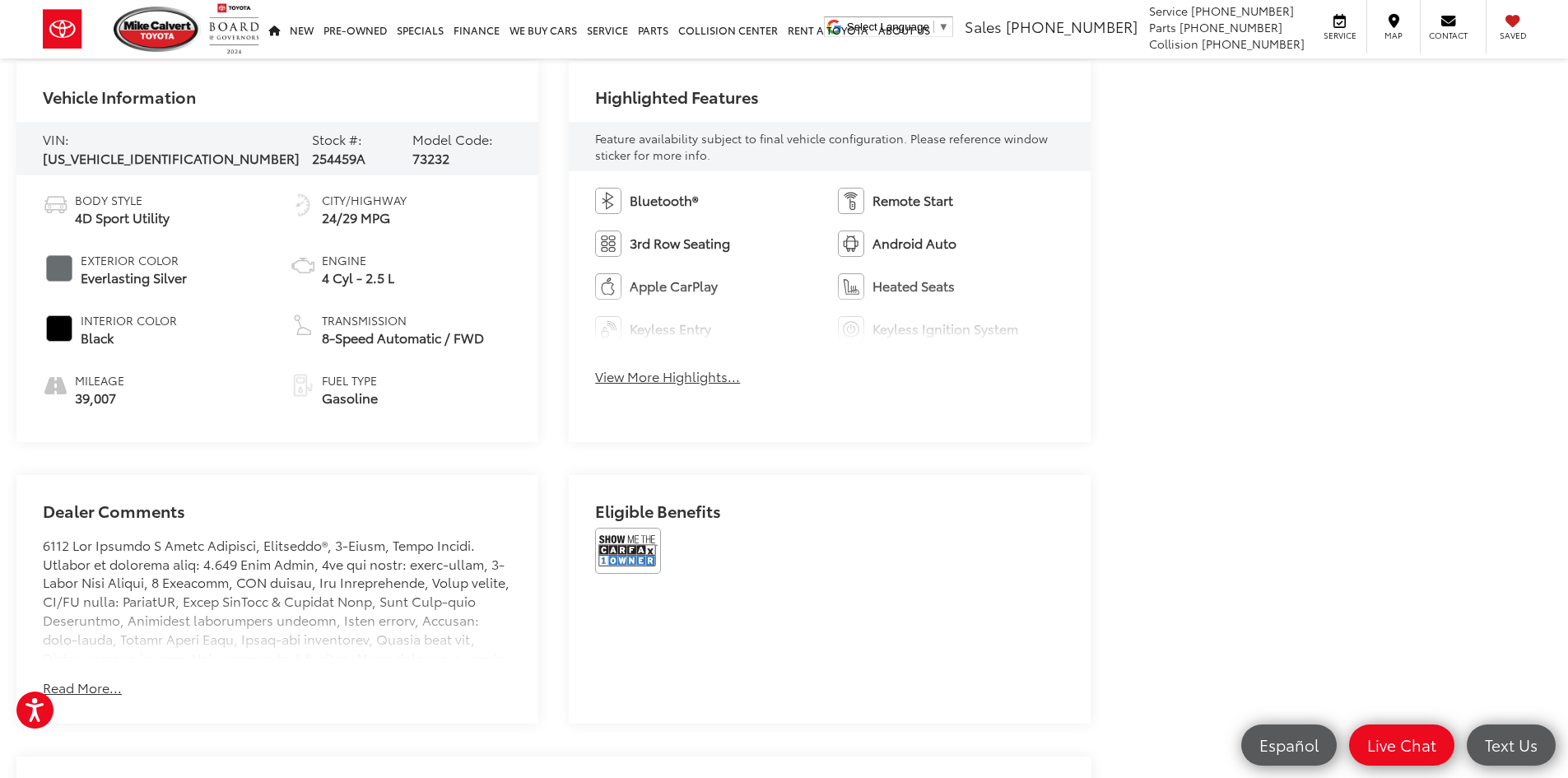
click at [679, 397] on div "Bluetooth® Remote Start 3rd Row Seating Android Auto Apple CarPlay Heated Seats…" at bounding box center [829, 292] width 522 height 241
click at [710, 381] on button "View More Highlights..." at bounding box center [667, 376] width 145 height 19
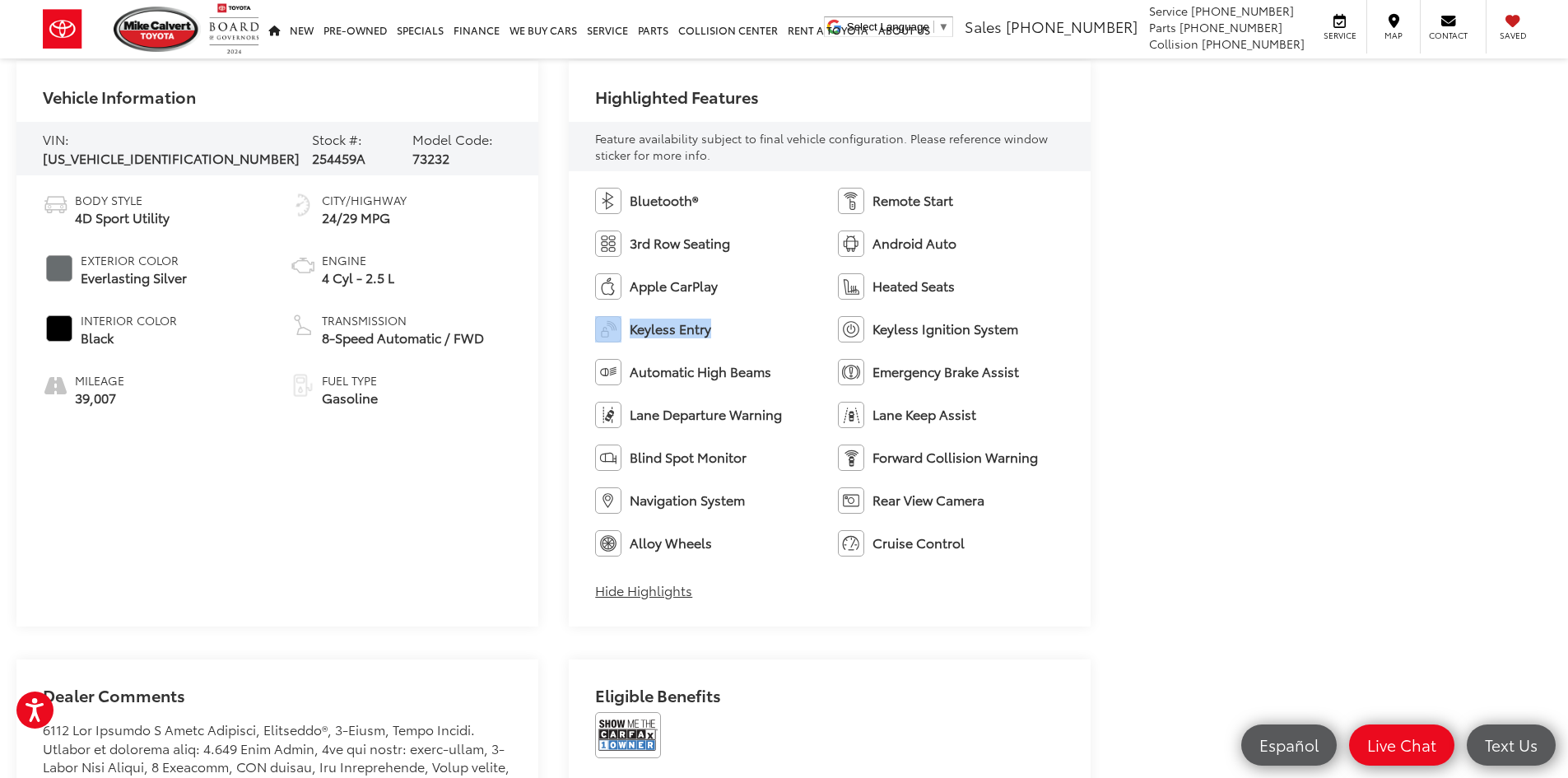
drag, startPoint x: 734, startPoint y: 329, endPoint x: 600, endPoint y: 316, distance: 134.6
click at [600, 316] on li "Keyless Entry" at bounding box center [708, 329] width 226 height 27
click at [960, 316] on li "Keyless Ignition System" at bounding box center [950, 329] width 226 height 27
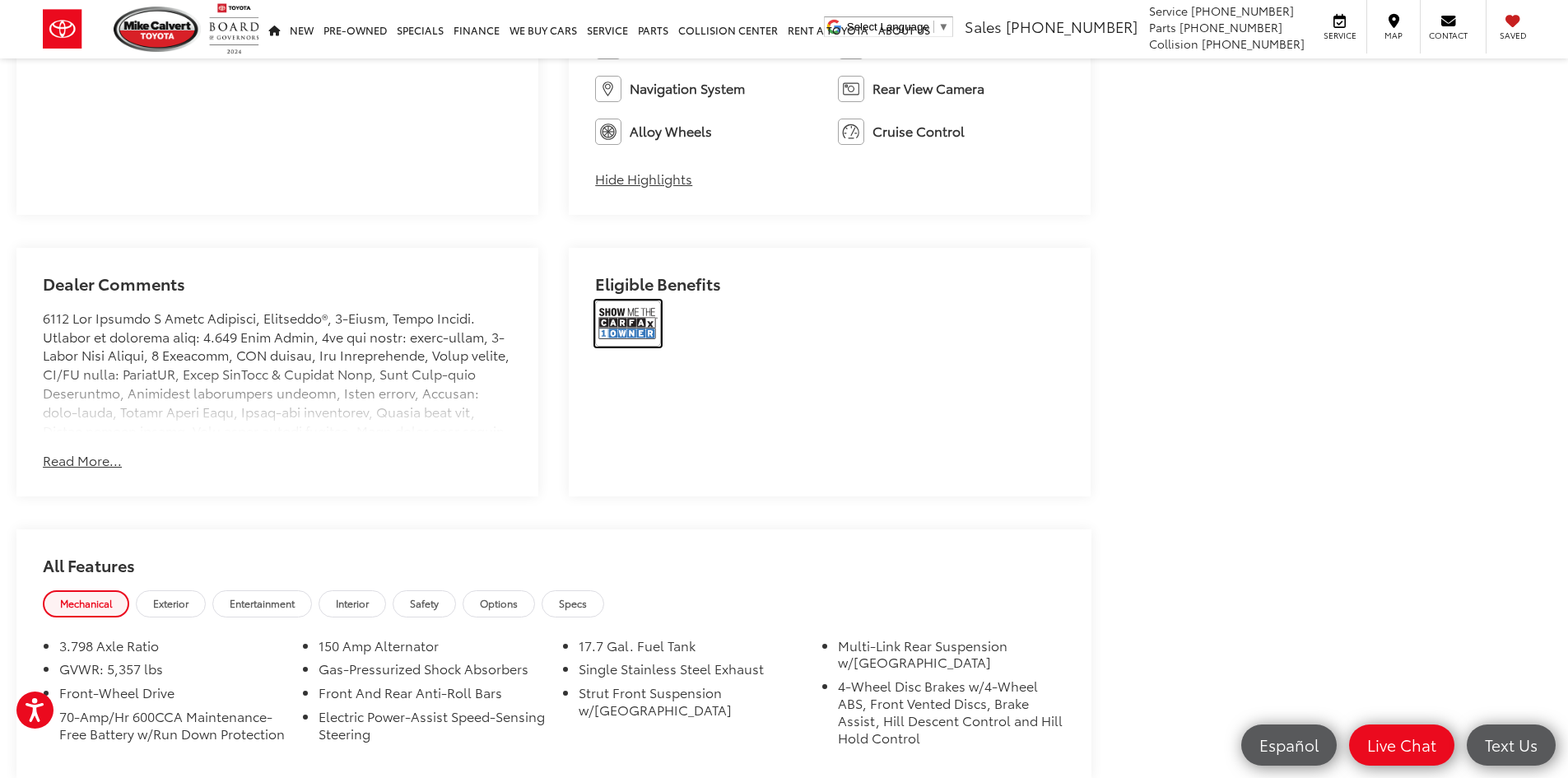
click at [626, 319] on img at bounding box center [628, 323] width 66 height 46
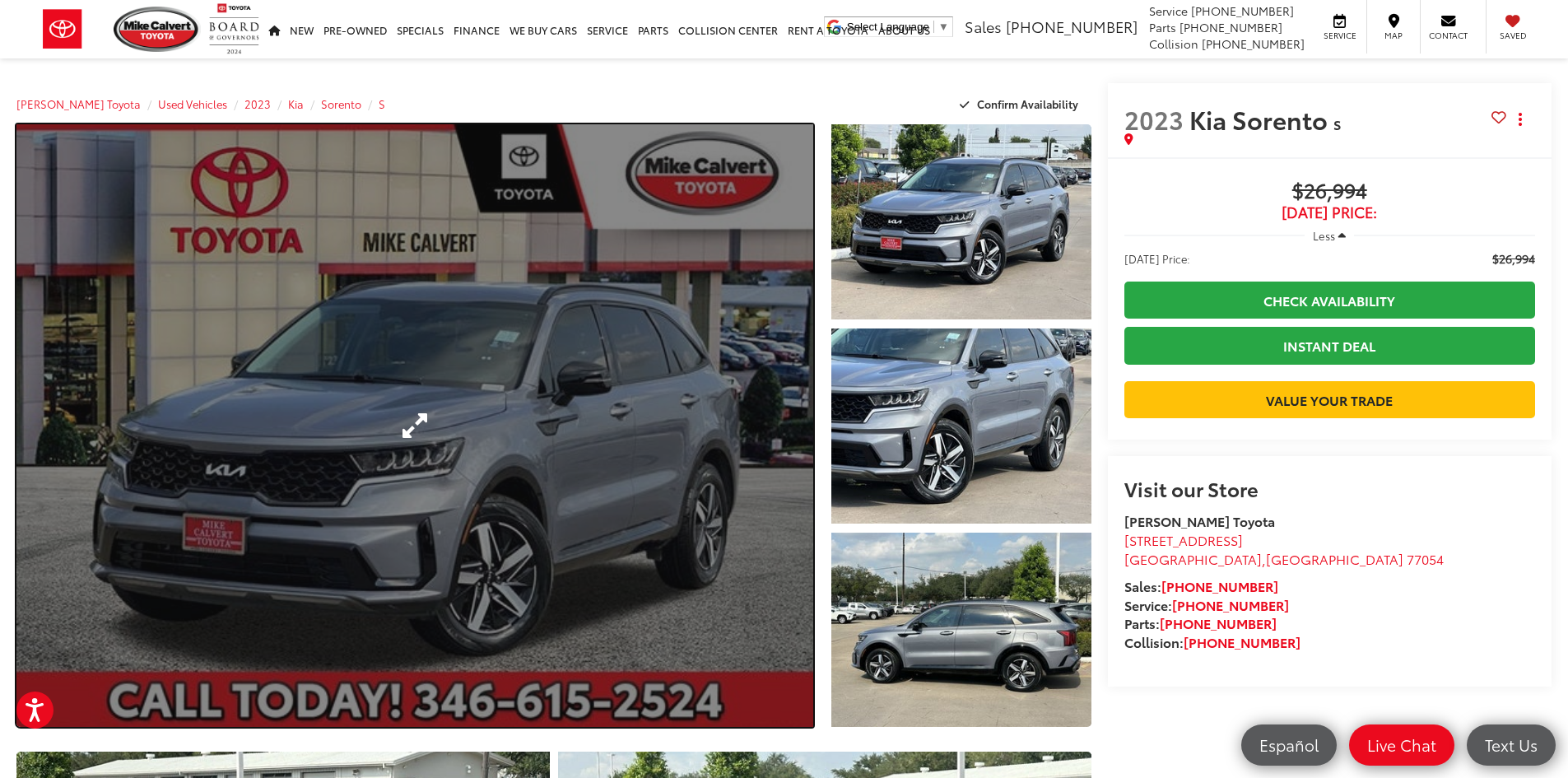
click at [705, 382] on link "Expand Photo 0" at bounding box center [415, 425] width 797 height 602
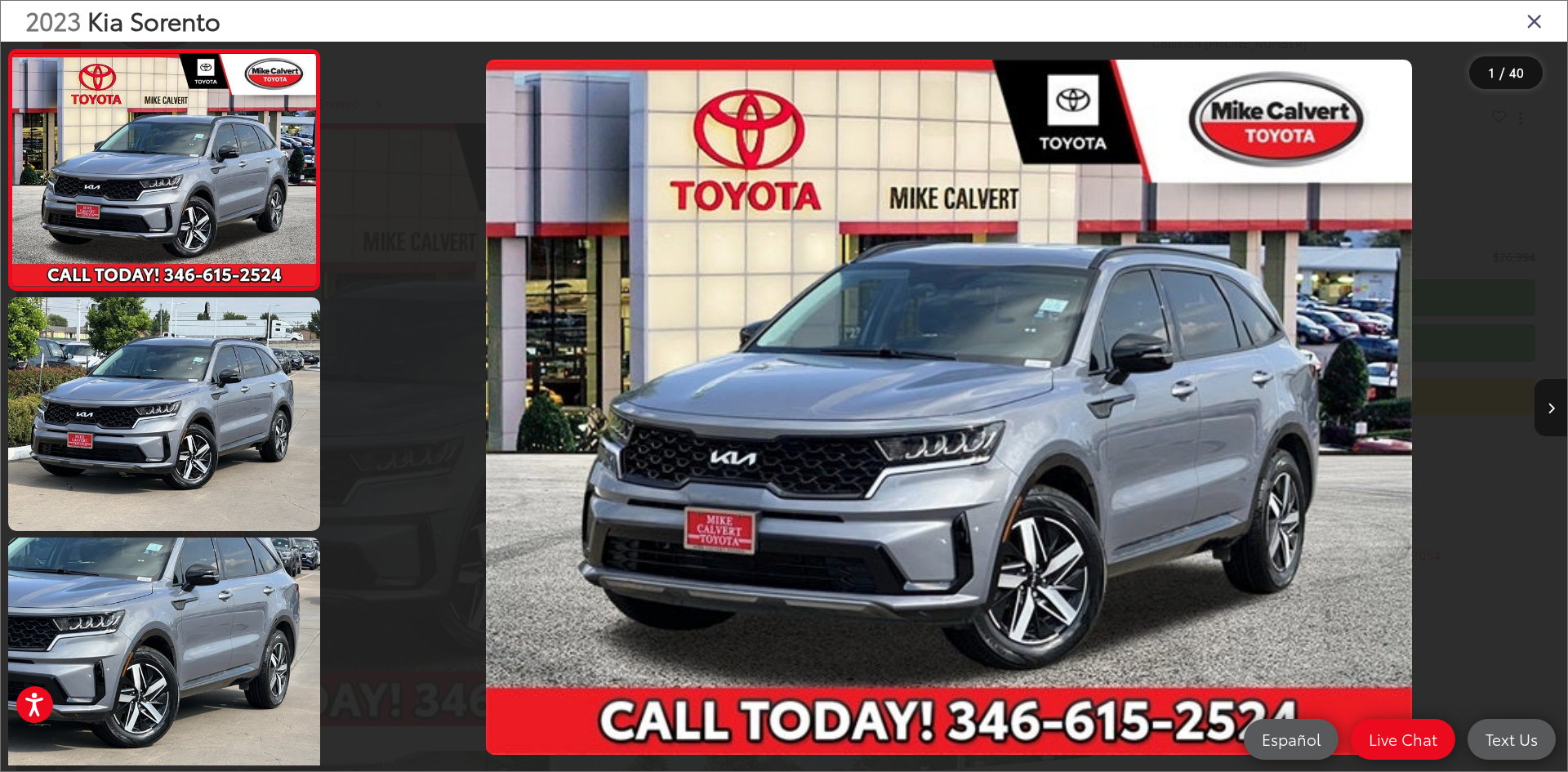
click at [1553, 403] on icon "Next image" at bounding box center [1550, 408] width 7 height 12
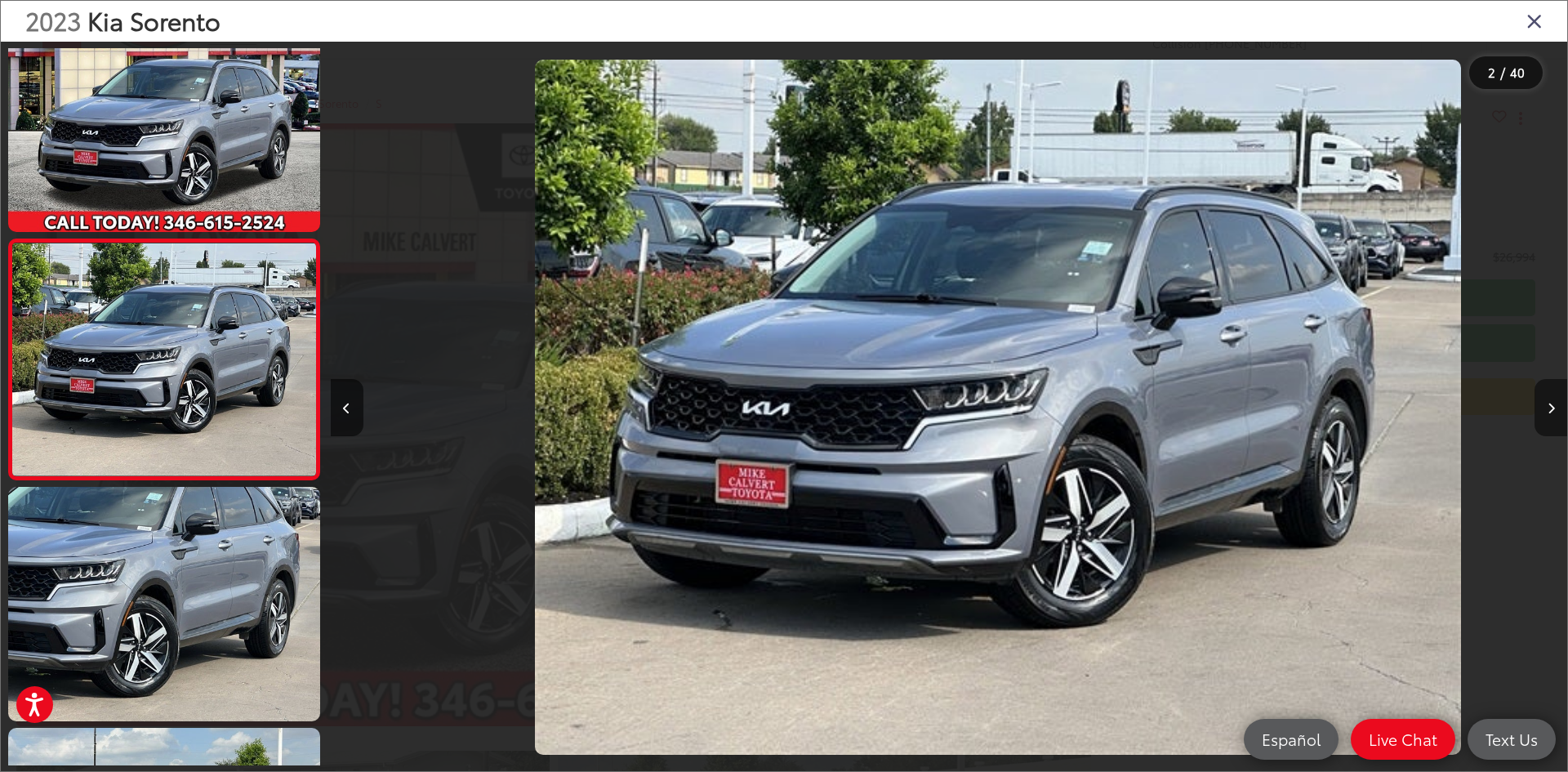
scroll to position [0, 1236]
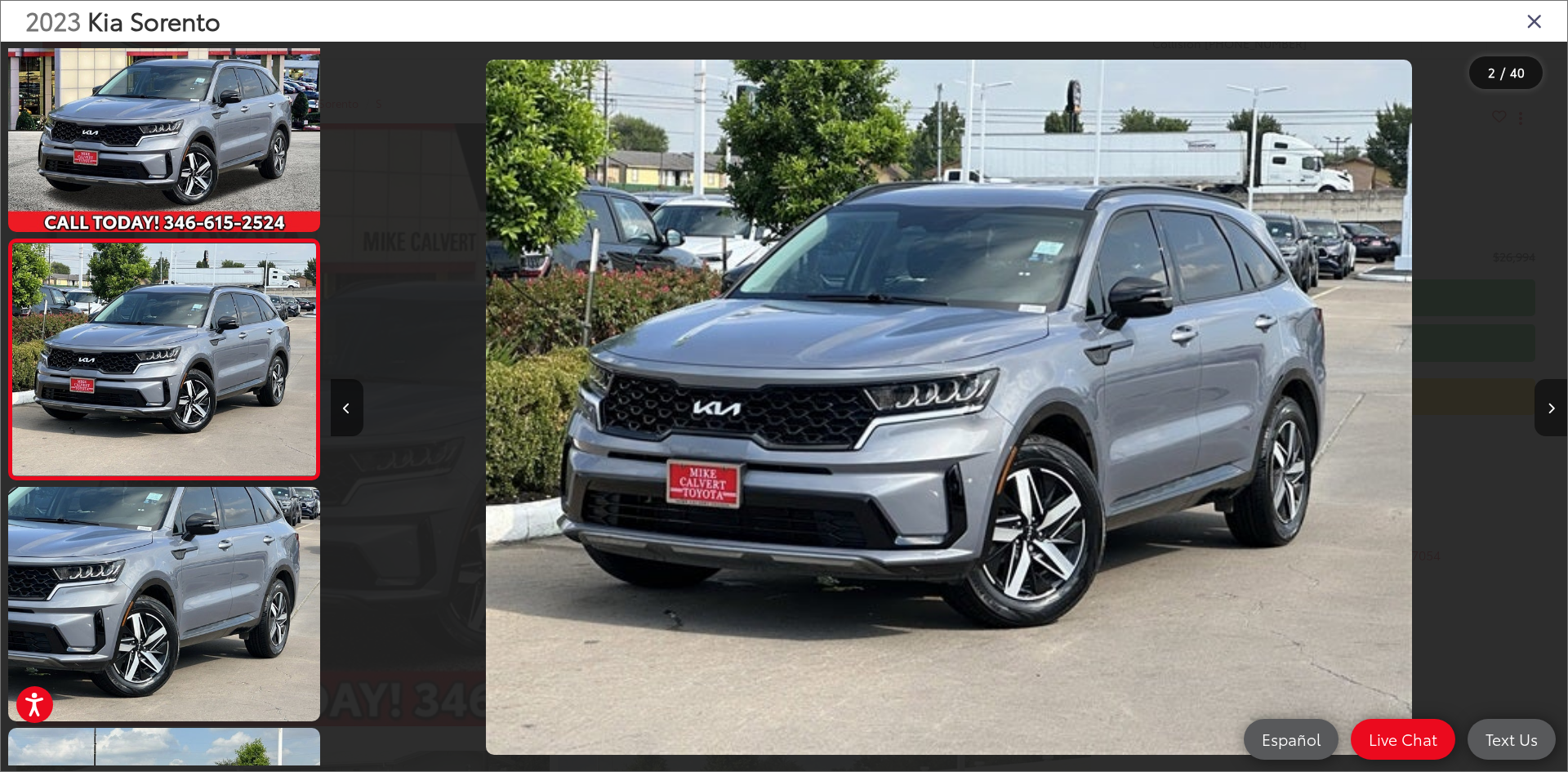
click at [1553, 403] on icon "Next image" at bounding box center [1550, 408] width 7 height 12
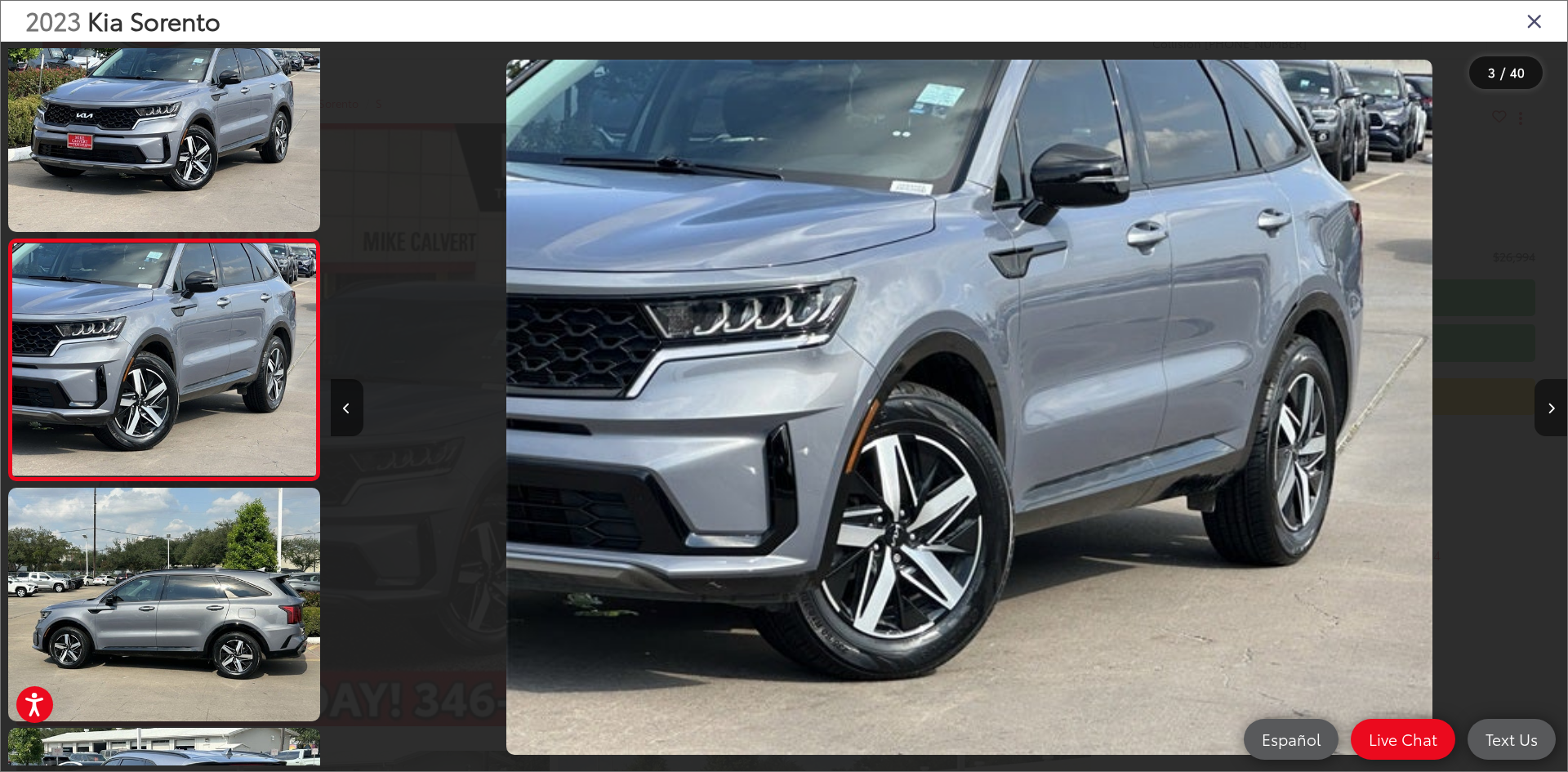
scroll to position [0, 2474]
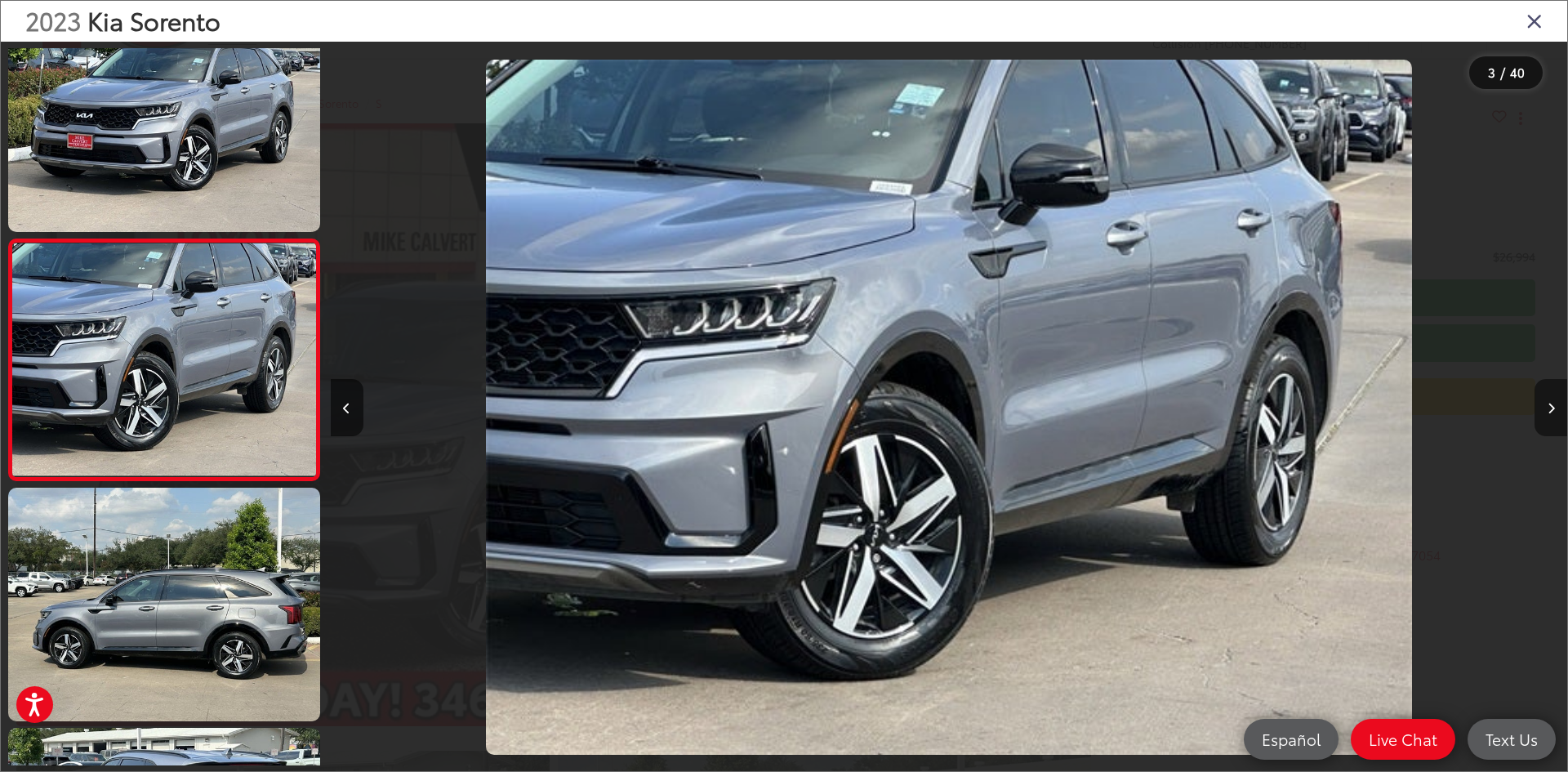
click at [1553, 403] on icon "Next image" at bounding box center [1550, 408] width 7 height 12
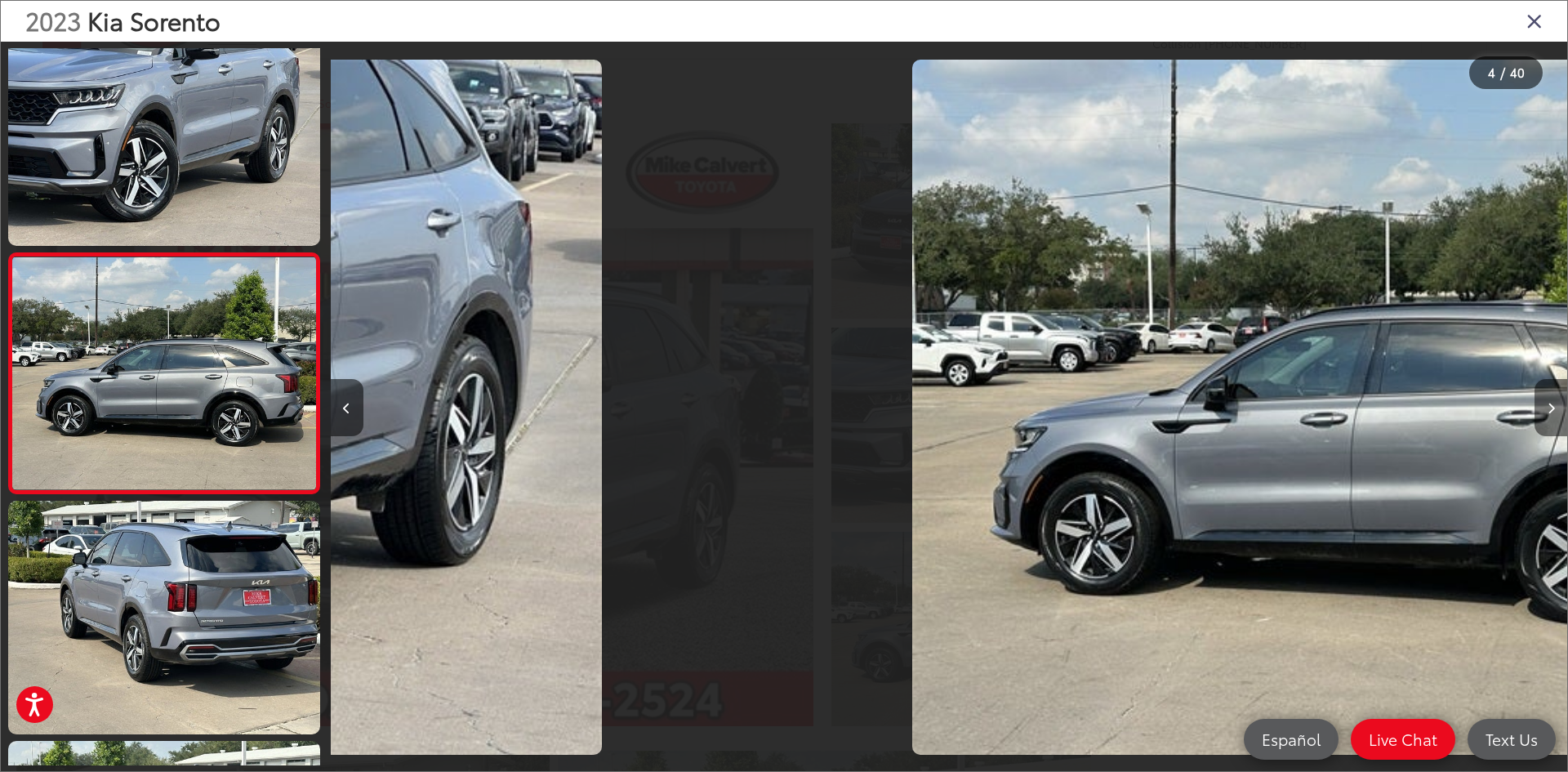
scroll to position [532, 0]
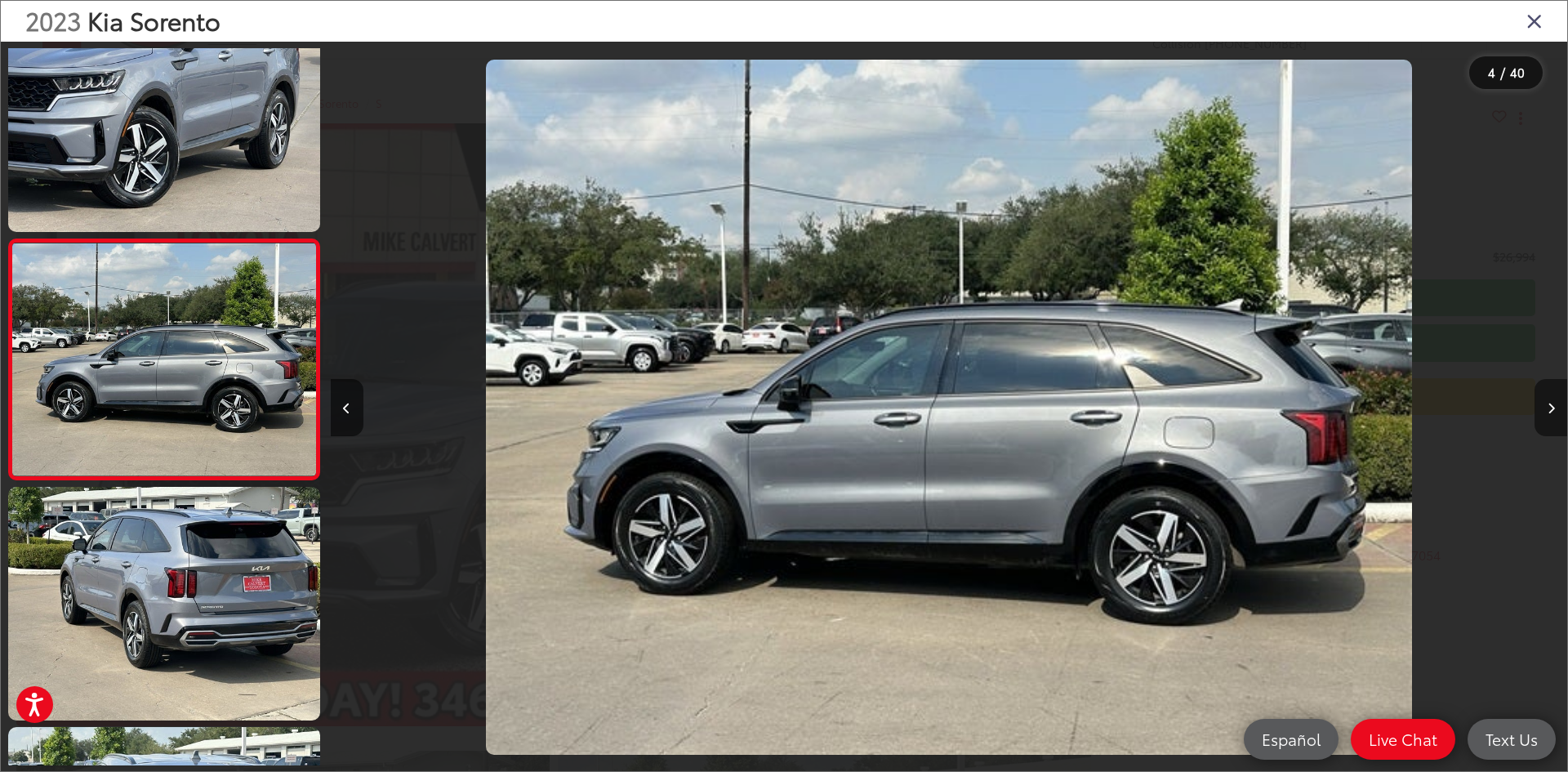
click at [1553, 403] on icon "Next image" at bounding box center [1550, 408] width 7 height 12
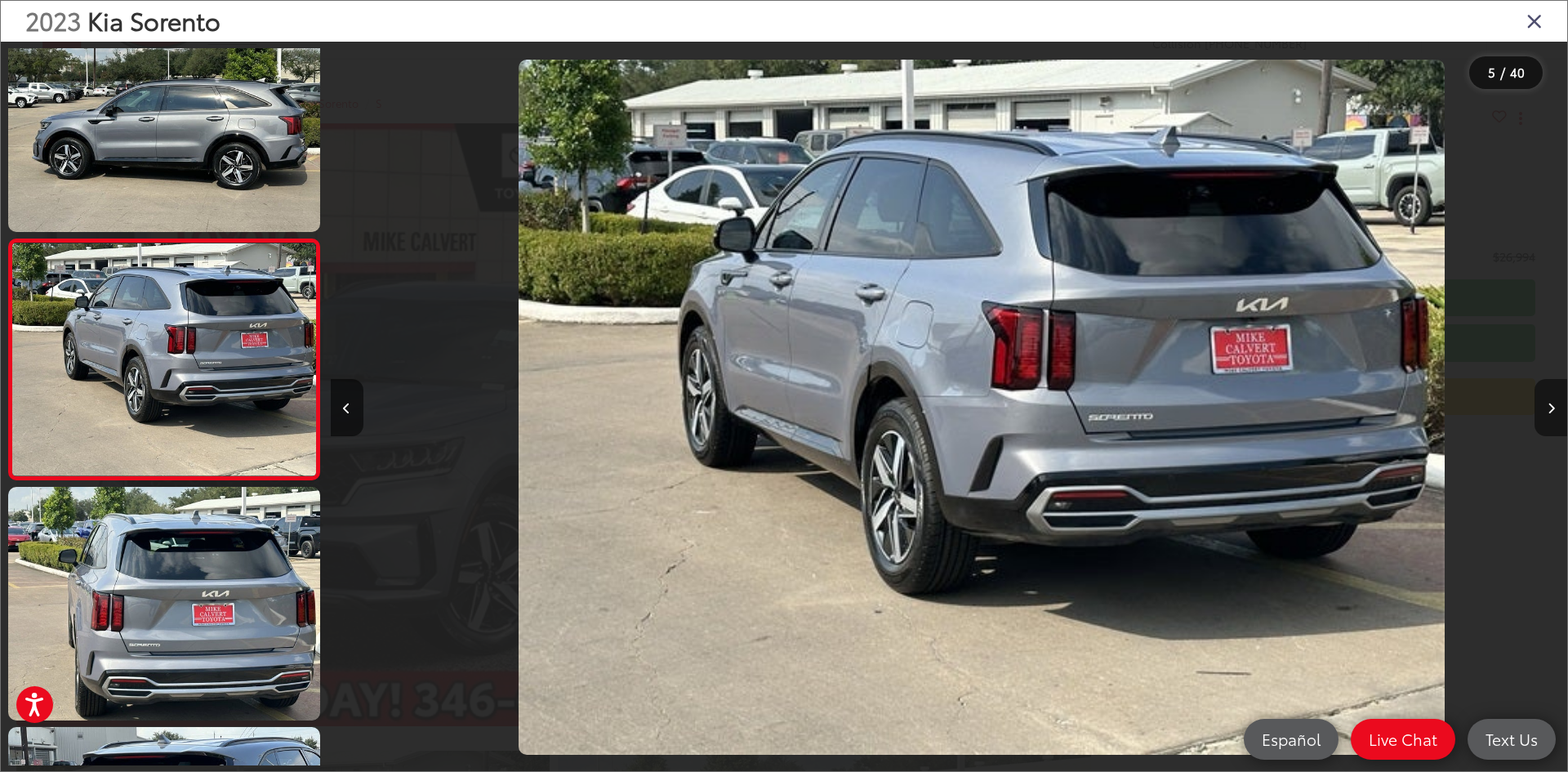
scroll to position [0, 4948]
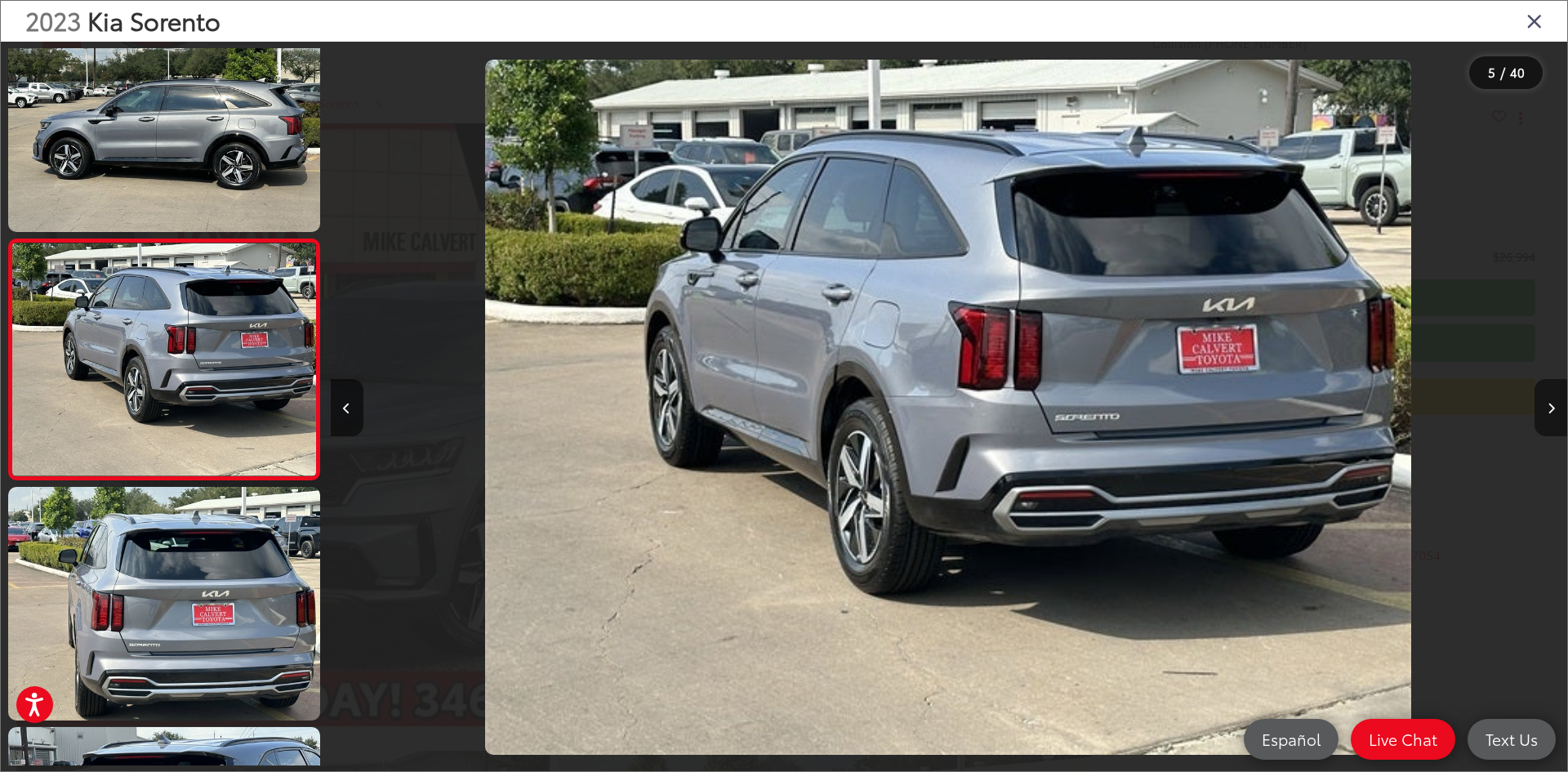
click at [1553, 403] on icon "Next image" at bounding box center [1550, 408] width 7 height 12
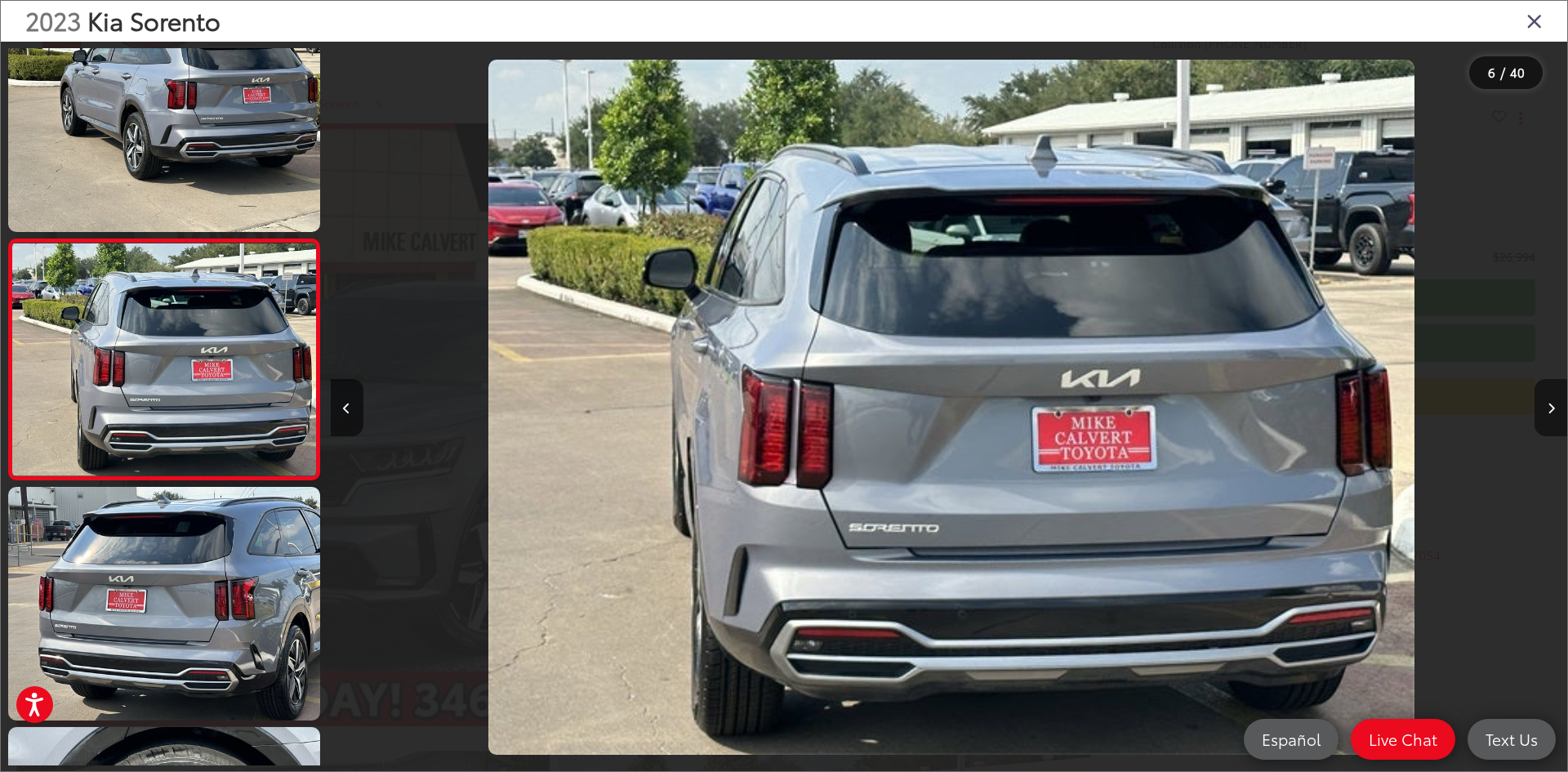
scroll to position [0, 6185]
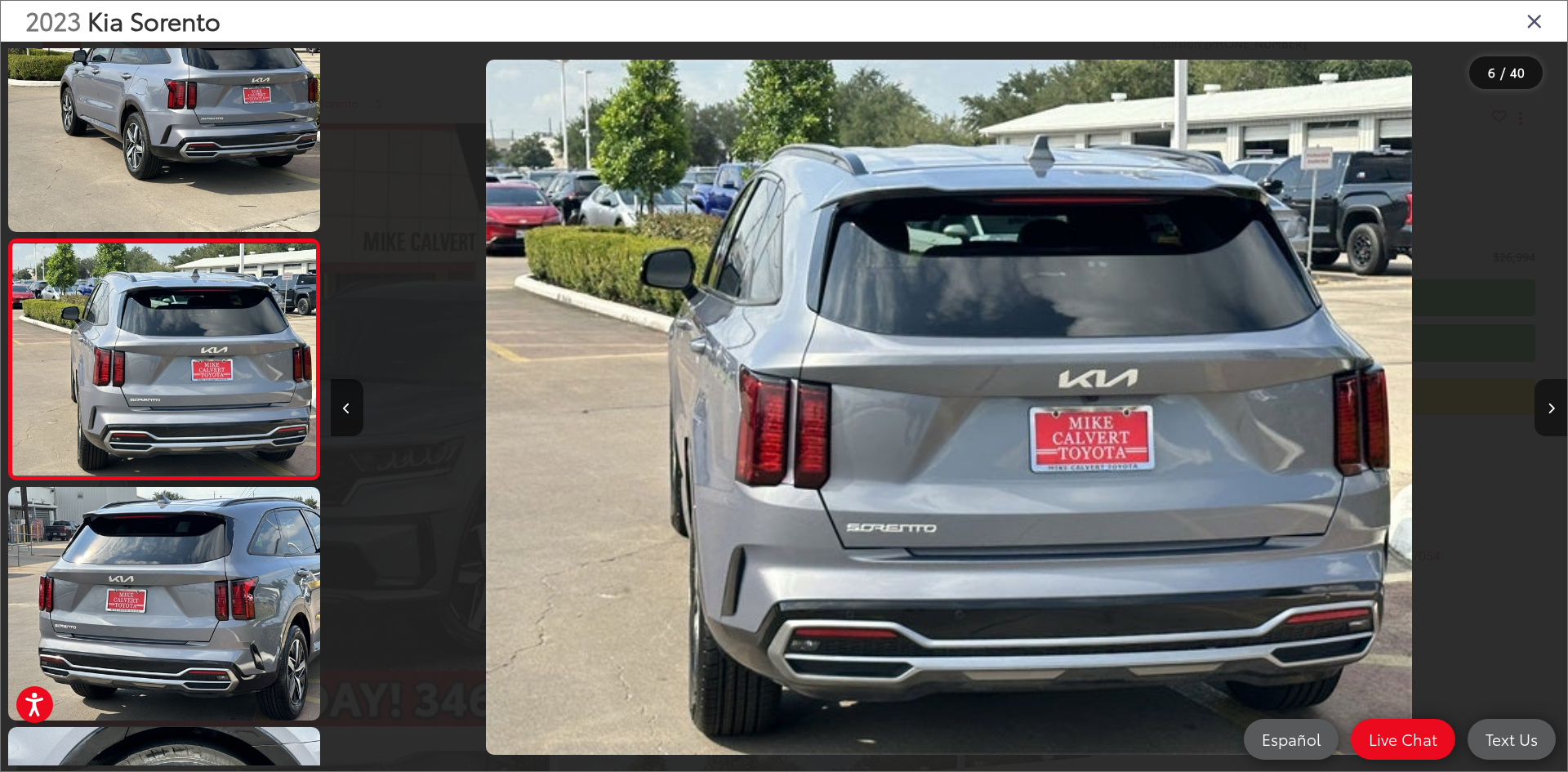
click at [1553, 403] on icon "Next image" at bounding box center [1550, 408] width 7 height 12
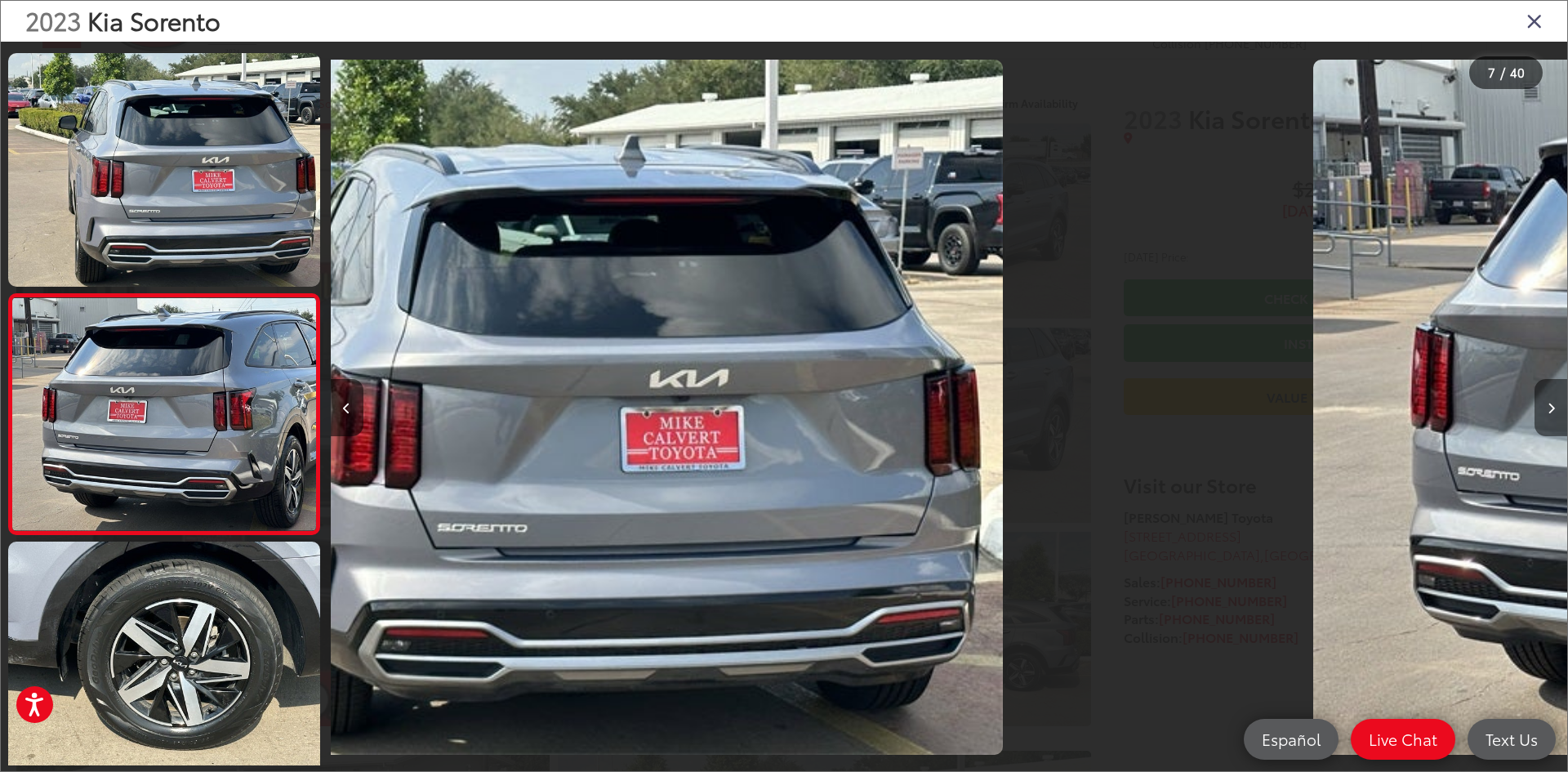
scroll to position [0, 7102]
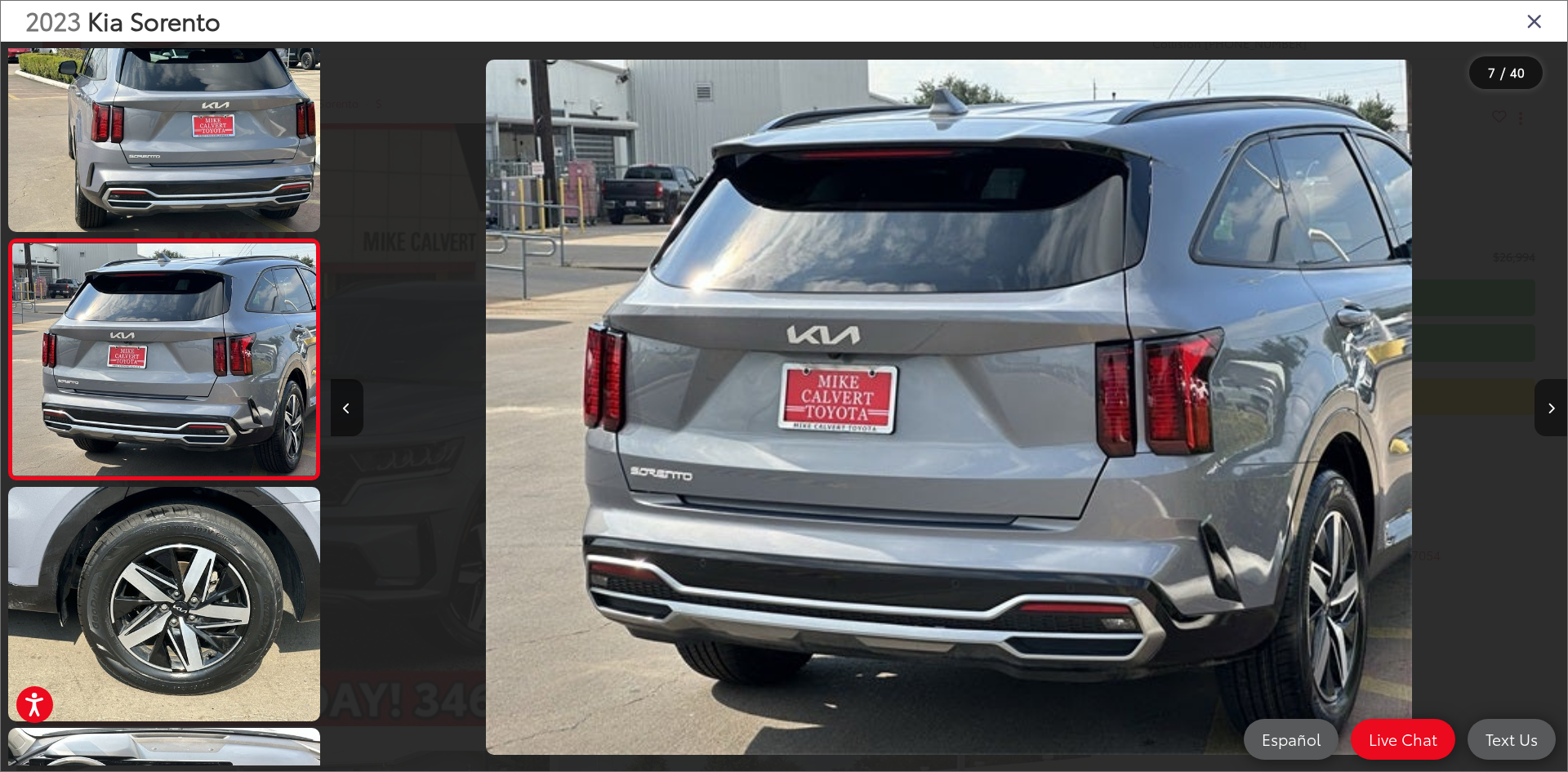
click at [1553, 403] on icon "Next image" at bounding box center [1550, 408] width 7 height 12
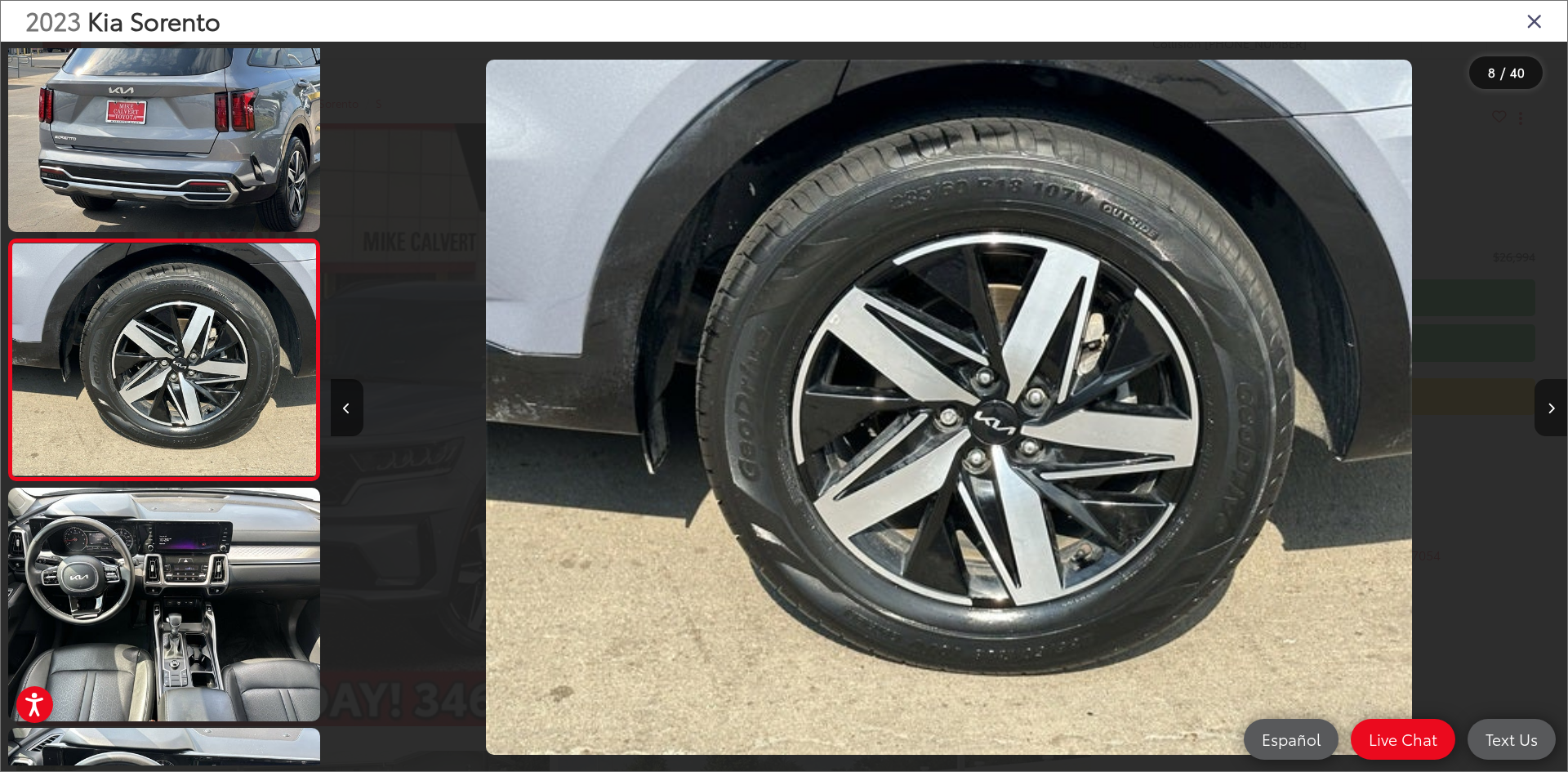
click at [1553, 403] on icon "Next image" at bounding box center [1550, 408] width 7 height 12
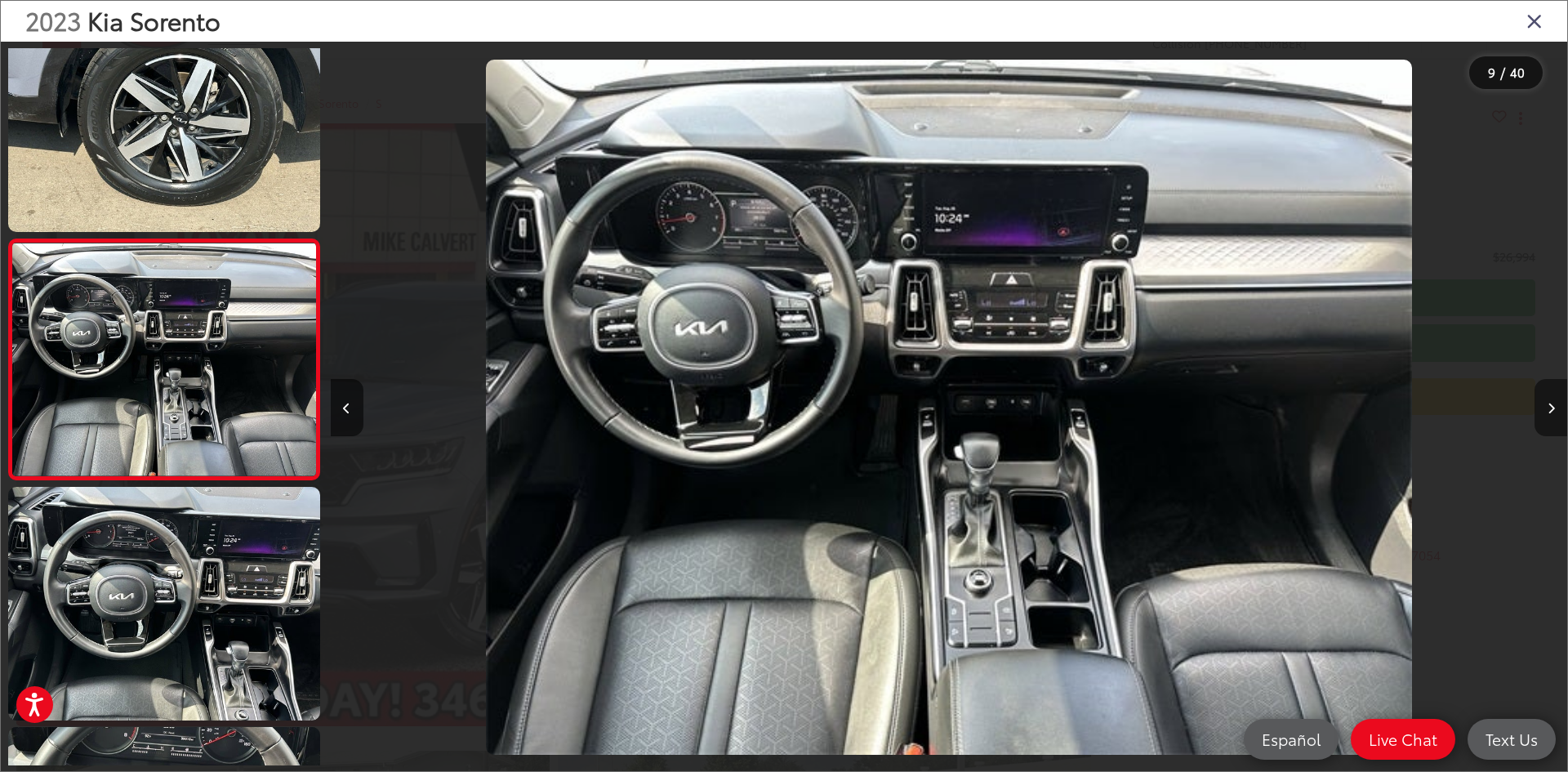
click at [1553, 403] on icon "Next image" at bounding box center [1550, 408] width 7 height 12
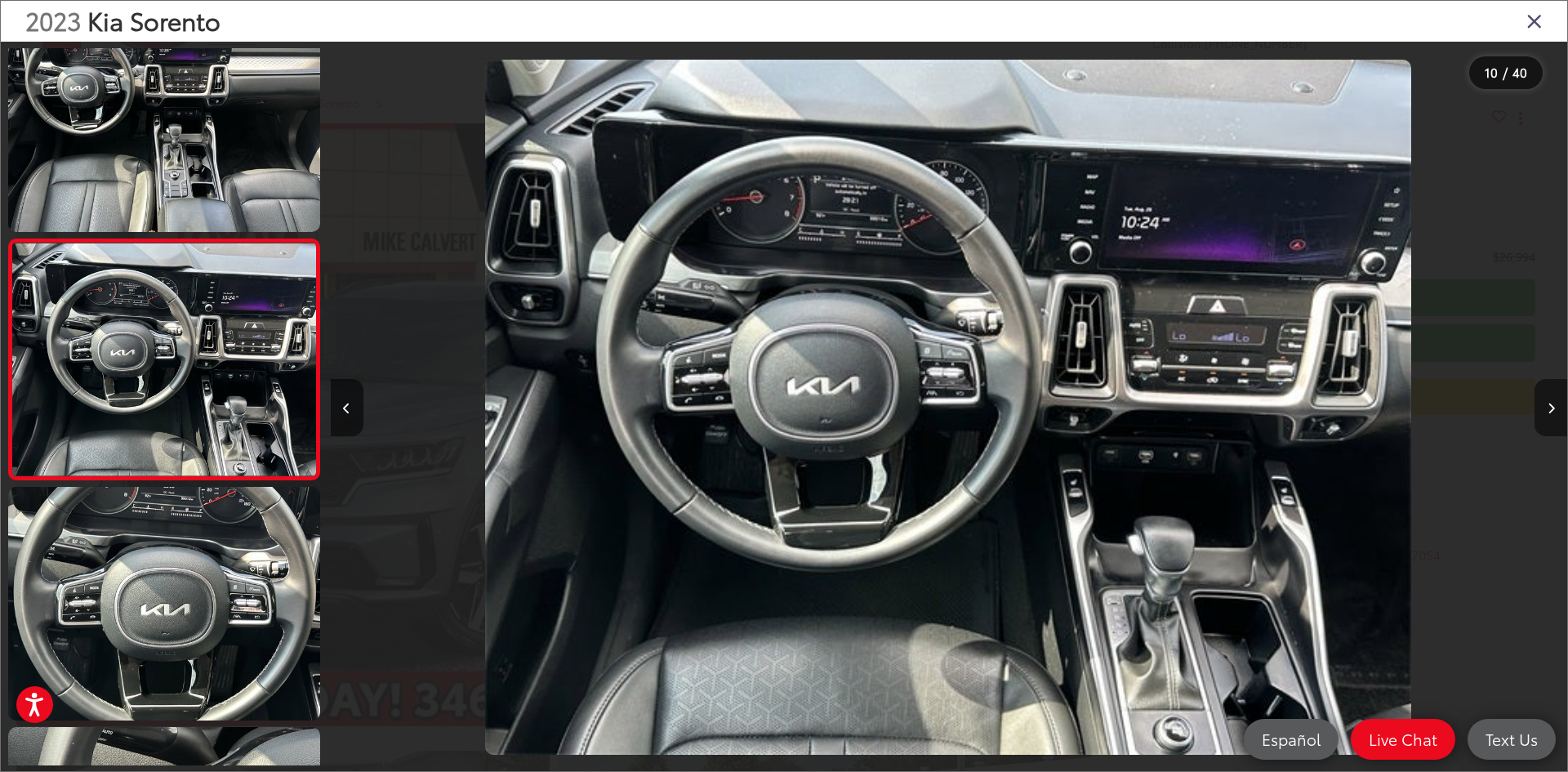
click at [1553, 403] on icon "Next image" at bounding box center [1550, 408] width 7 height 12
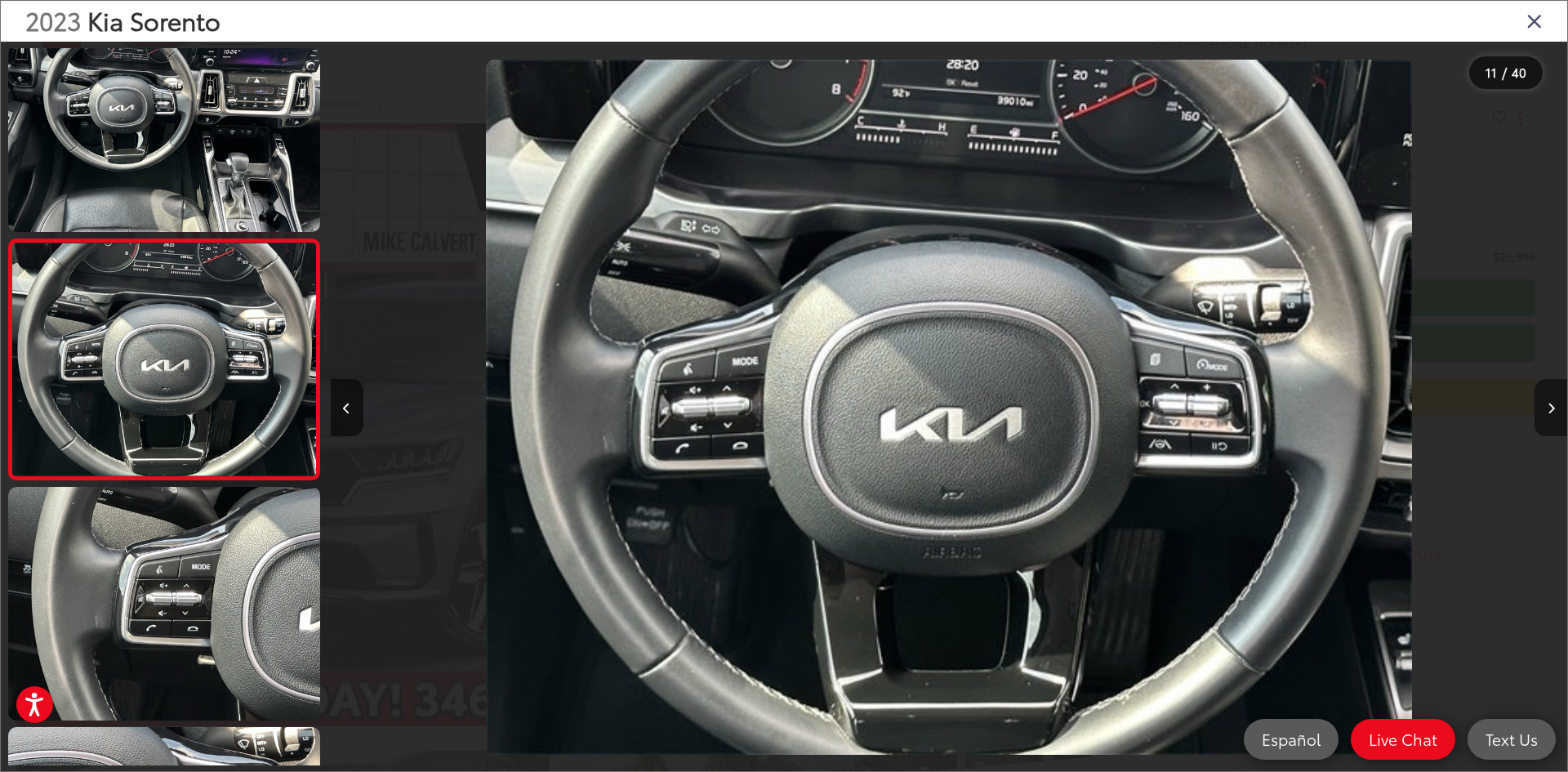
click at [1553, 403] on icon "Next image" at bounding box center [1550, 408] width 7 height 12
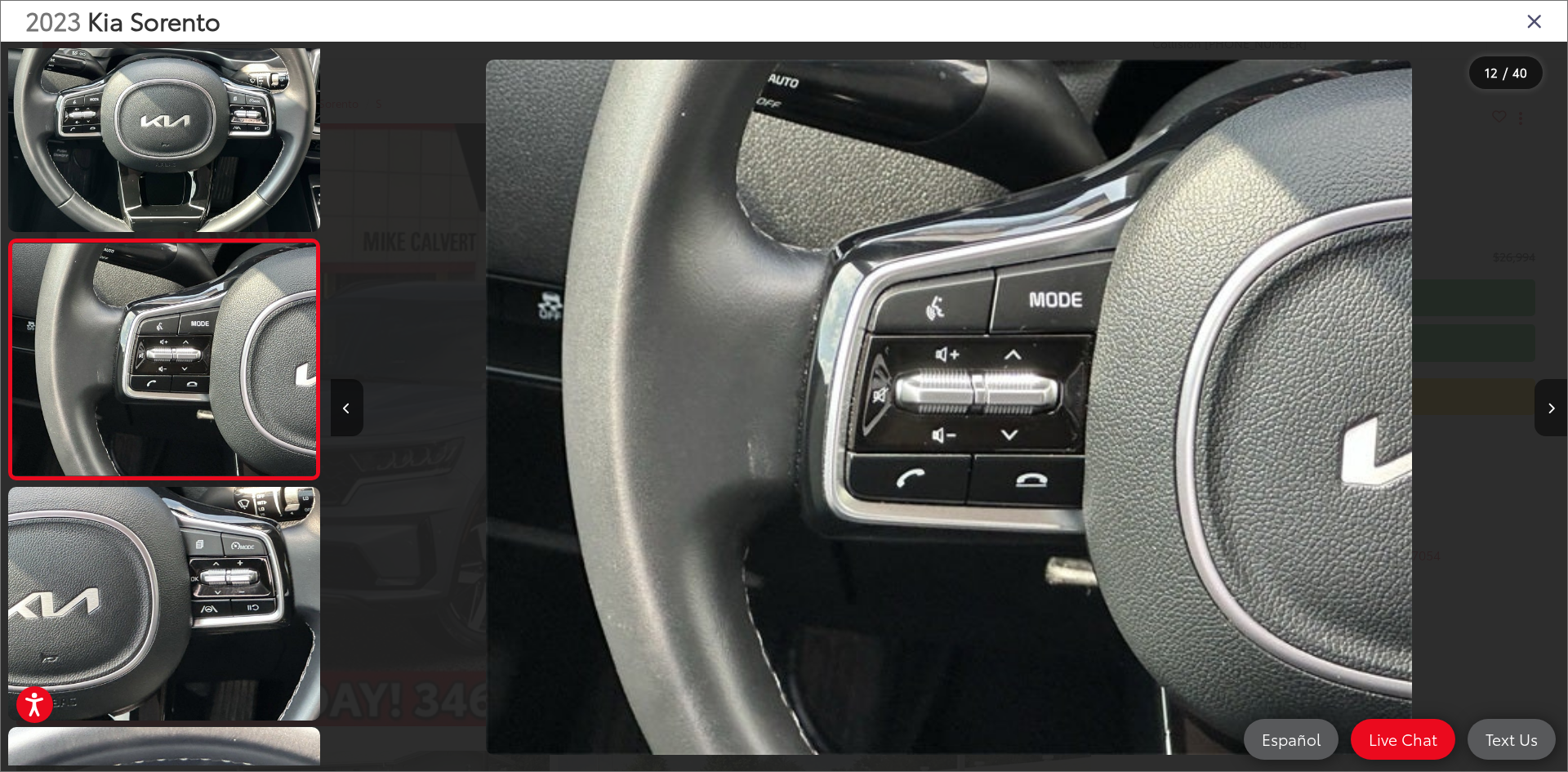
click at [1553, 403] on icon "Next image" at bounding box center [1550, 408] width 7 height 12
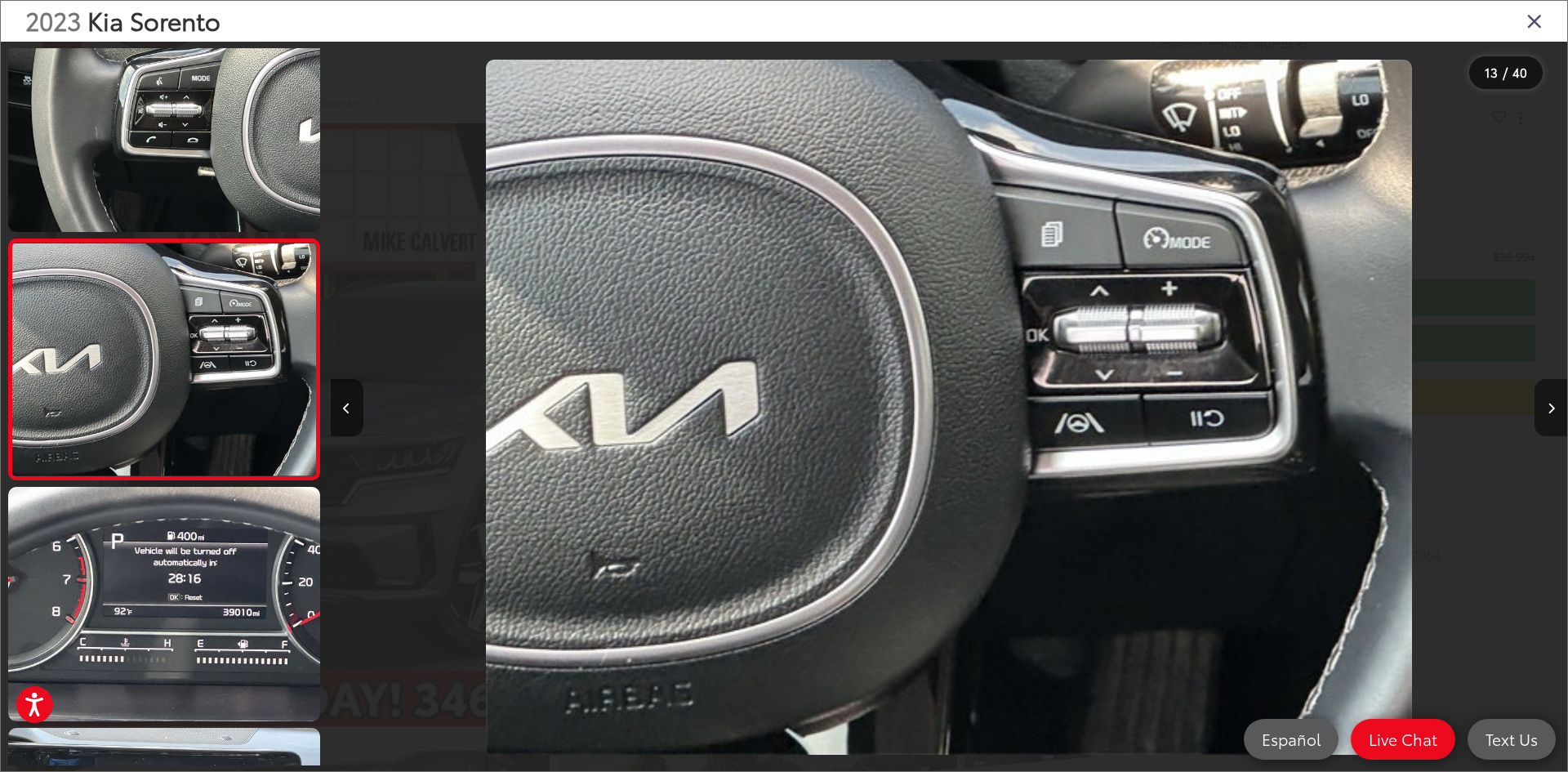
click at [1553, 403] on icon "Next image" at bounding box center [1550, 408] width 7 height 12
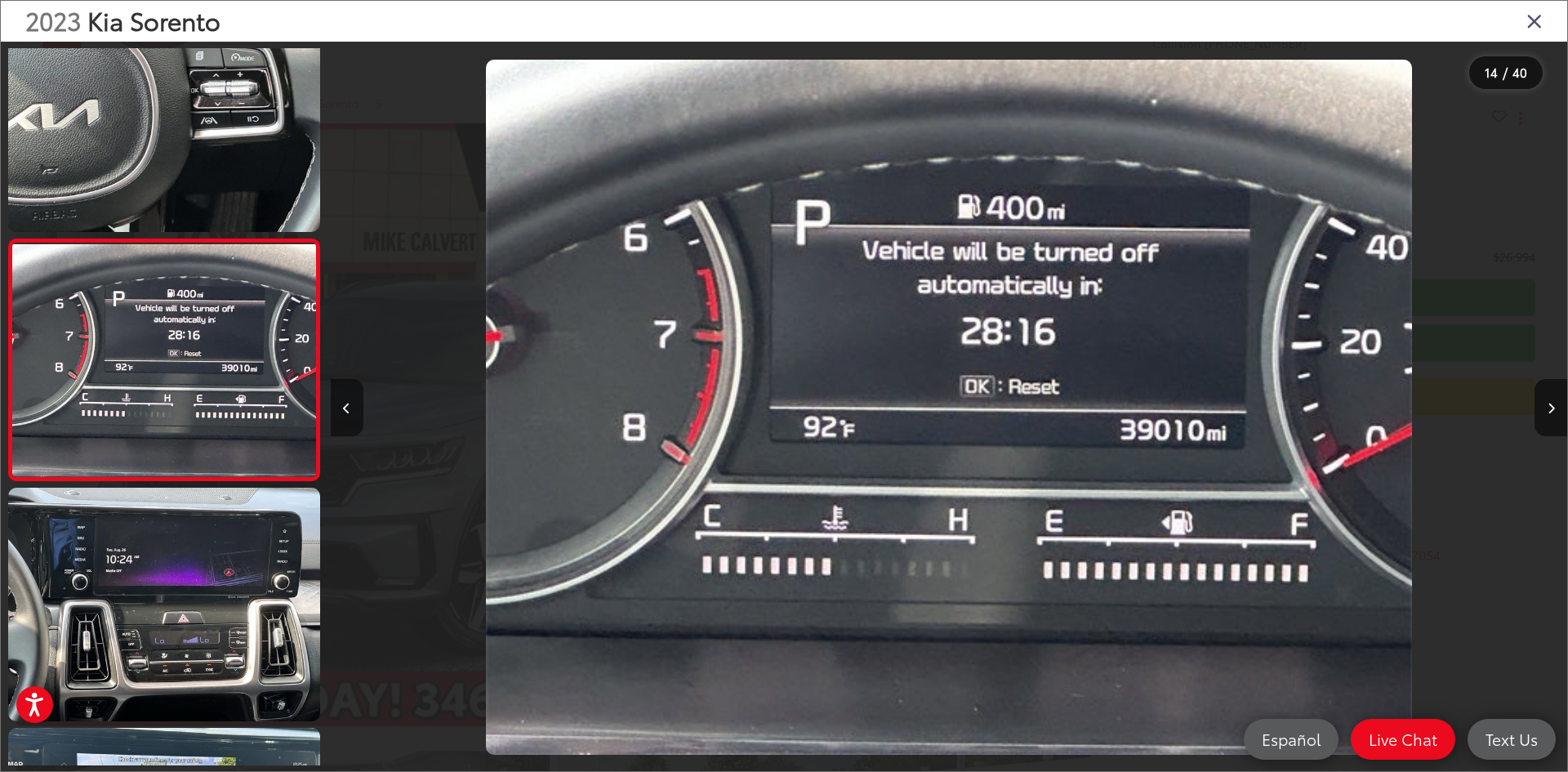
click at [348, 432] on button "Previous image" at bounding box center [346, 407] width 32 height 57
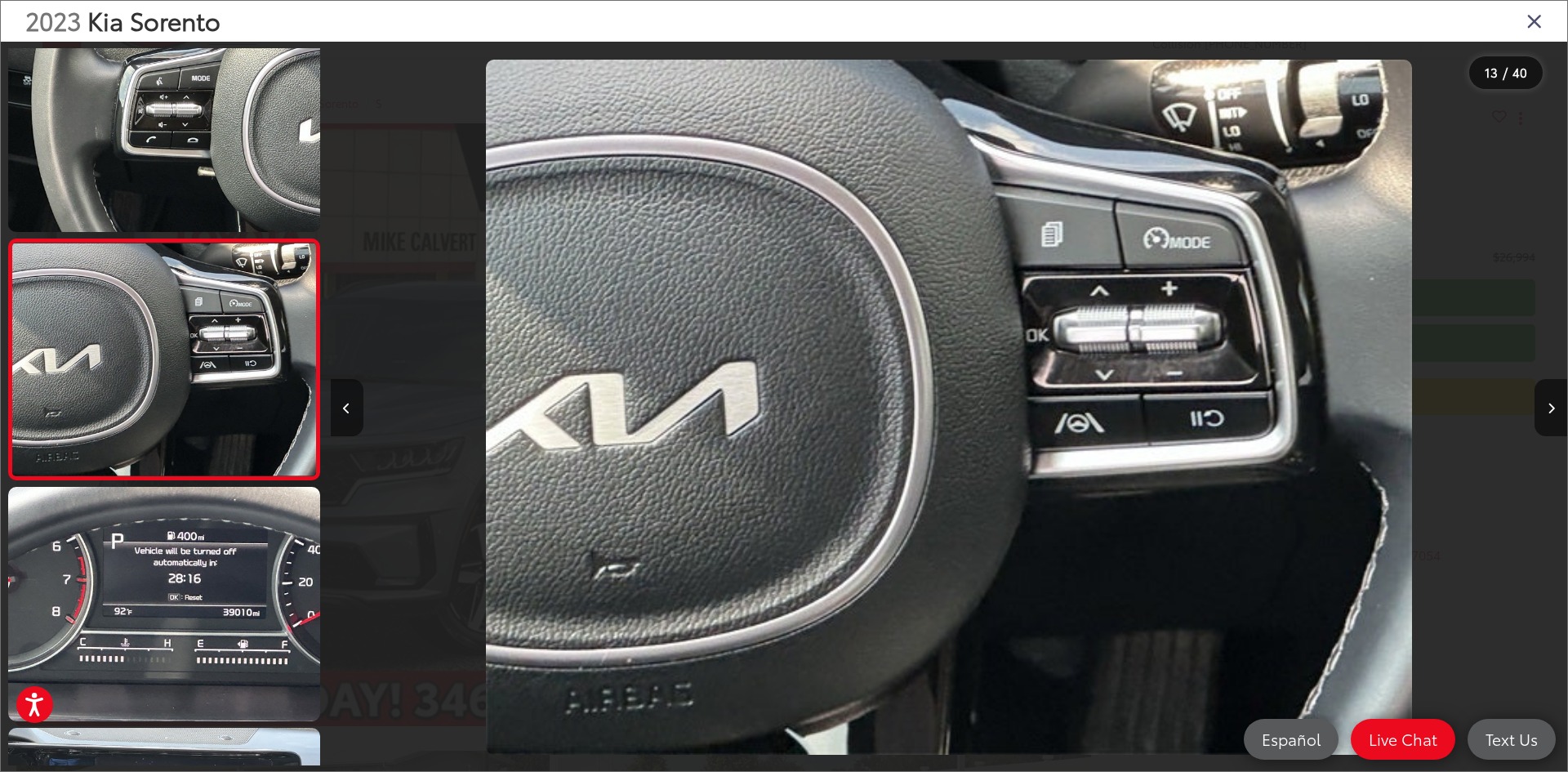
click at [348, 432] on button "Previous image" at bounding box center [346, 407] width 32 height 57
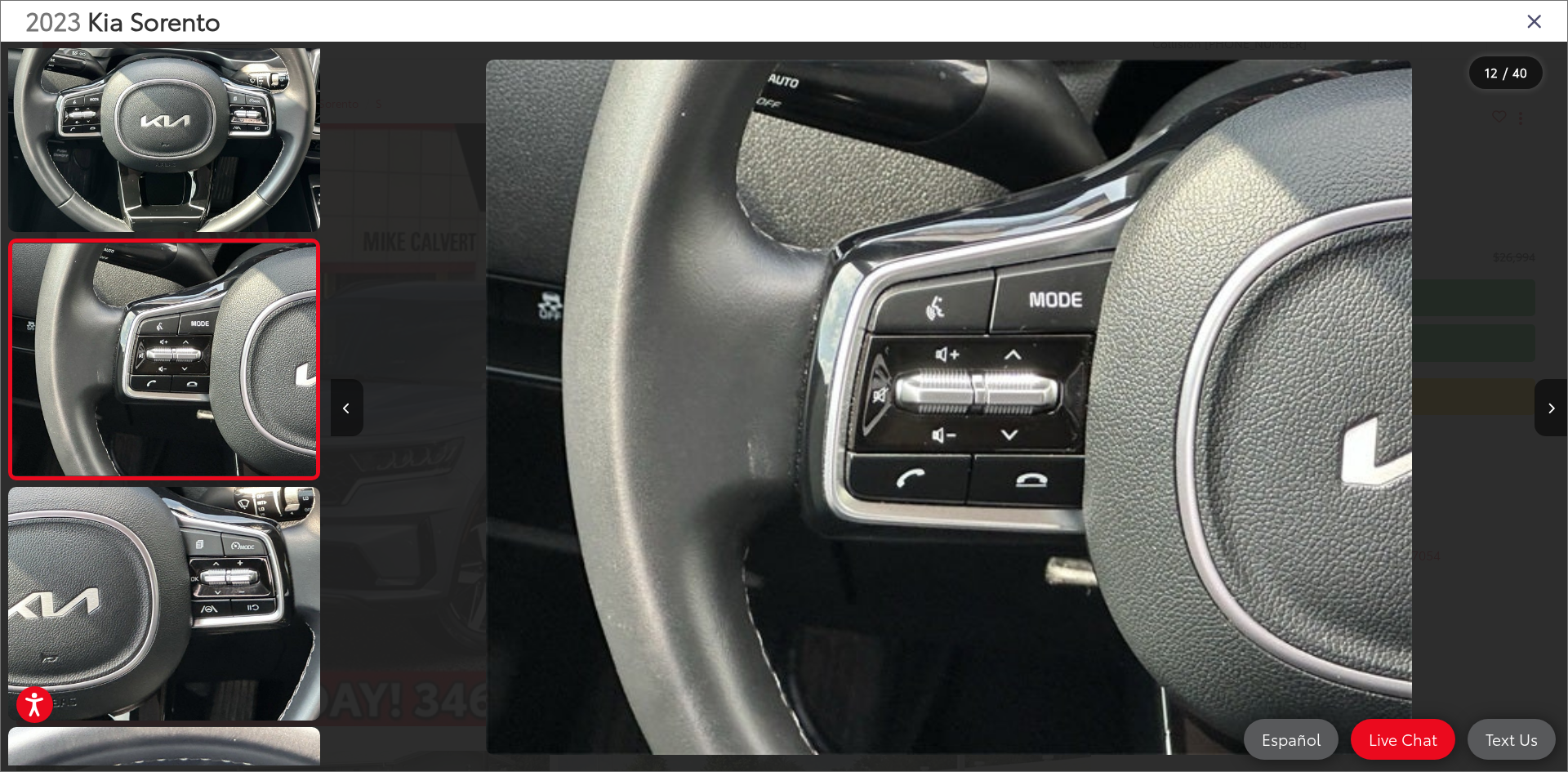
click at [348, 432] on button "Previous image" at bounding box center [346, 407] width 32 height 57
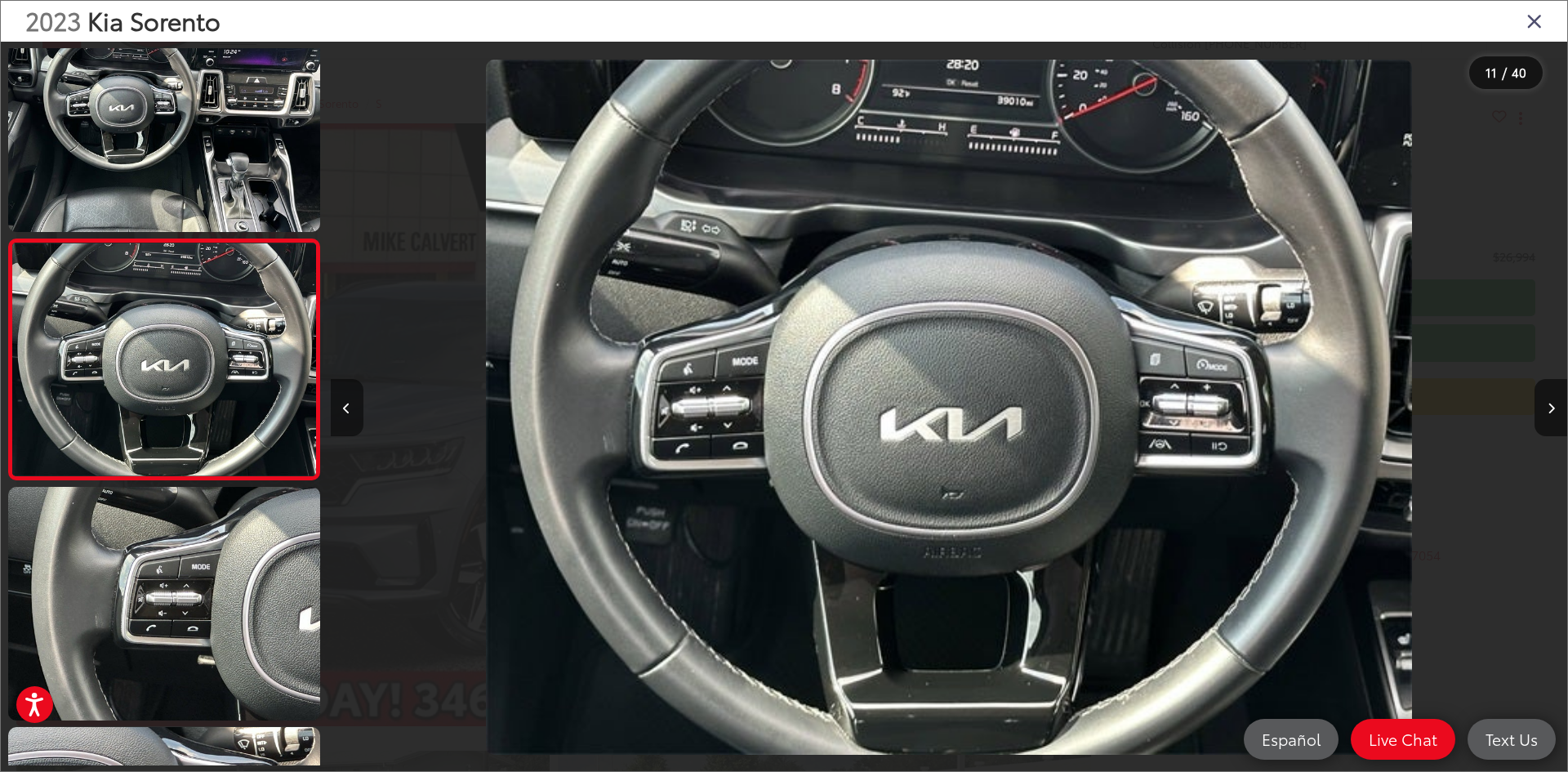
click at [348, 432] on button "Previous image" at bounding box center [346, 407] width 32 height 57
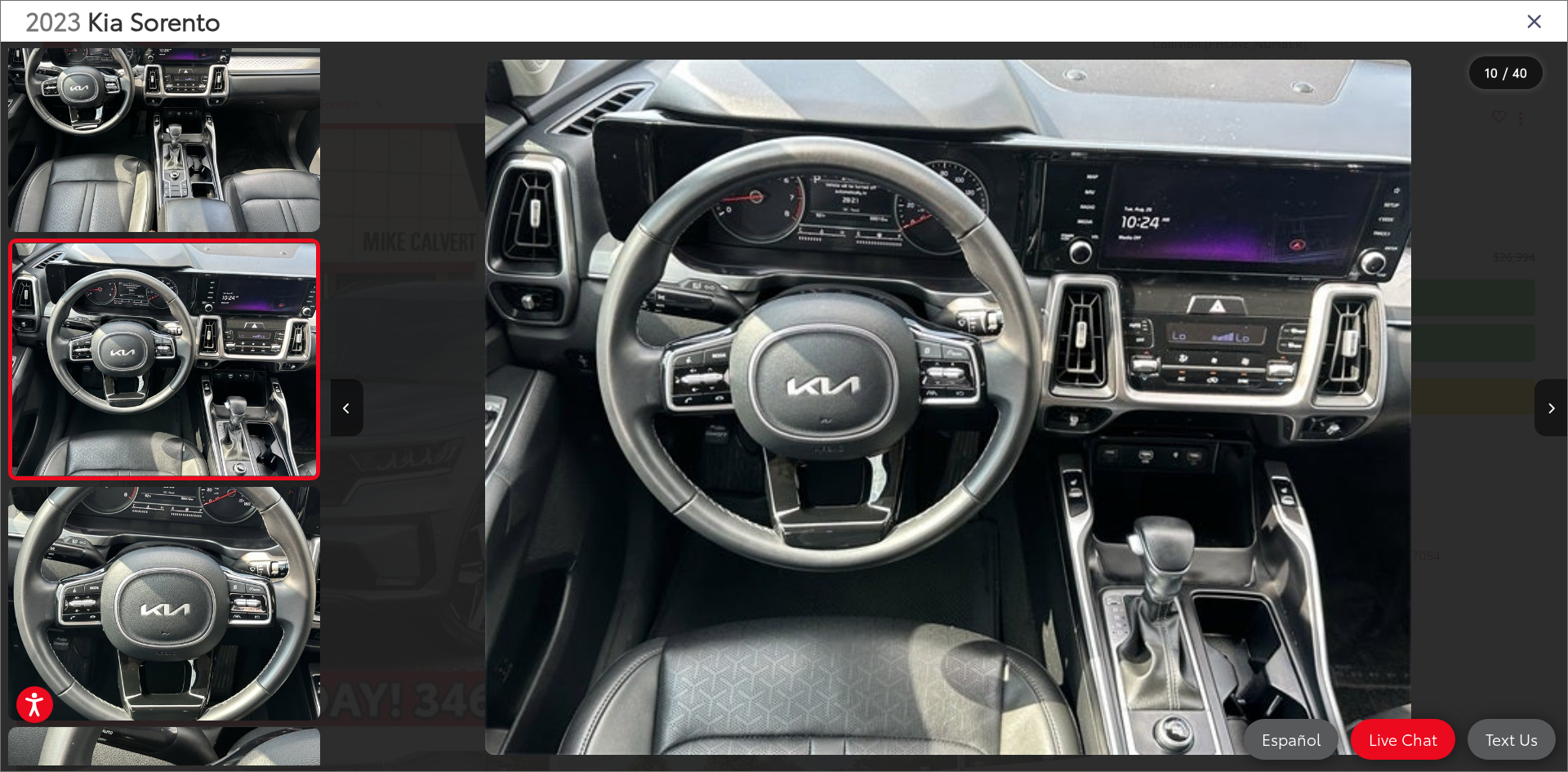
click at [1547, 399] on button "Next image" at bounding box center [1550, 407] width 32 height 57
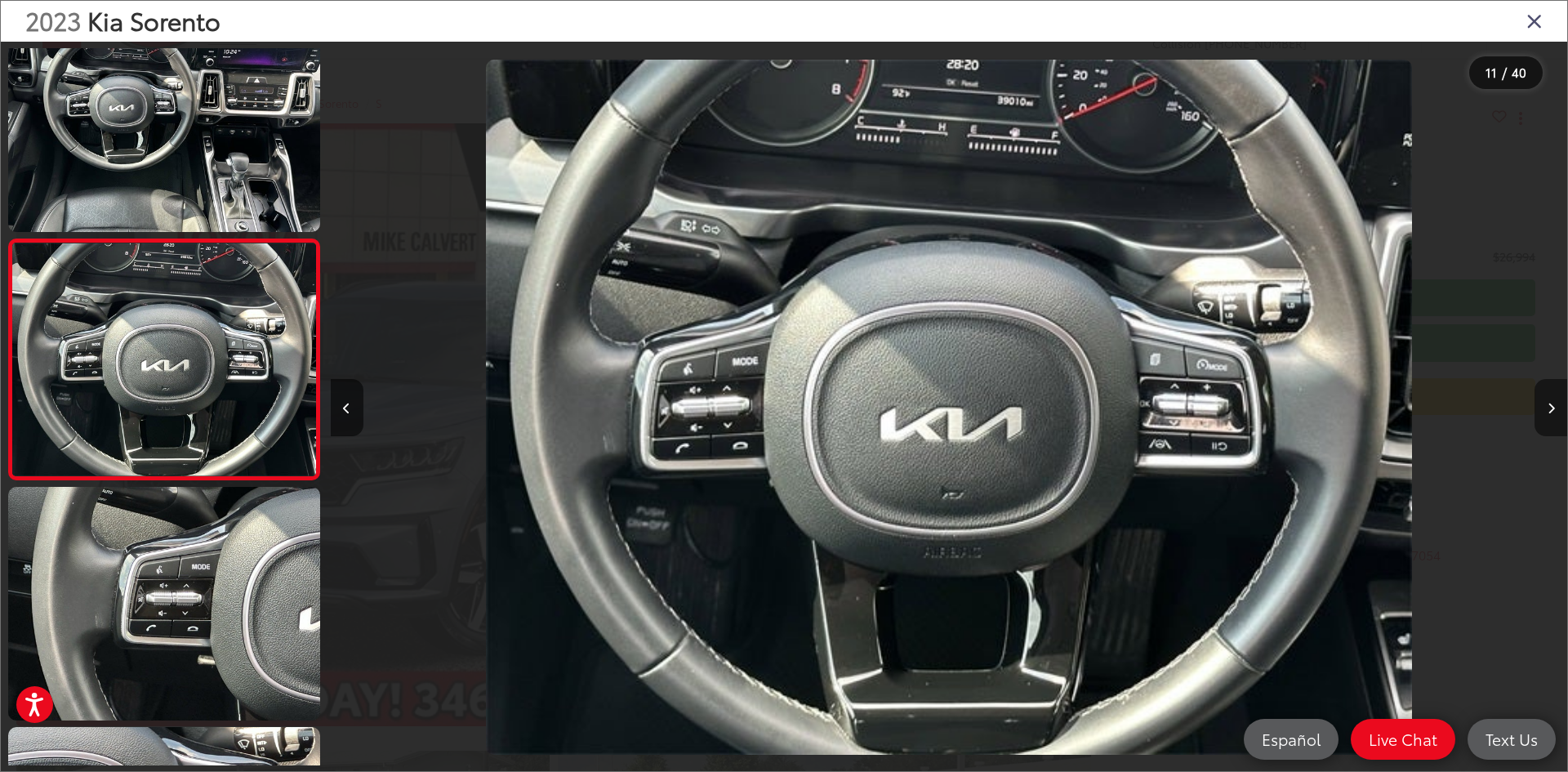
click at [1550, 427] on button "Next image" at bounding box center [1550, 407] width 32 height 57
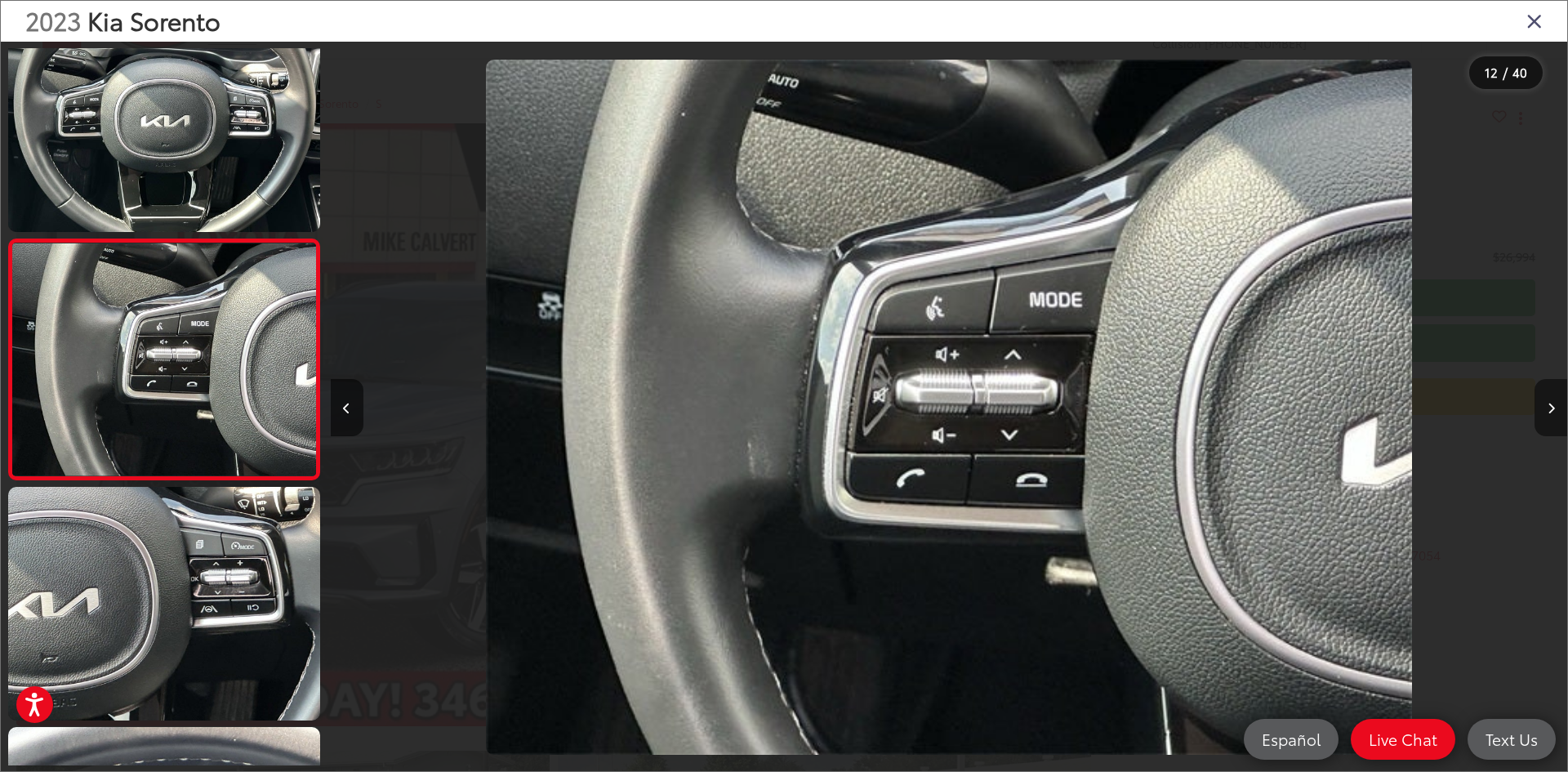
click at [1545, 404] on button "Next image" at bounding box center [1550, 407] width 32 height 57
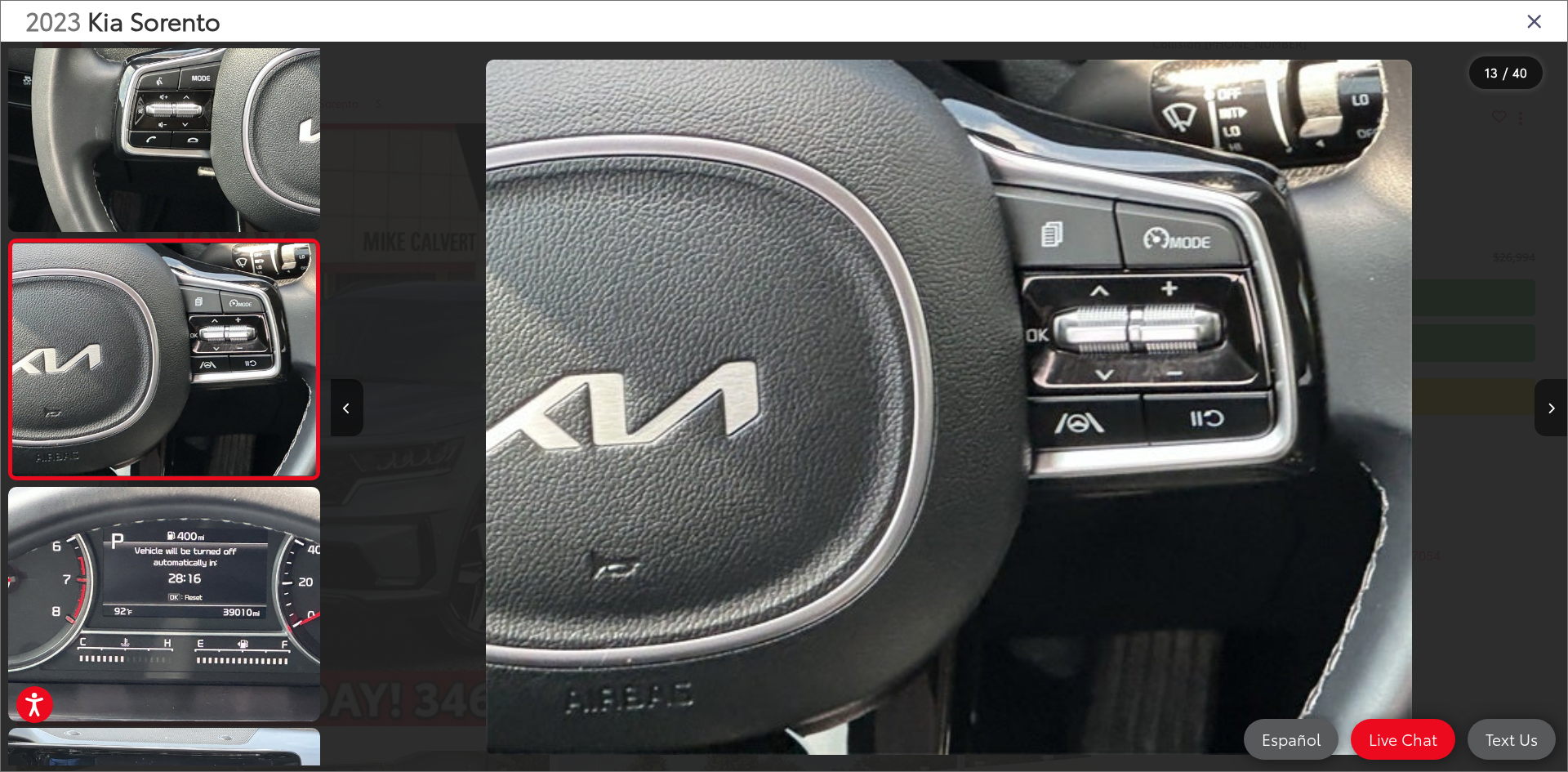
click at [1543, 408] on button "Next image" at bounding box center [1550, 407] width 32 height 57
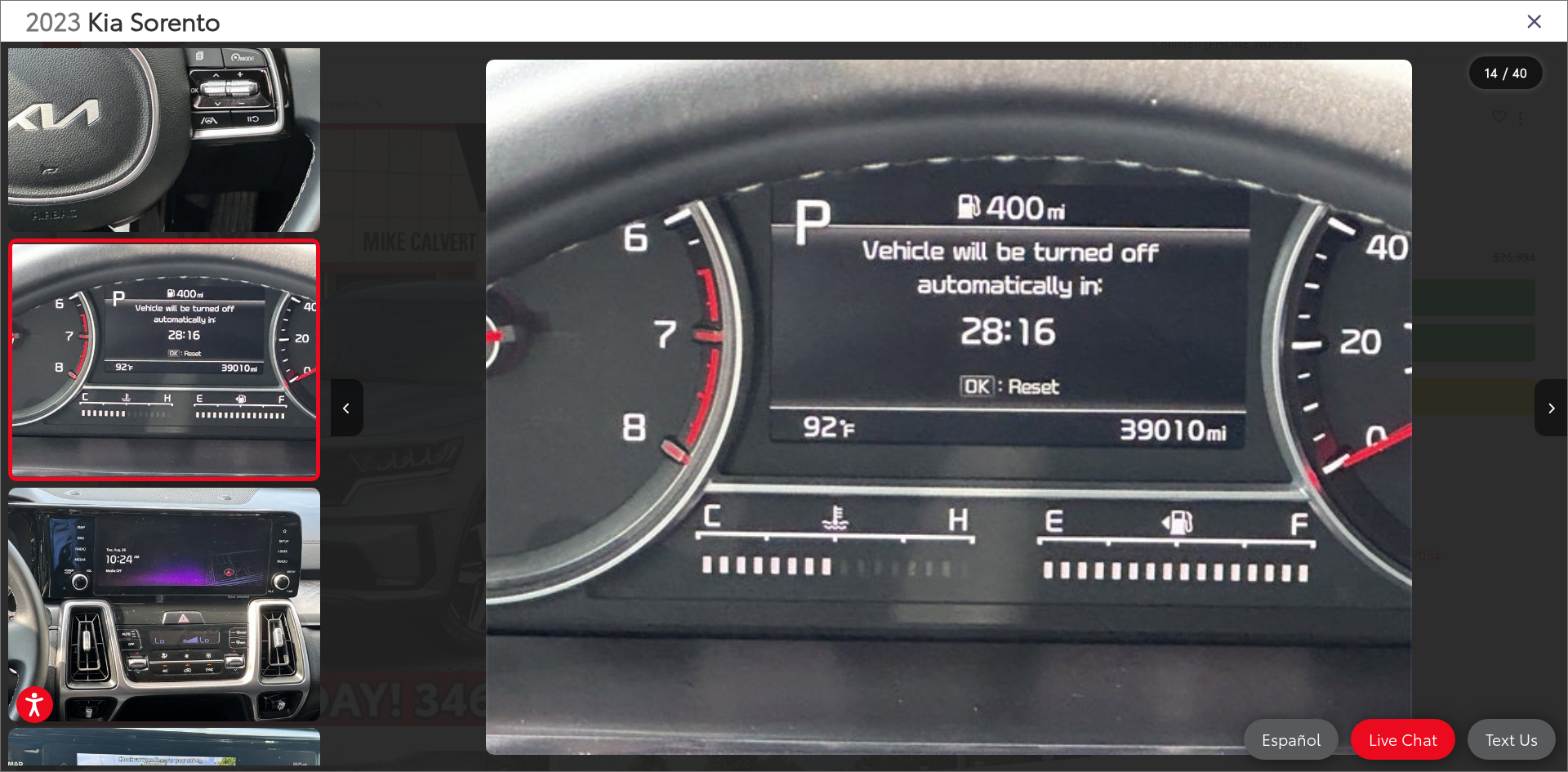
click at [1547, 411] on icon "Next image" at bounding box center [1550, 408] width 7 height 12
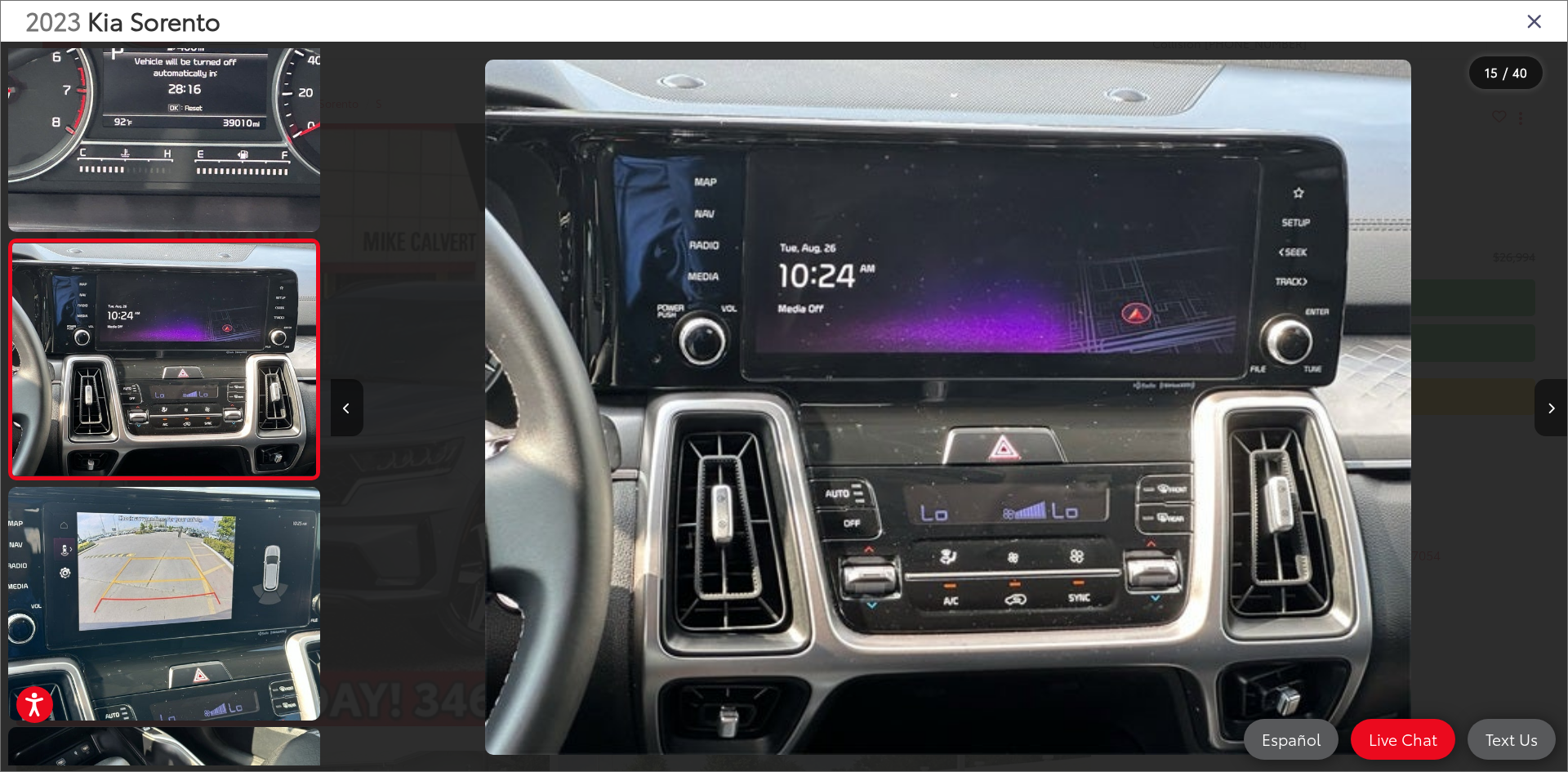
click at [1547, 411] on icon "Next image" at bounding box center [1550, 408] width 7 height 12
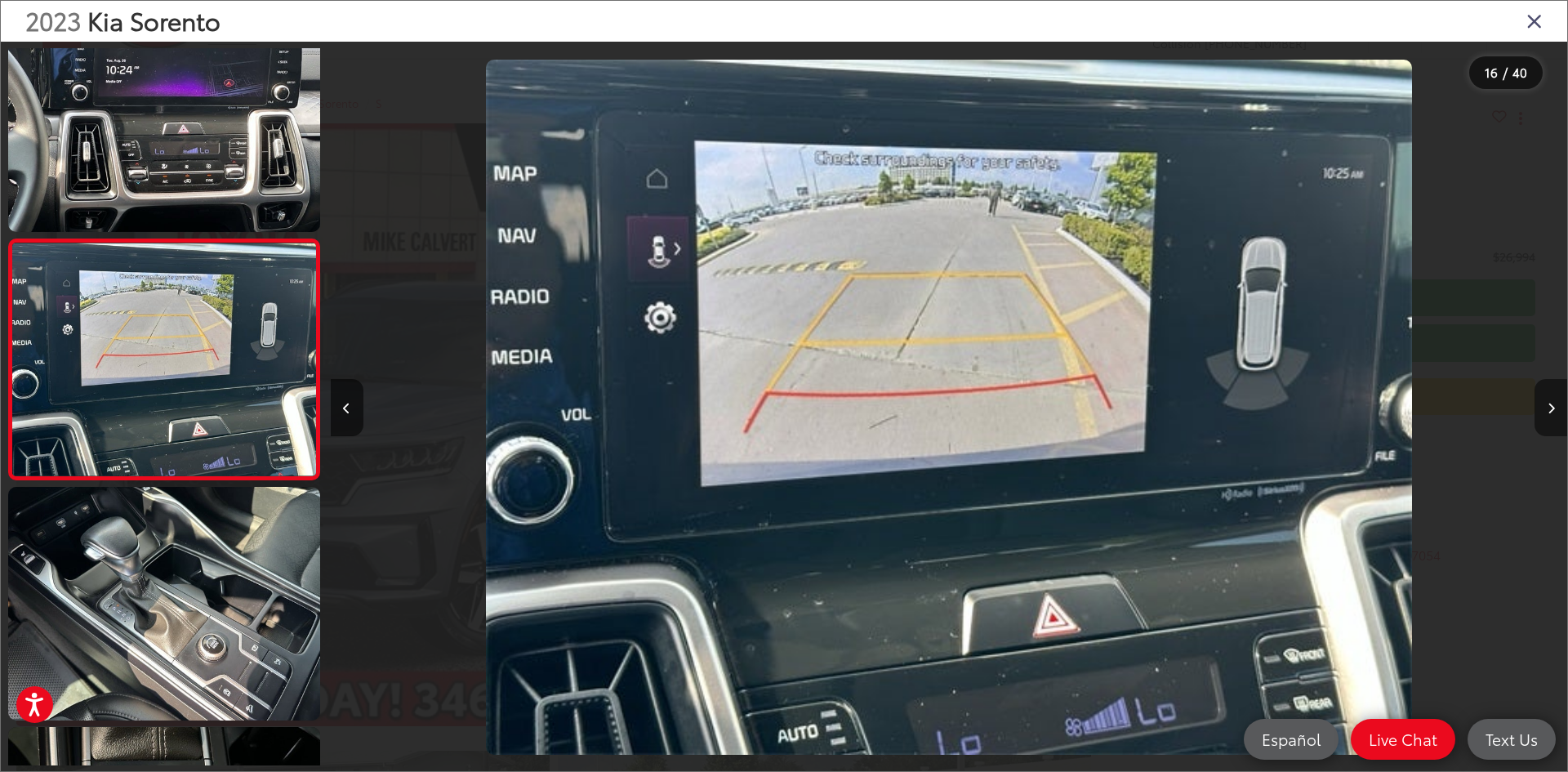
click at [1547, 411] on icon "Next image" at bounding box center [1550, 408] width 7 height 12
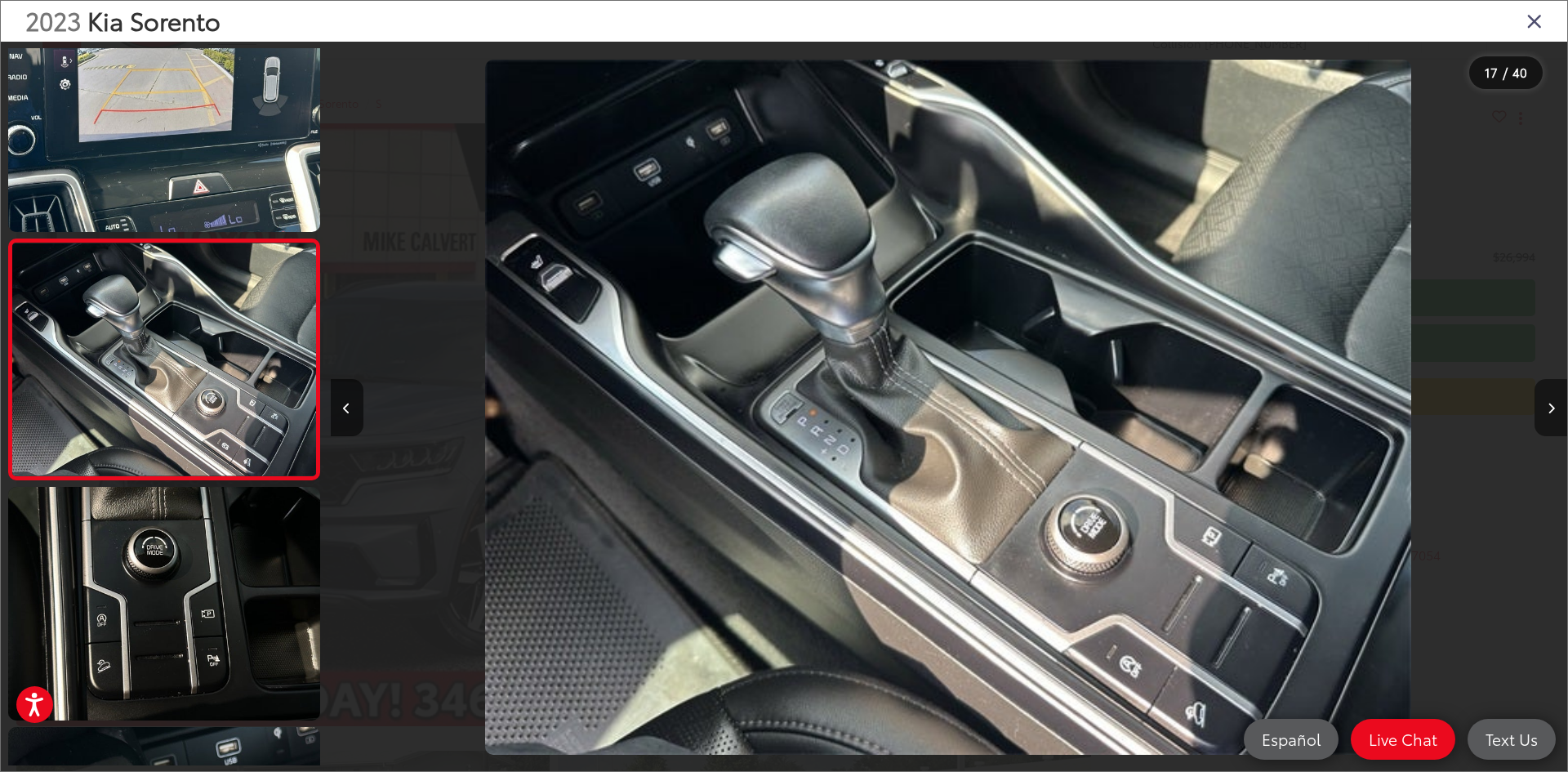
click at [1547, 411] on icon "Next image" at bounding box center [1550, 408] width 7 height 12
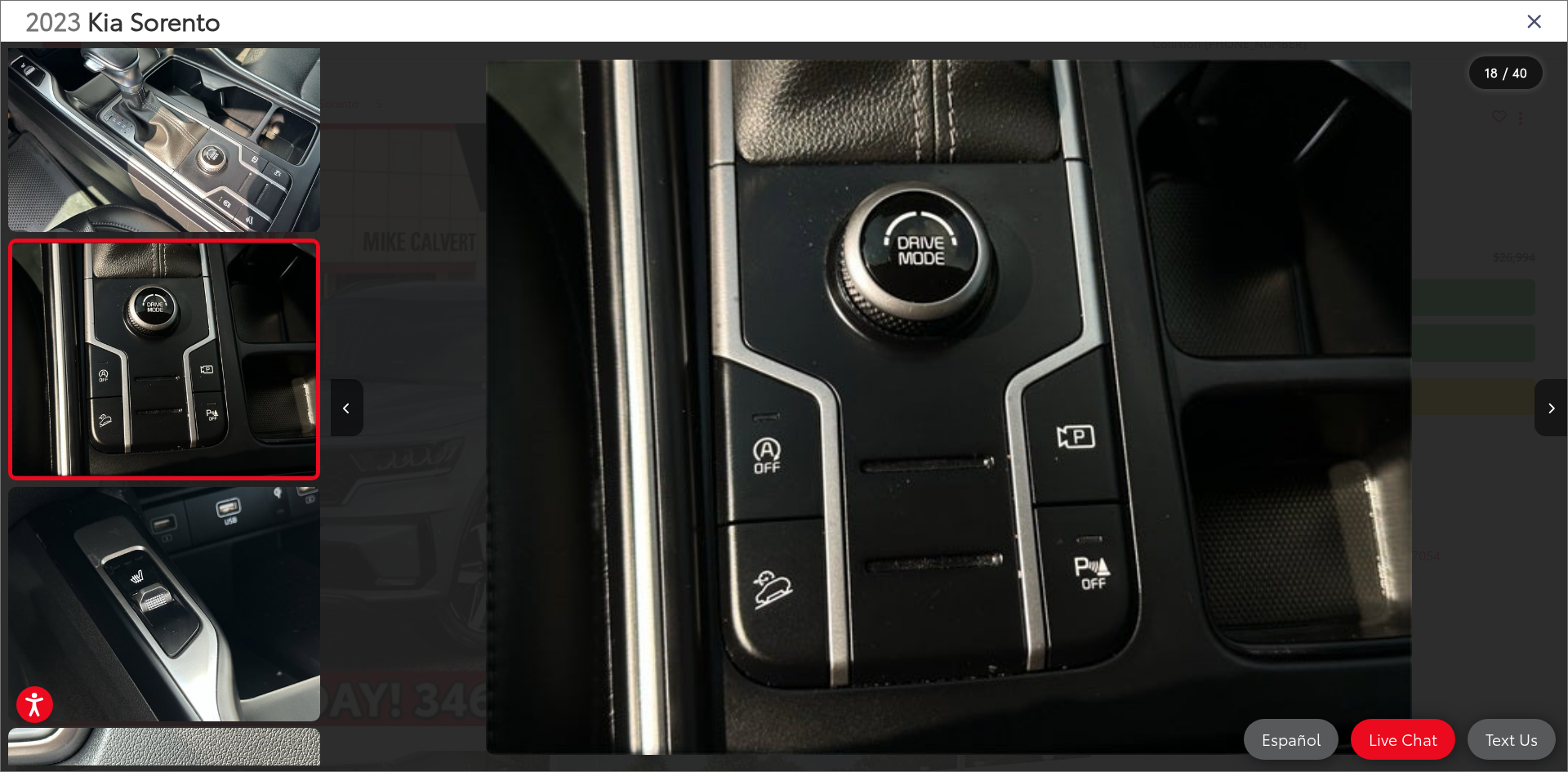
click at [1547, 411] on icon "Next image" at bounding box center [1550, 408] width 7 height 12
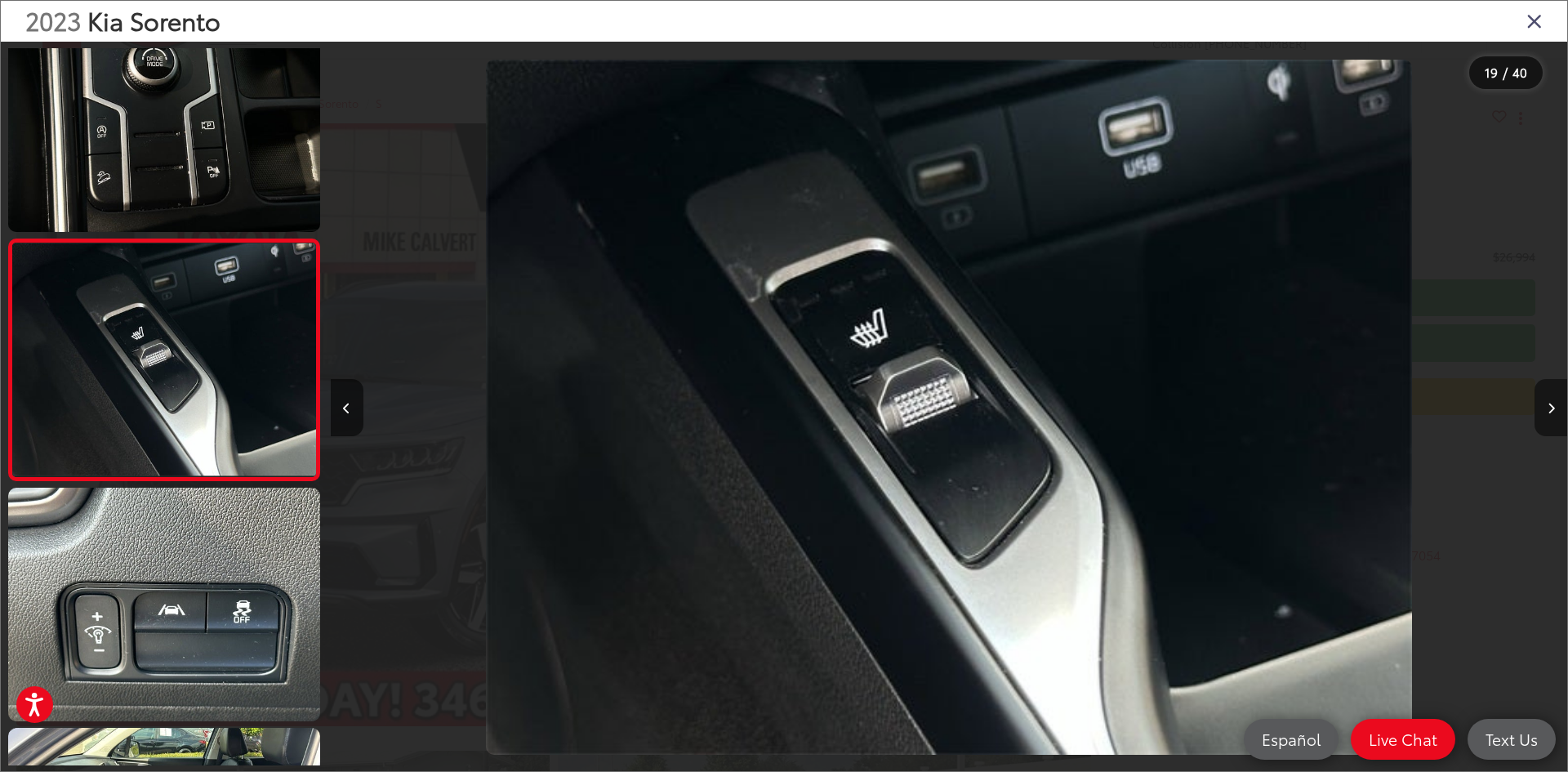
click at [1547, 411] on icon "Next image" at bounding box center [1550, 408] width 7 height 12
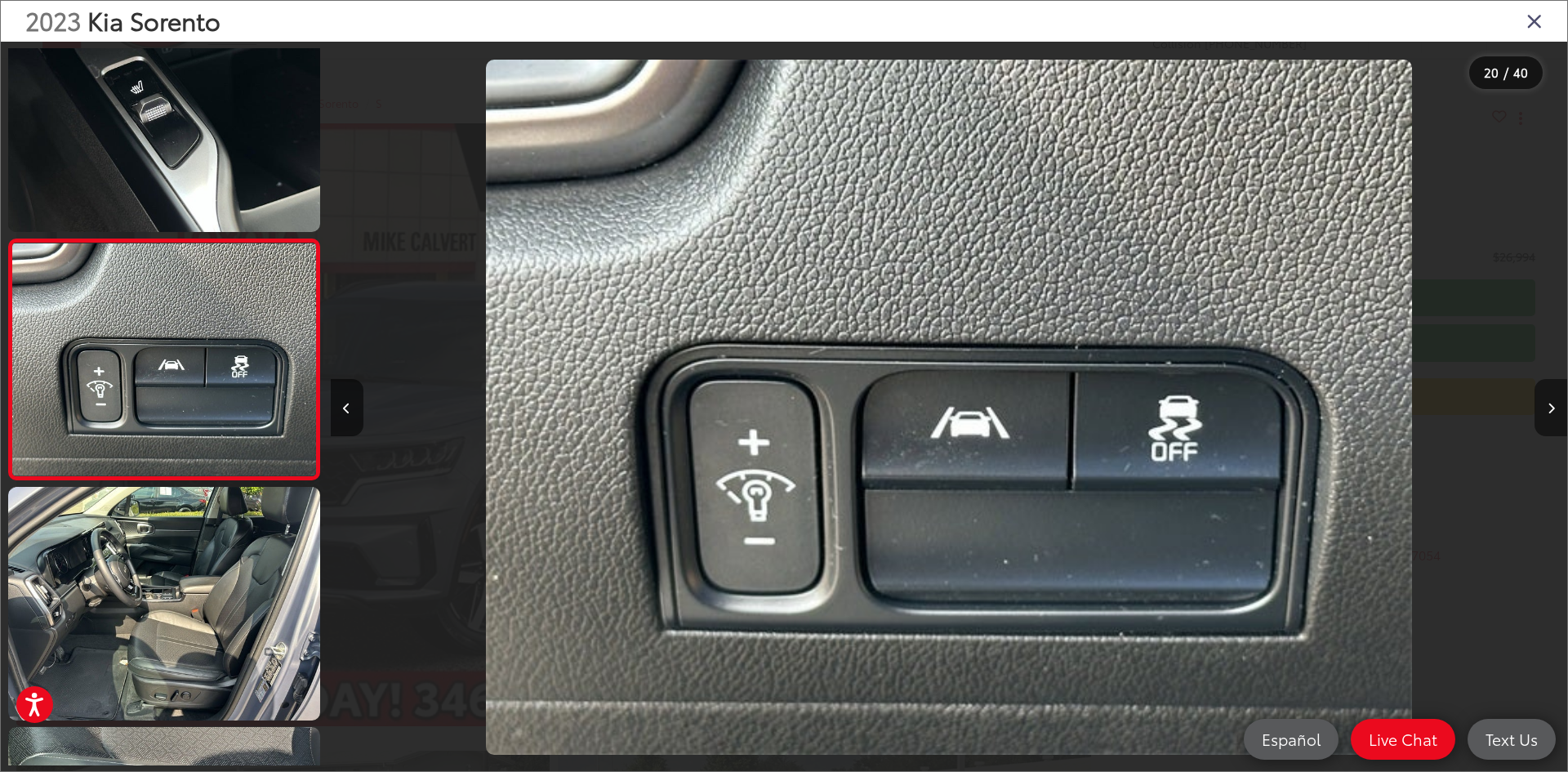
click at [1547, 411] on icon "Next image" at bounding box center [1550, 408] width 7 height 12
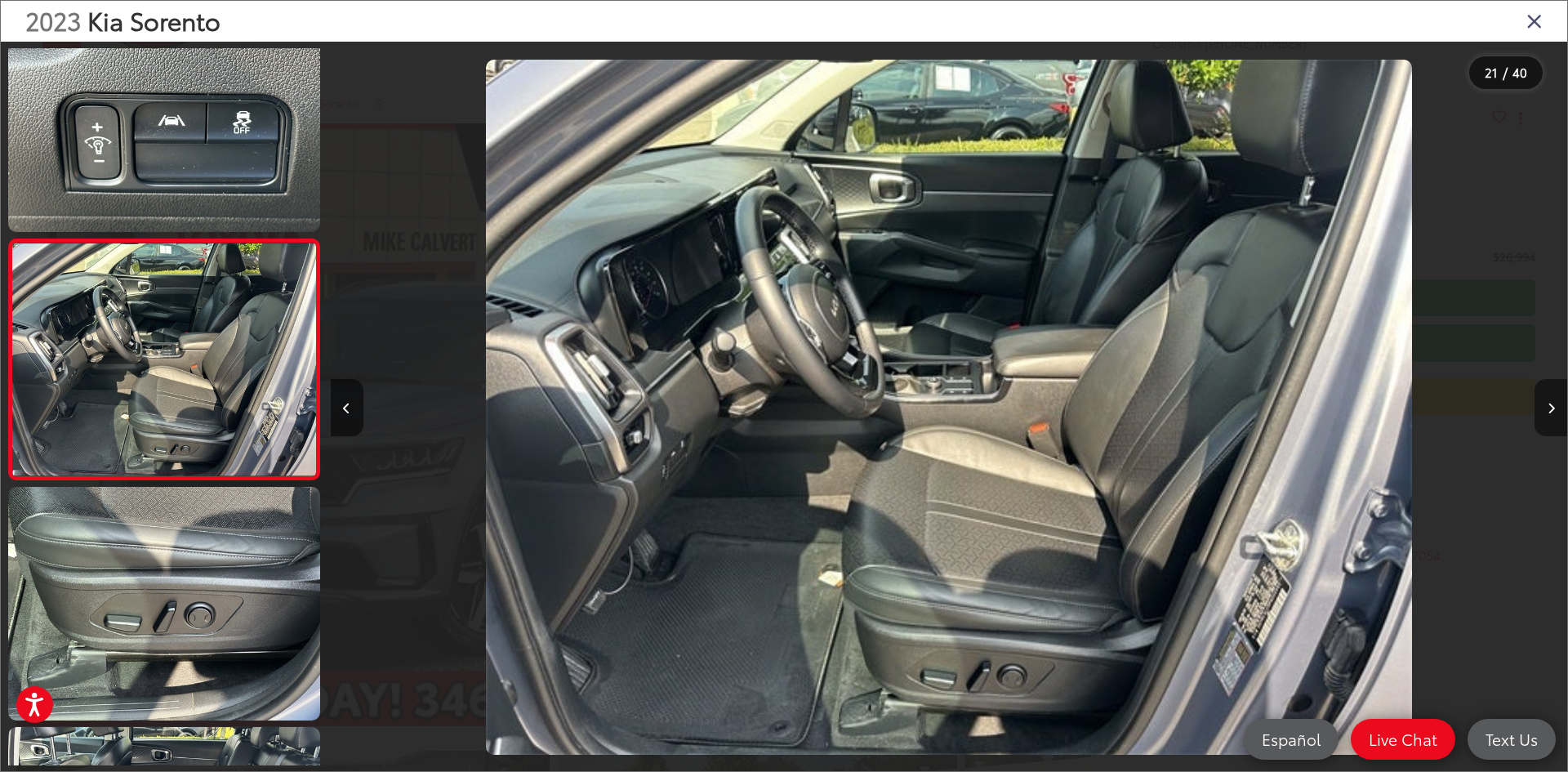
click at [1539, 399] on button "Next image" at bounding box center [1550, 407] width 32 height 57
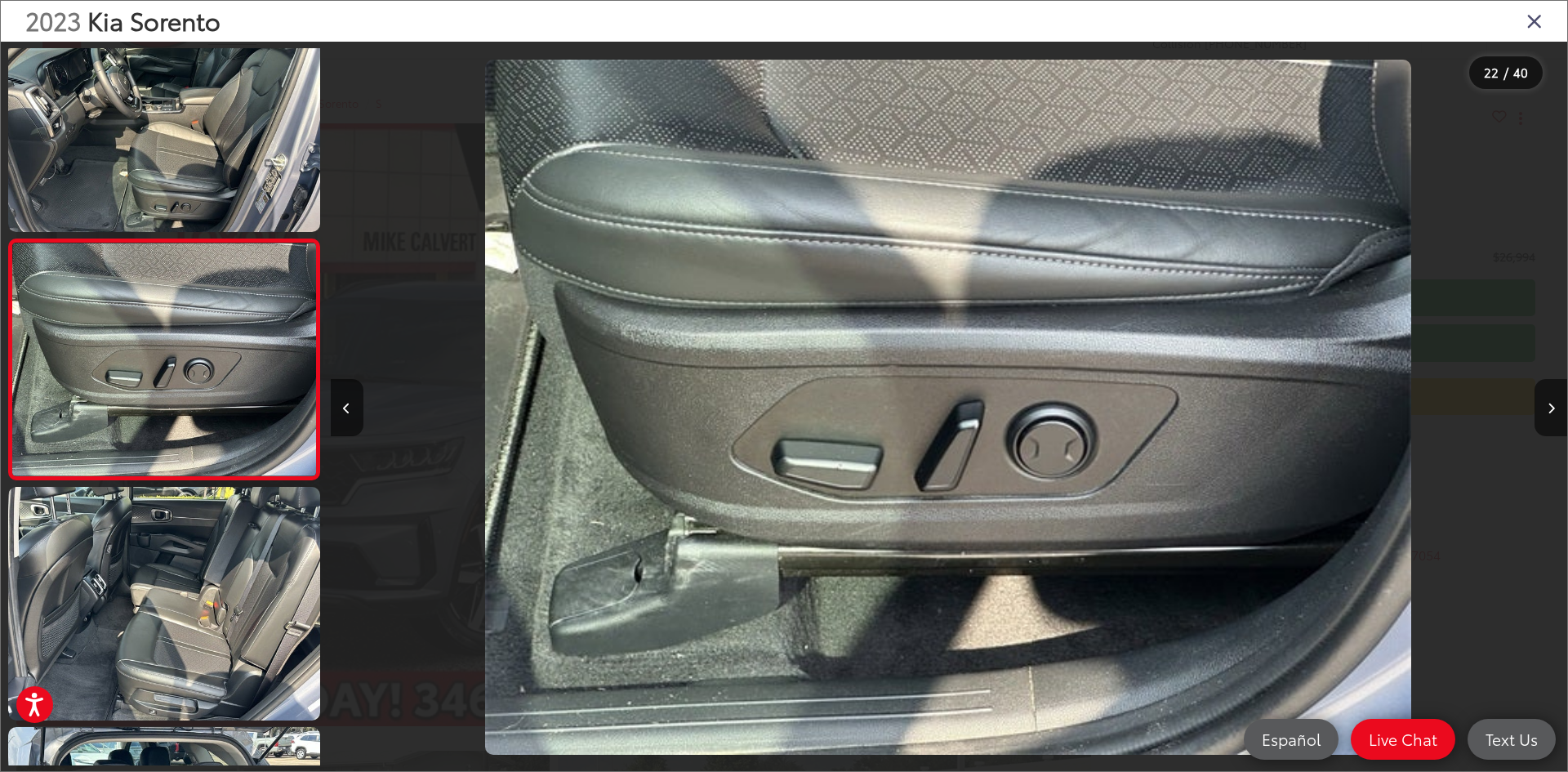
click at [1530, 30] on icon "Close gallery" at bounding box center [1535, 21] width 17 height 22
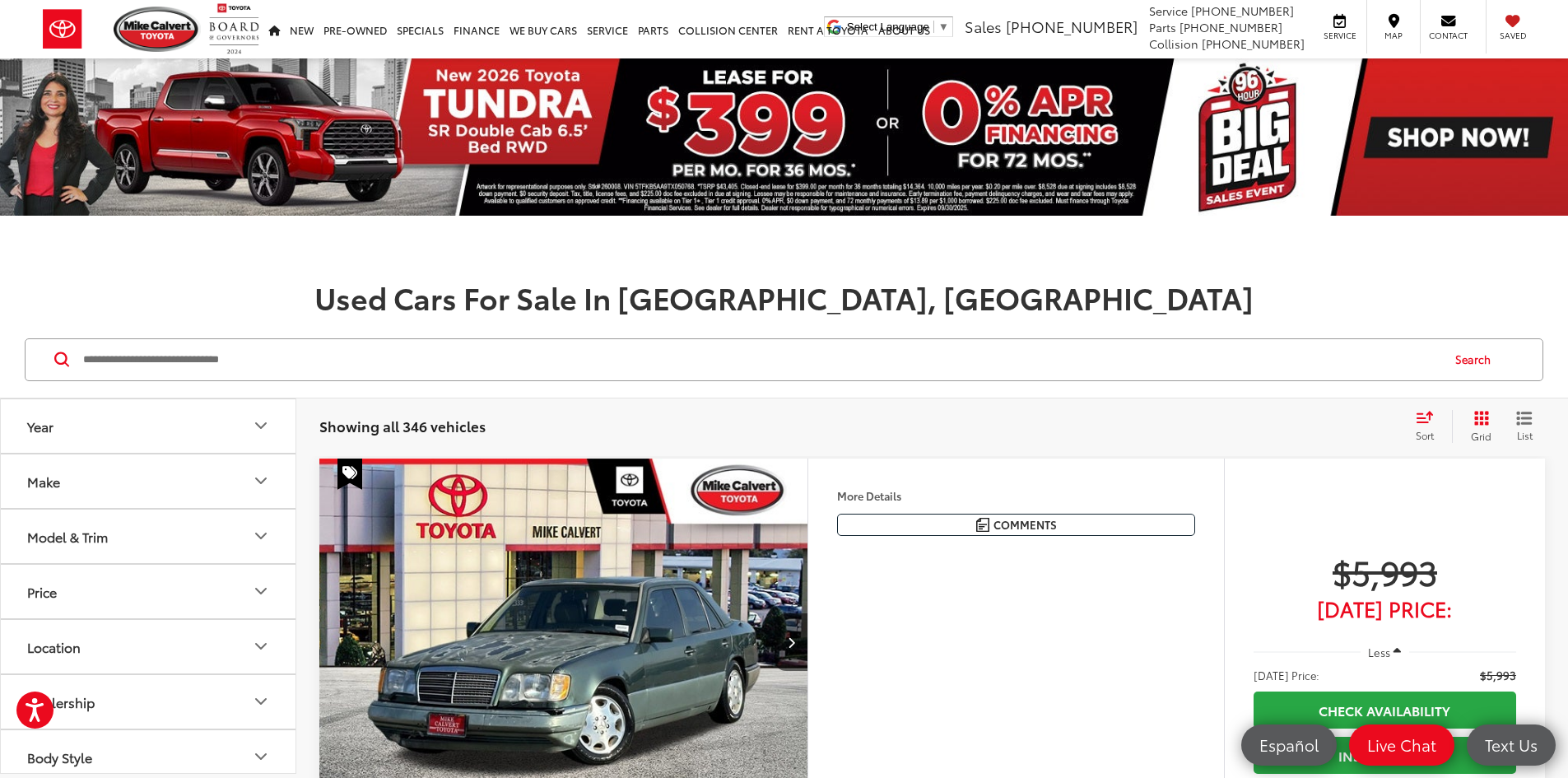
click at [293, 374] on input "Search by Make, Model, or Keyword" at bounding box center [760, 360] width 1358 height 40
type input "*******"
